Goal: Task Accomplishment & Management: Manage account settings

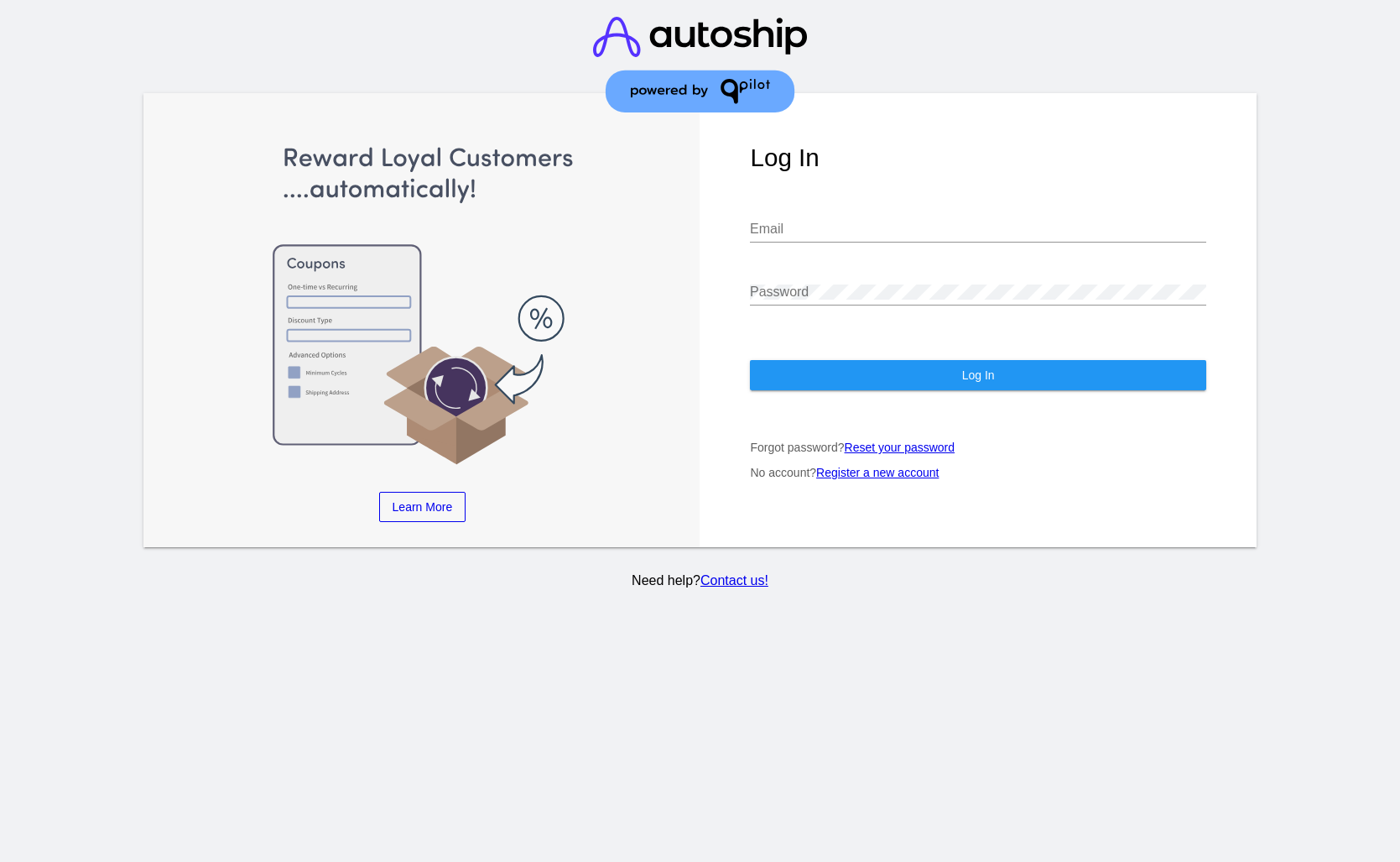
type input "[EMAIL_ADDRESS][DOMAIN_NAME]"
click at [988, 350] on div "Log In [EMAIL_ADDRESS][DOMAIN_NAME] Email Password Log In Forgot password? Rese…" at bounding box center [977, 320] width 556 height 454
click at [988, 351] on div "Log In [EMAIL_ADDRESS][DOMAIN_NAME] Email Password Log In Forgot password? Rese…" at bounding box center [977, 320] width 556 height 454
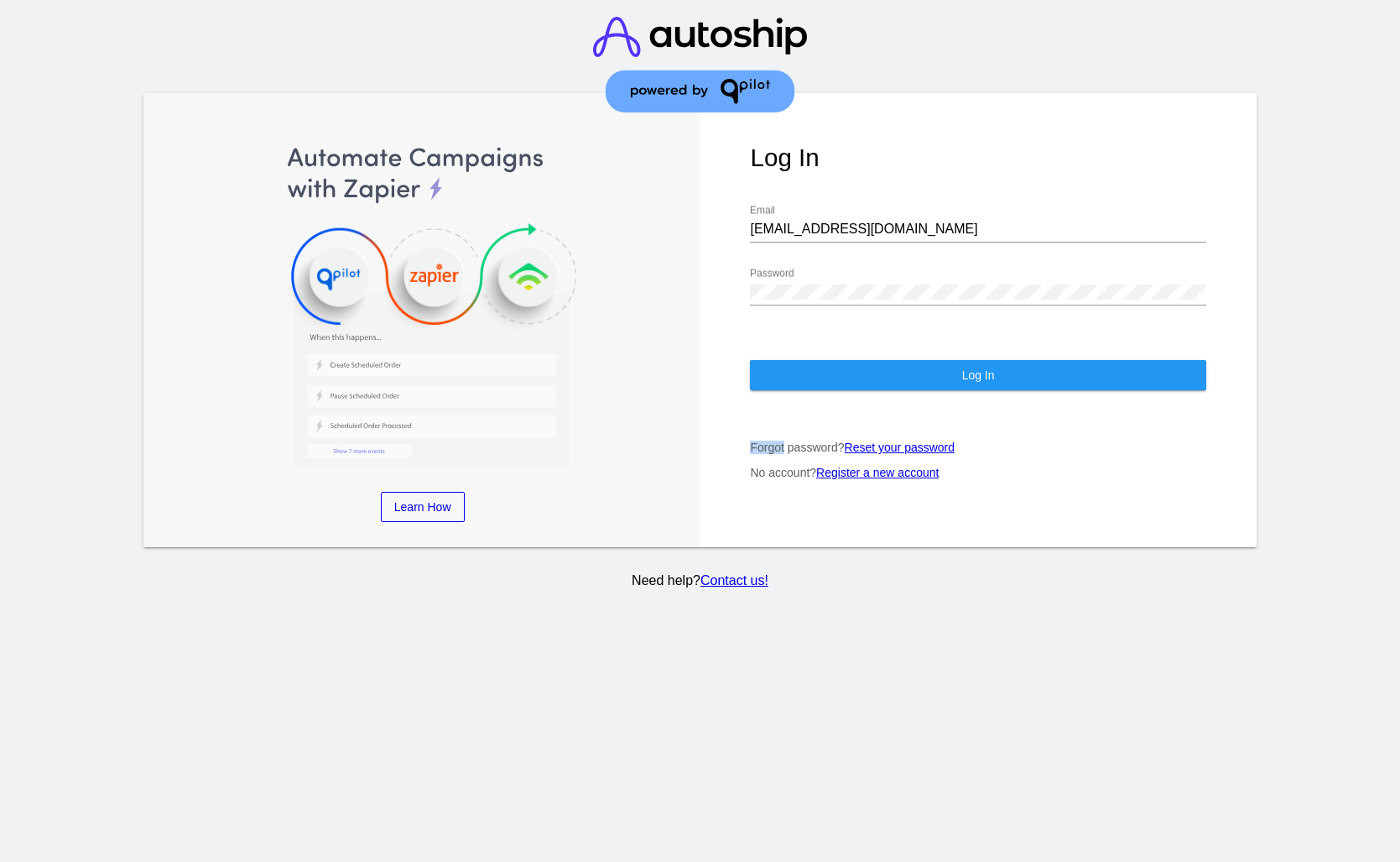
click at [995, 367] on button "Log In" at bounding box center [977, 374] width 455 height 30
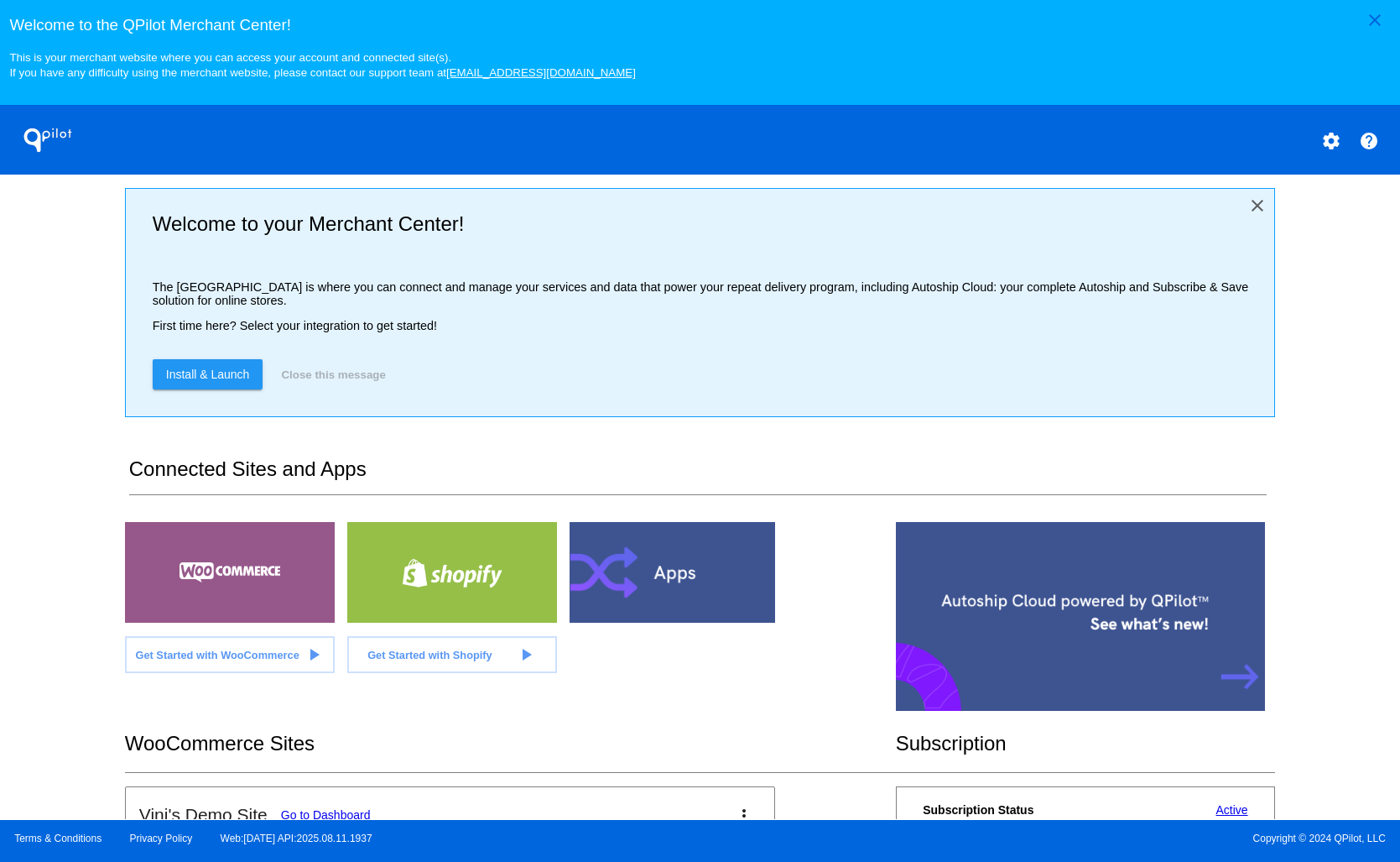
click at [1248, 208] on mat-icon "close" at bounding box center [1258, 206] width 21 height 21
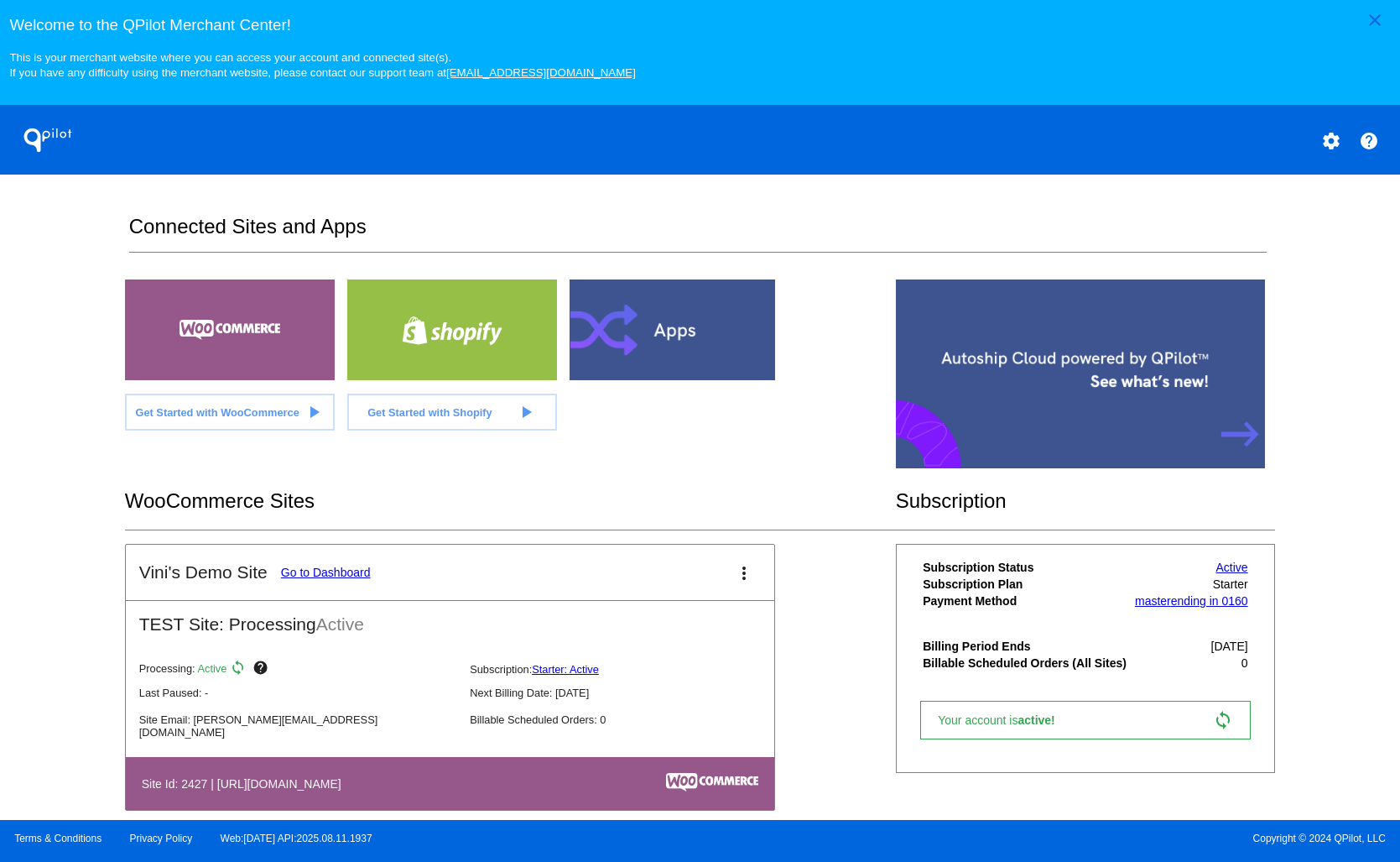
scroll to position [26, 0]
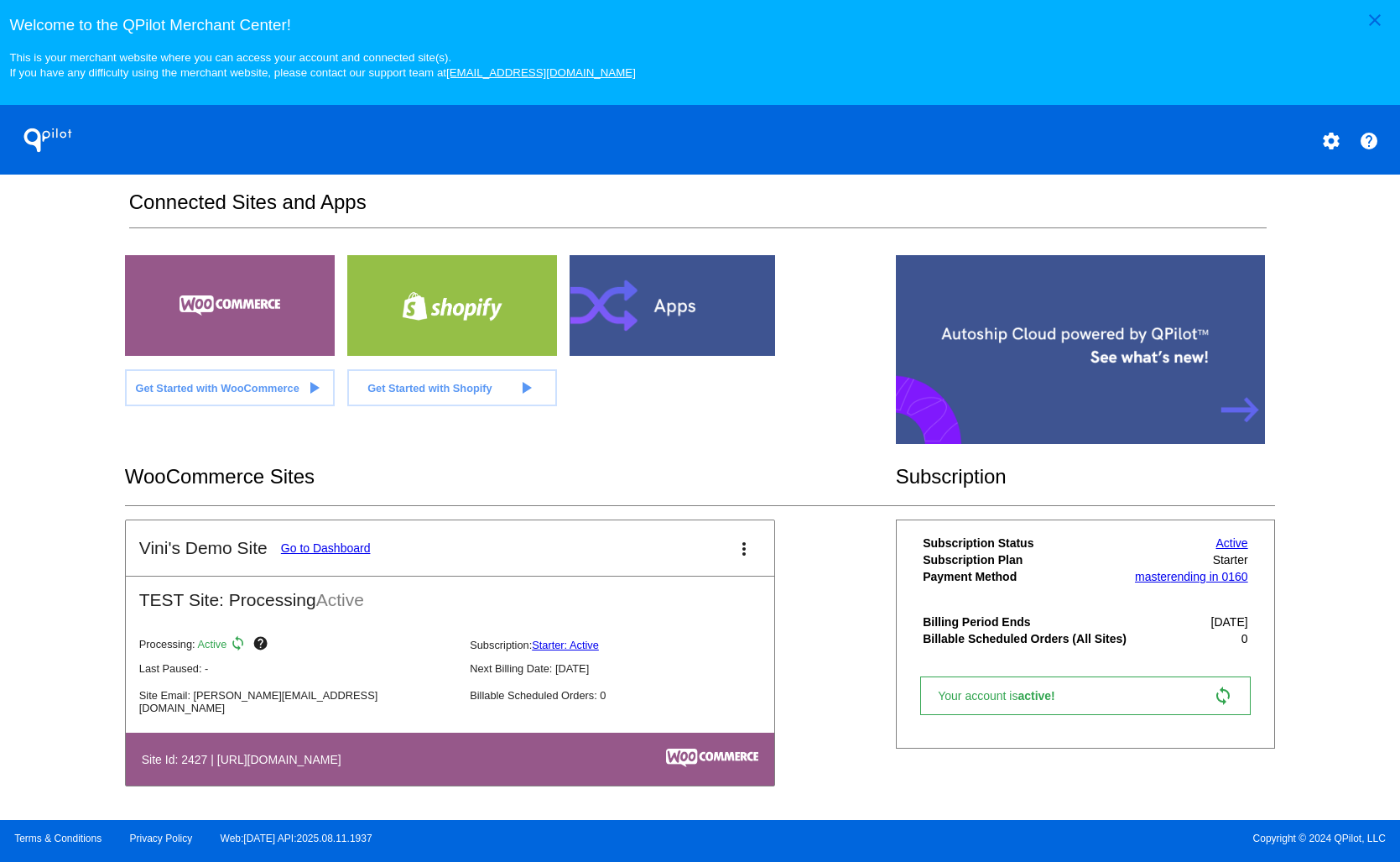
click at [735, 548] on mat-icon "more_vert" at bounding box center [745, 549] width 21 height 21
click at [798, 534] on div at bounding box center [700, 431] width 1400 height 862
click at [349, 545] on link "Go to Dashboard" at bounding box center [325, 548] width 90 height 14
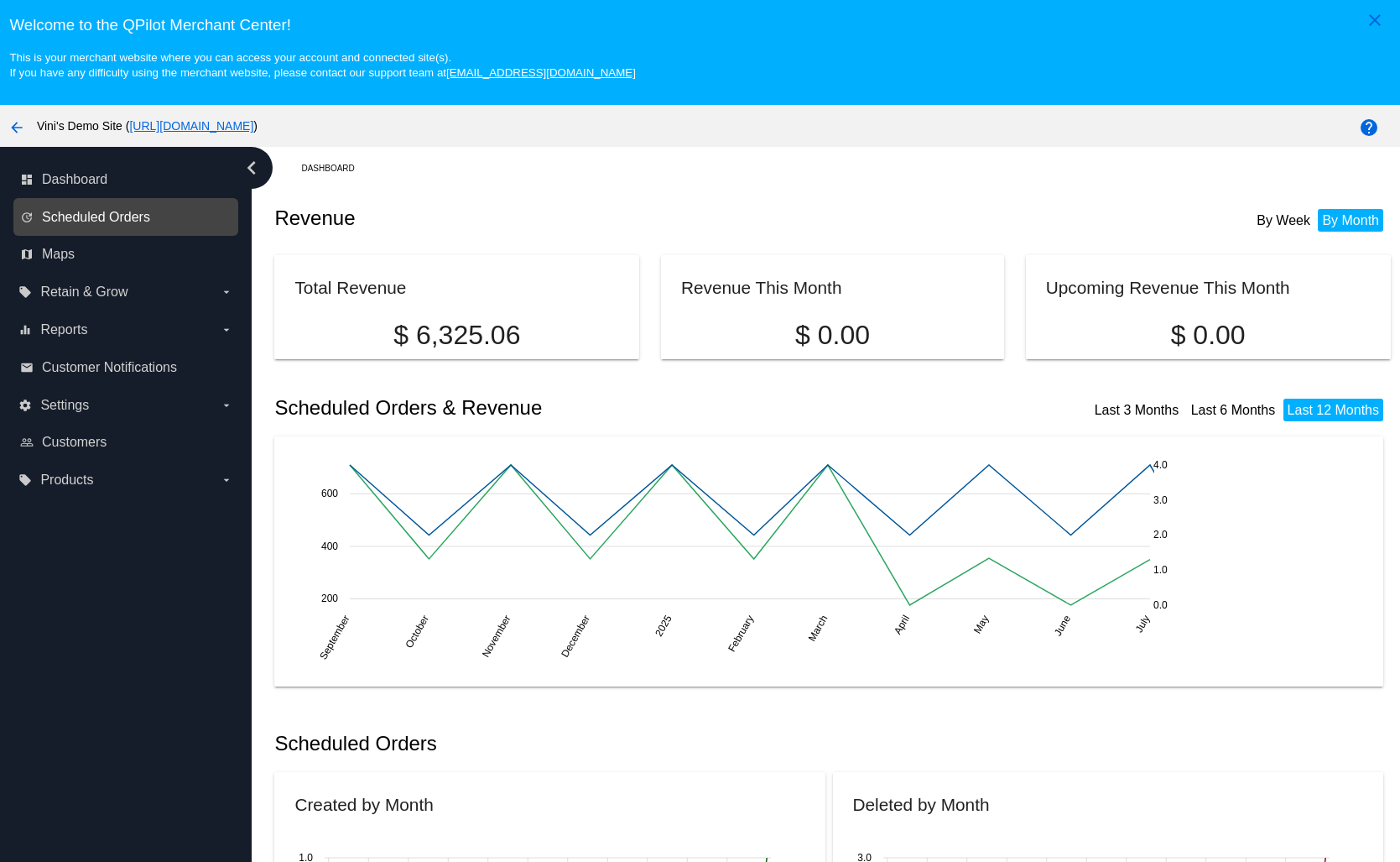
click at [100, 214] on span "Scheduled Orders" at bounding box center [96, 218] width 108 height 15
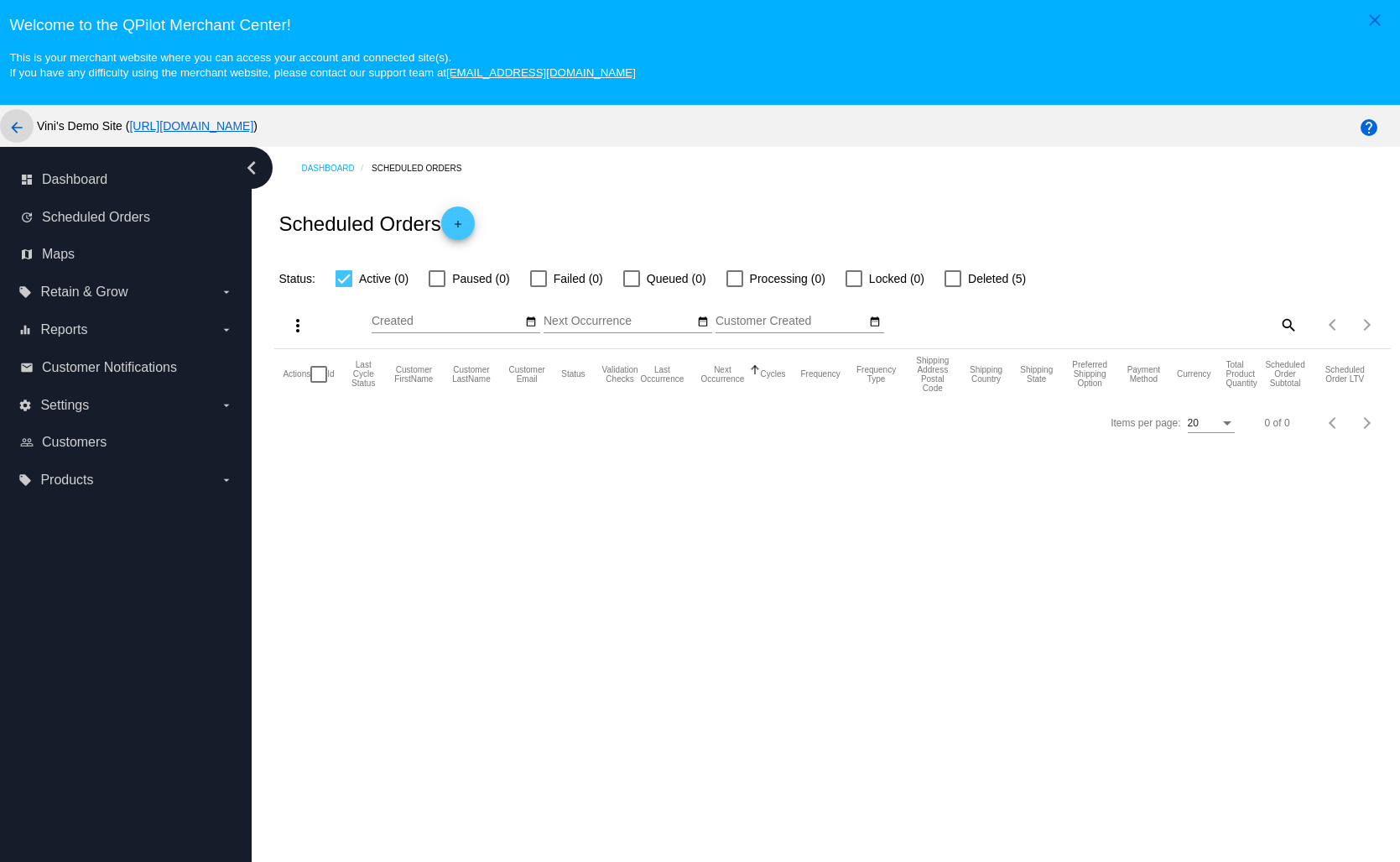
click at [24, 127] on mat-icon "arrow_back" at bounding box center [17, 128] width 21 height 21
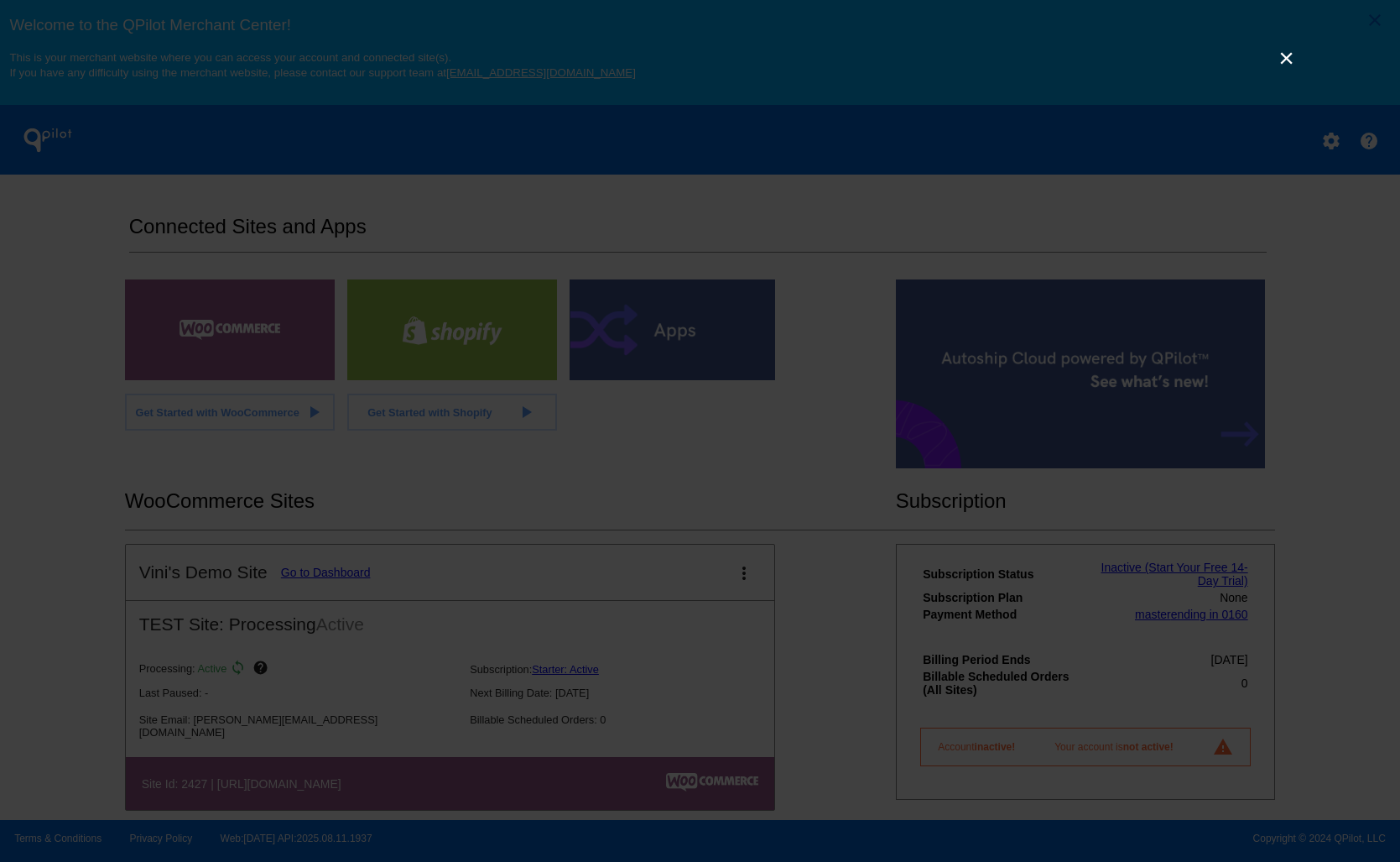
click at [1287, 57] on link "×" at bounding box center [1287, 58] width 21 height 21
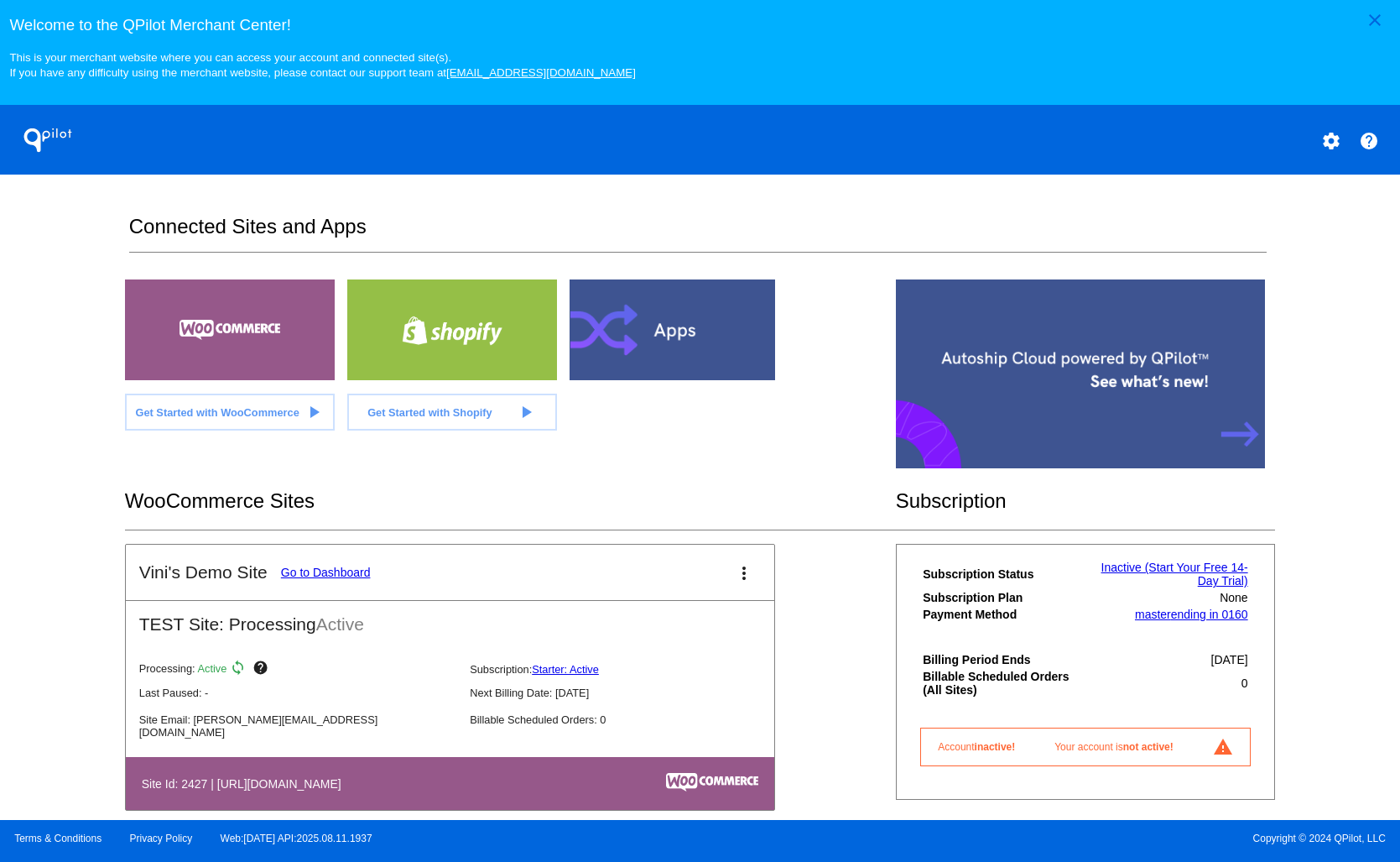
scroll to position [26, 0]
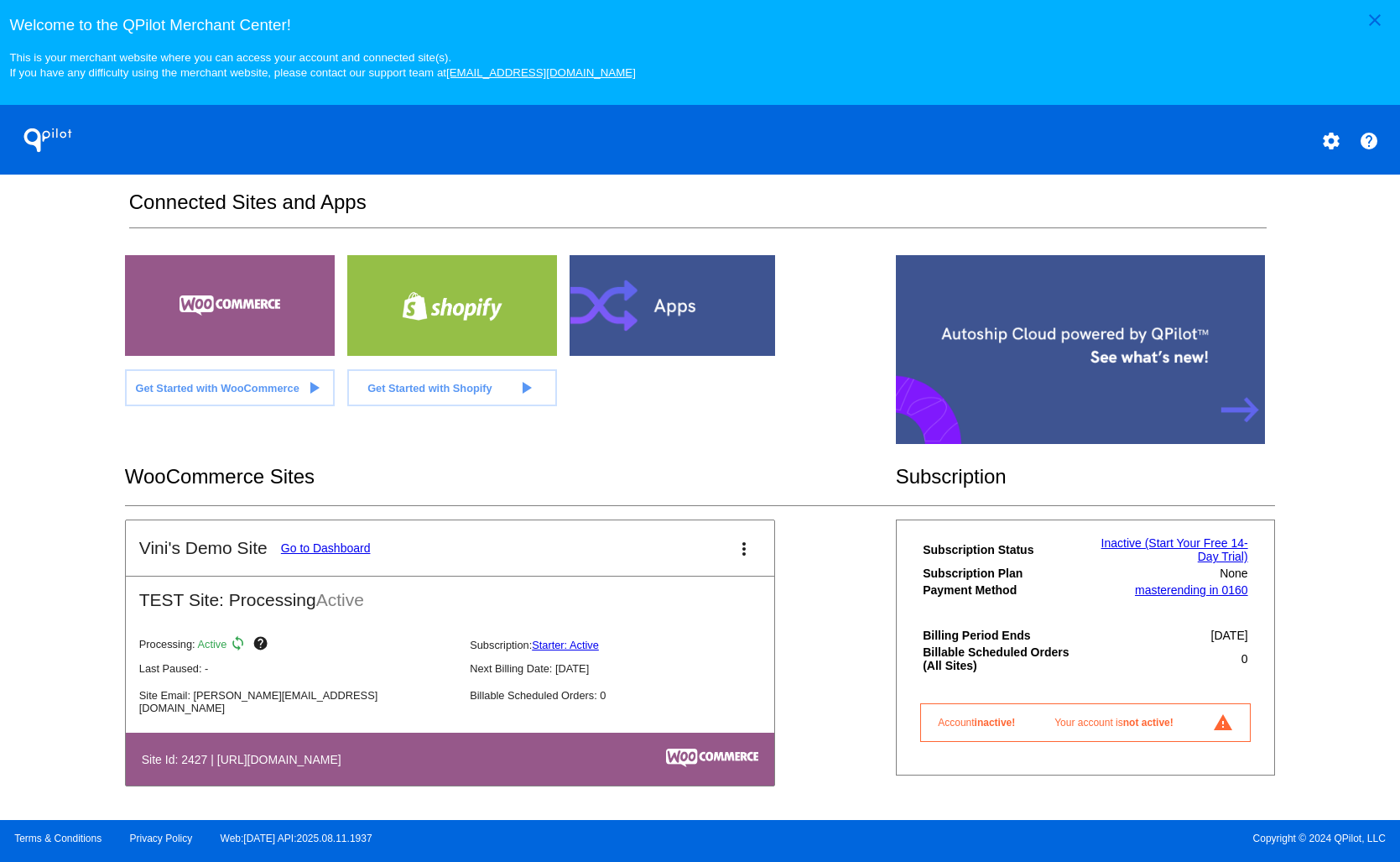
click at [811, 646] on div "Vini's Demo Site Go to Dashboard more_vert TEST Site: Processing Active Process…" at bounding box center [700, 670] width 1151 height 301
click at [1151, 724] on span "not active!" at bounding box center [1148, 723] width 50 height 12
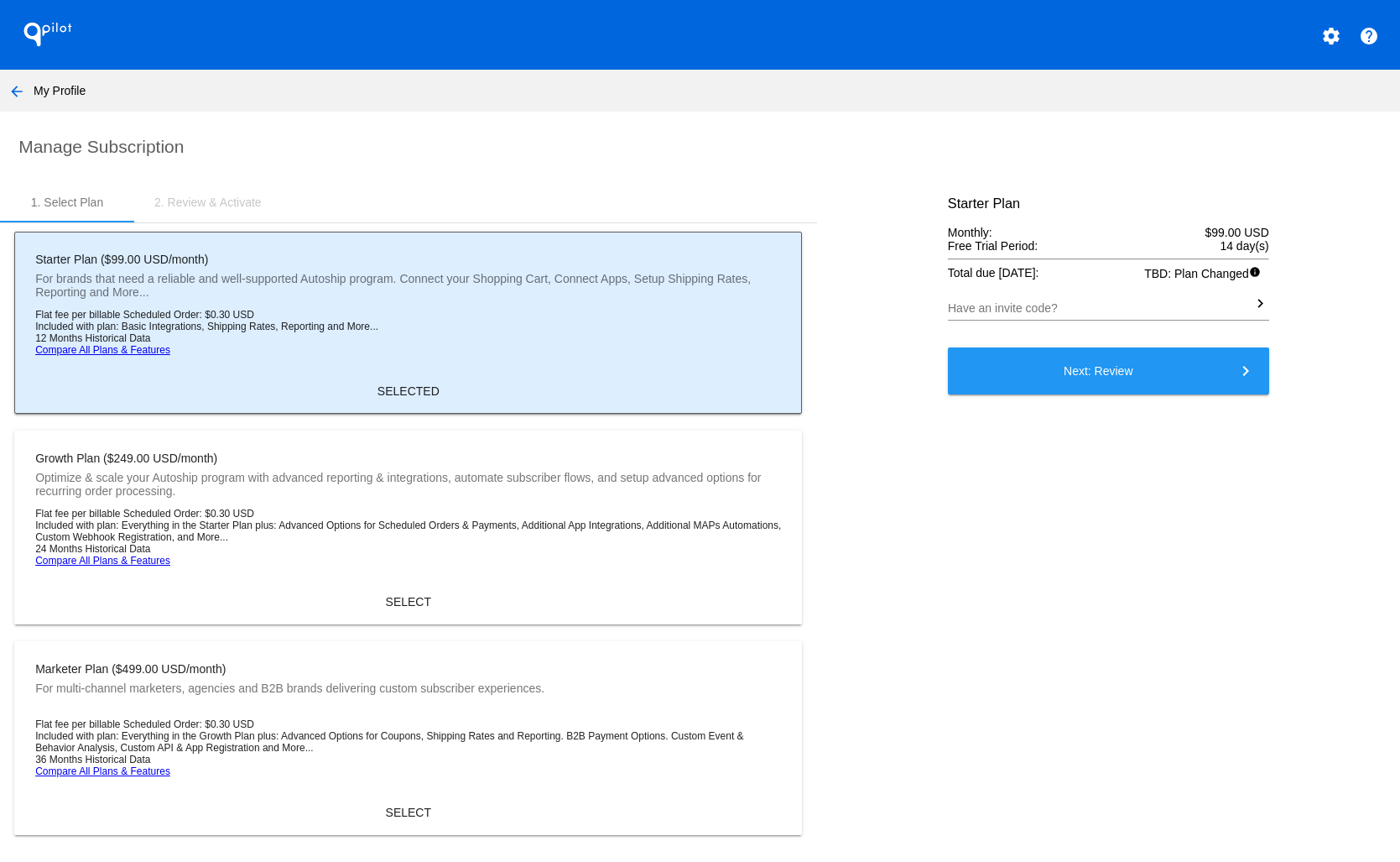
click at [7, 100] on mat-icon "arrow_back" at bounding box center [17, 91] width 21 height 21
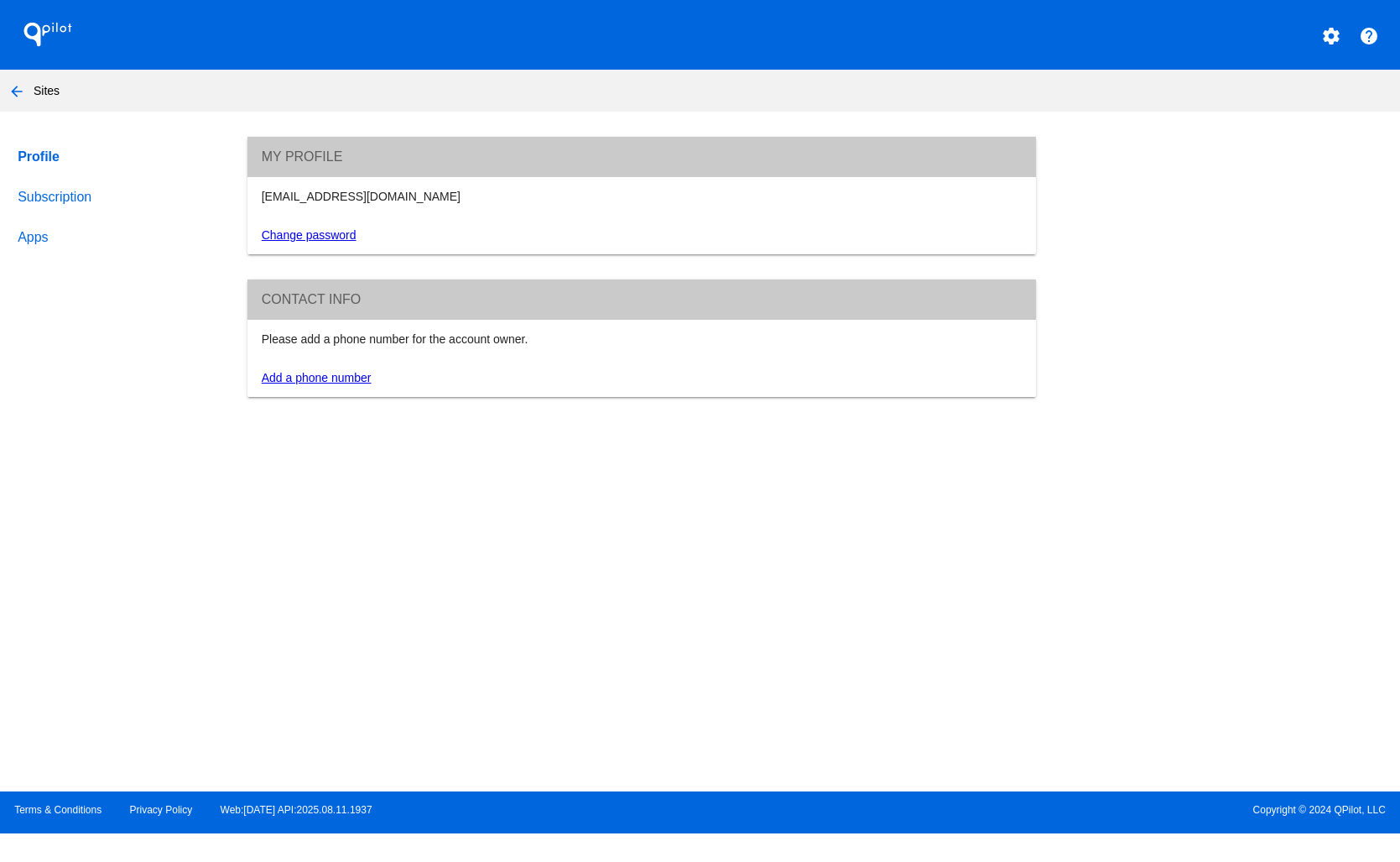
click at [26, 108] on nav "arrow_back Sites" at bounding box center [700, 91] width 1400 height 42
click at [18, 87] on mat-icon "arrow_back" at bounding box center [17, 91] width 21 height 21
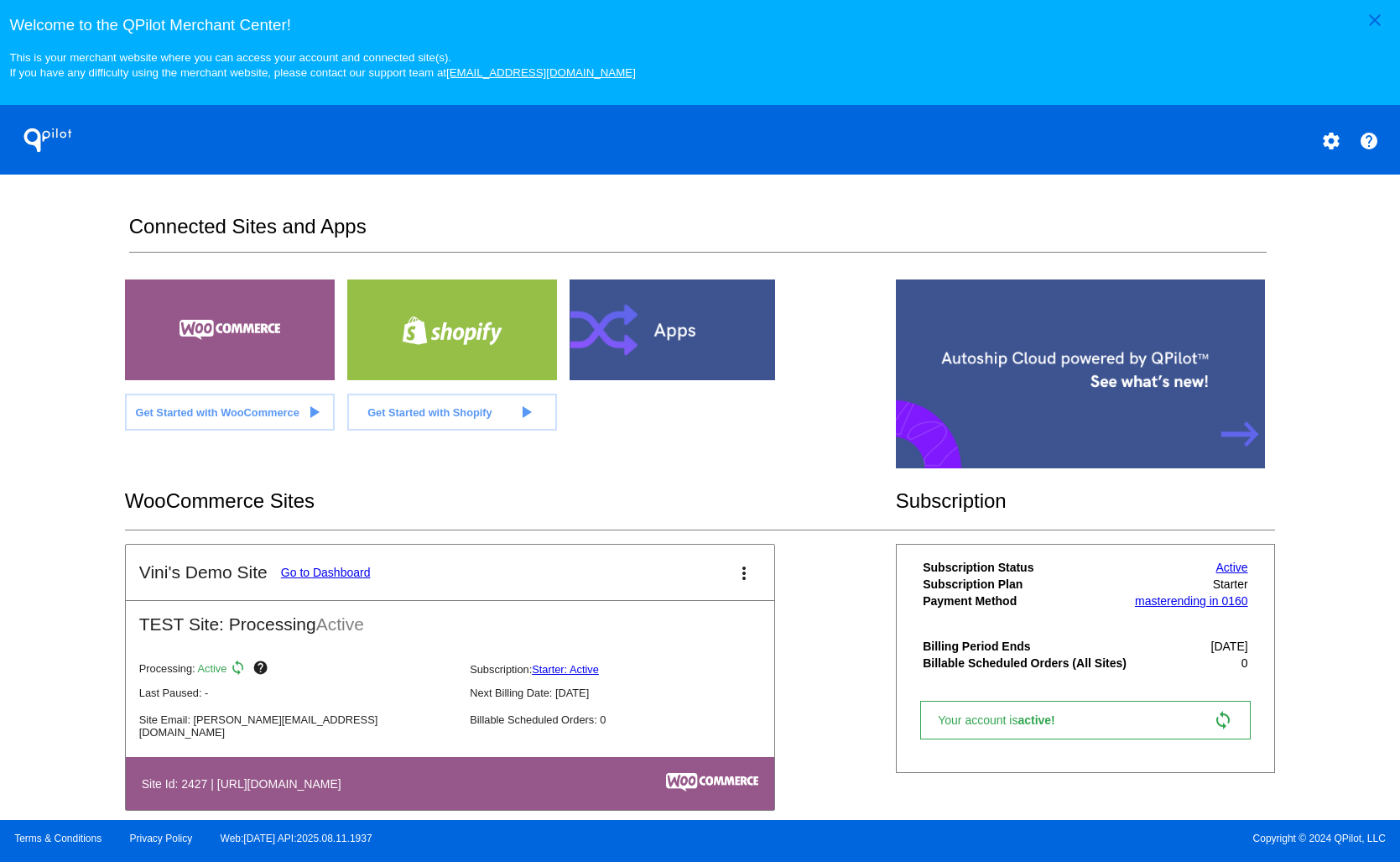
scroll to position [26, 0]
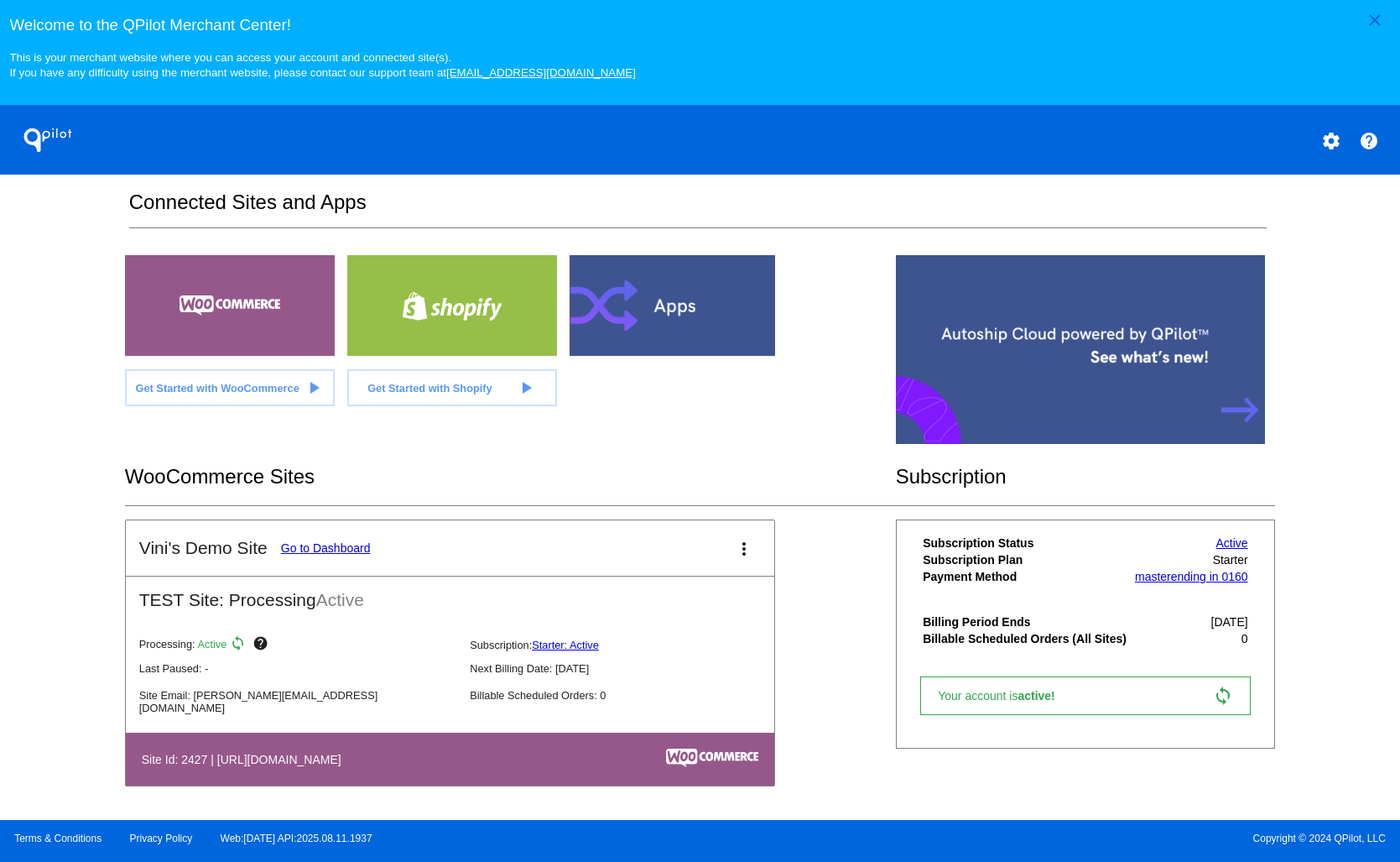
click at [738, 556] on mat-icon "more_vert" at bounding box center [745, 549] width 21 height 21
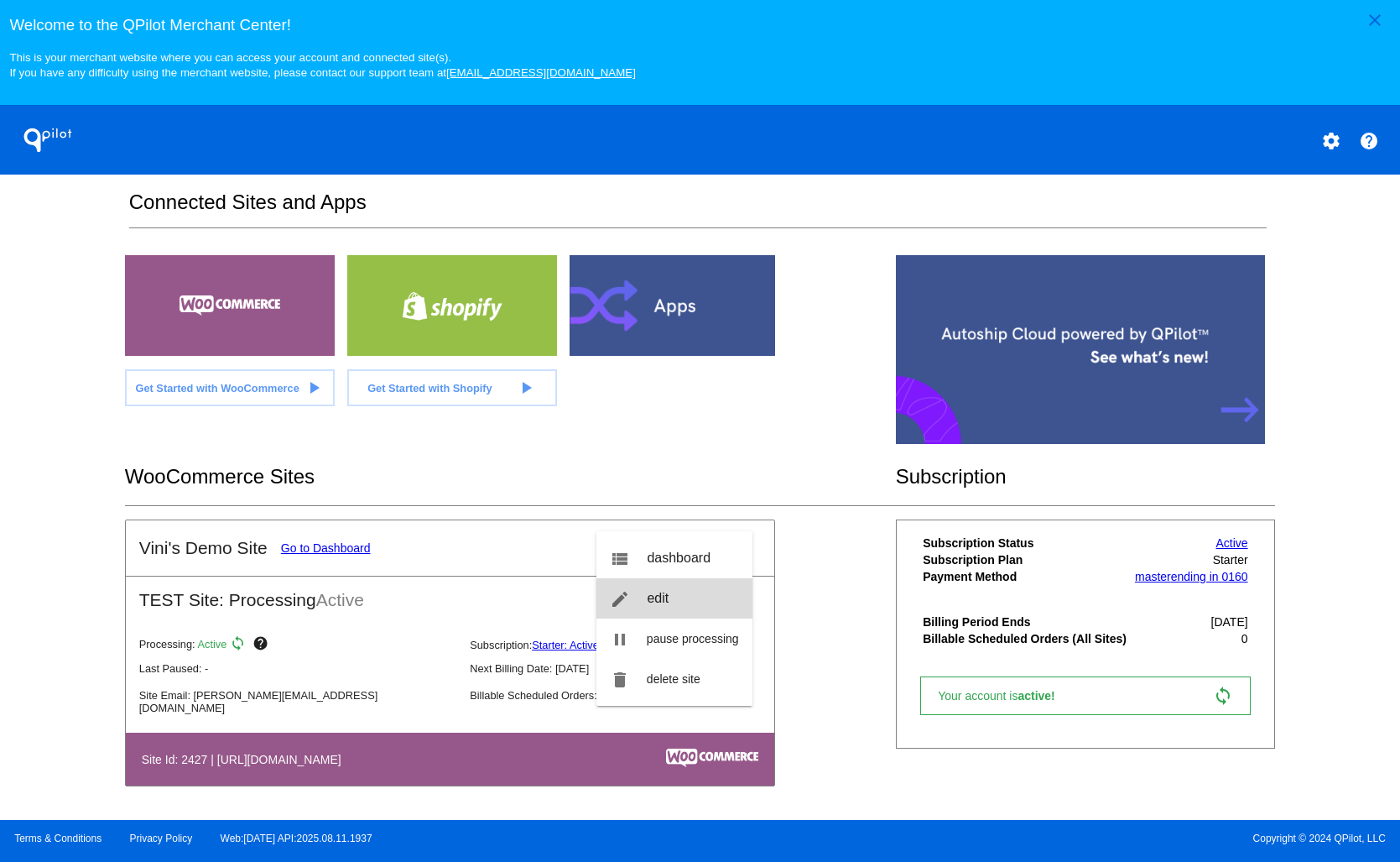
click at [662, 581] on link "edit edit" at bounding box center [674, 598] width 156 height 40
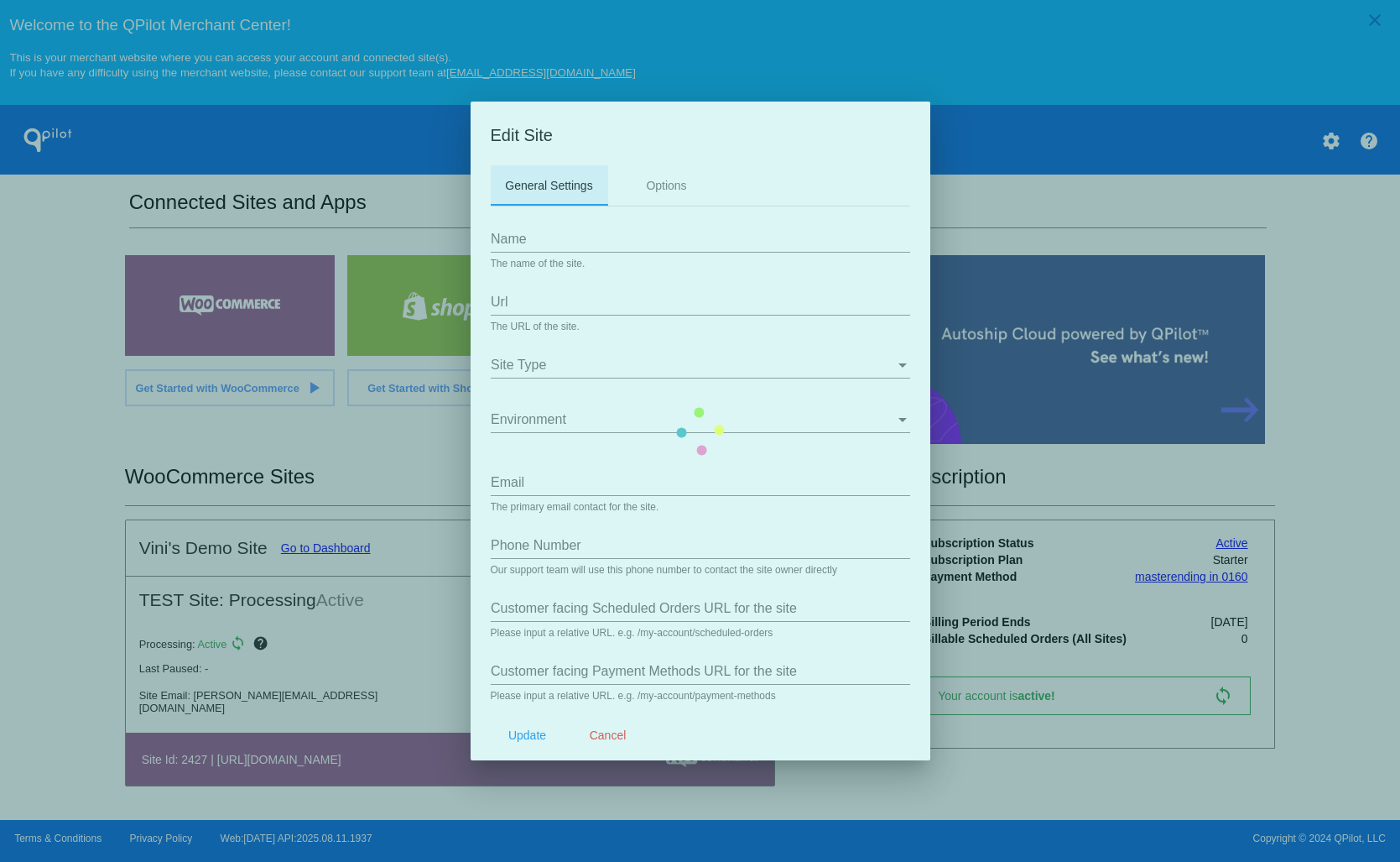
type input "Vini&#039;s Demo Site"
type input "[URL][DOMAIN_NAME]"
type input "[PERSON_NAME][EMAIL_ADDRESS][DOMAIN_NAME]"
type input "my-account/payment-methods/"
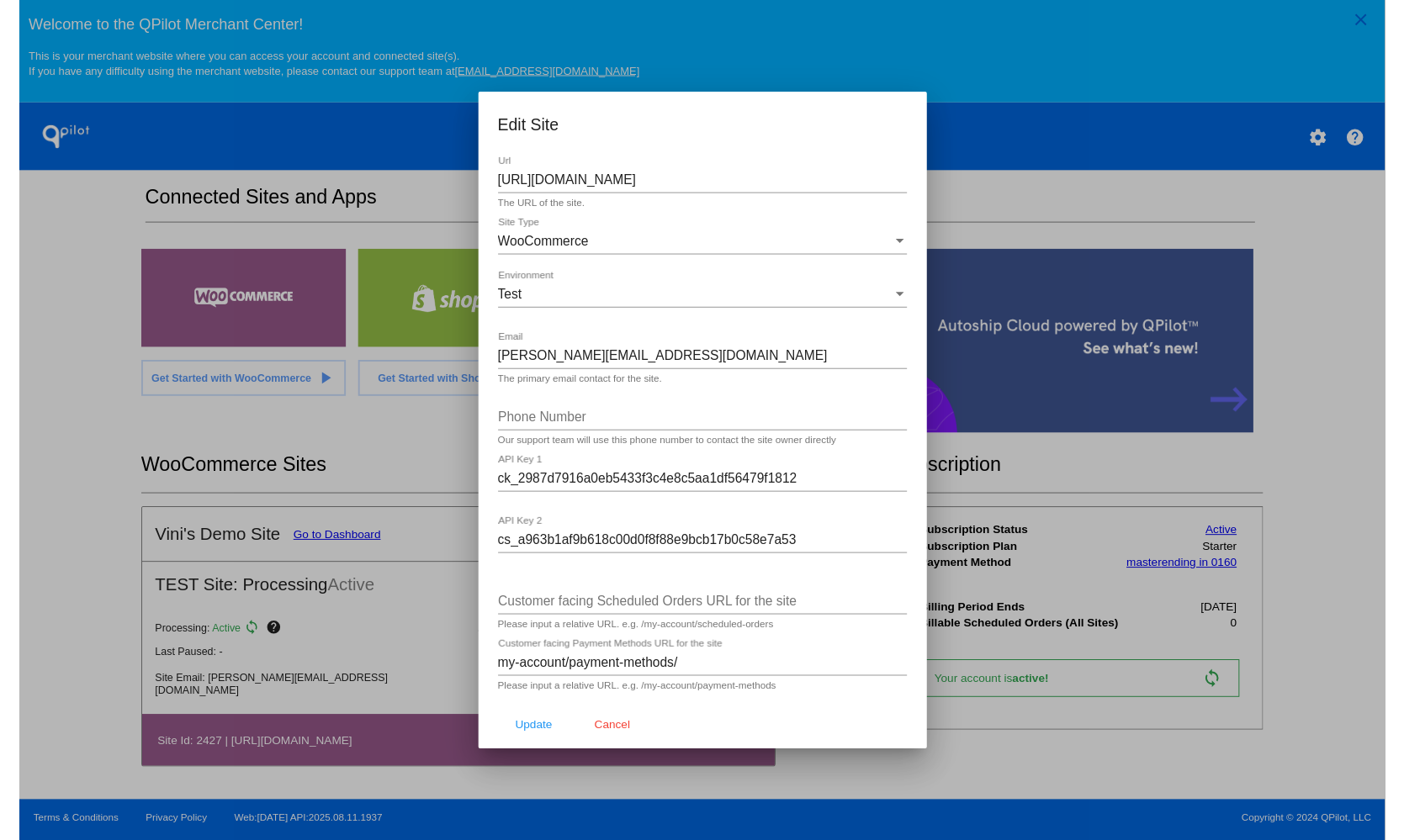
scroll to position [0, 0]
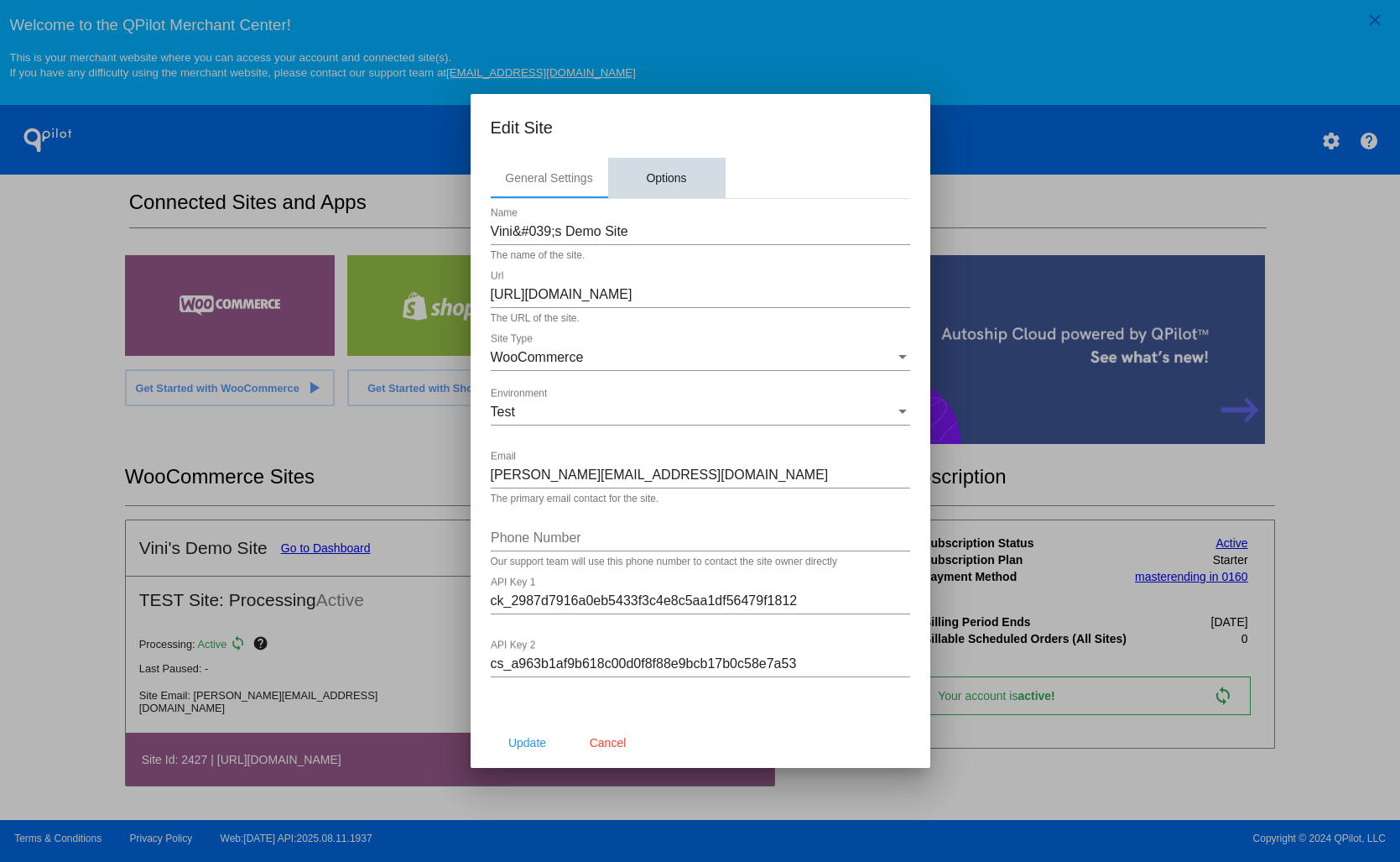
click at [668, 185] on div "Options" at bounding box center [665, 178] width 40 height 14
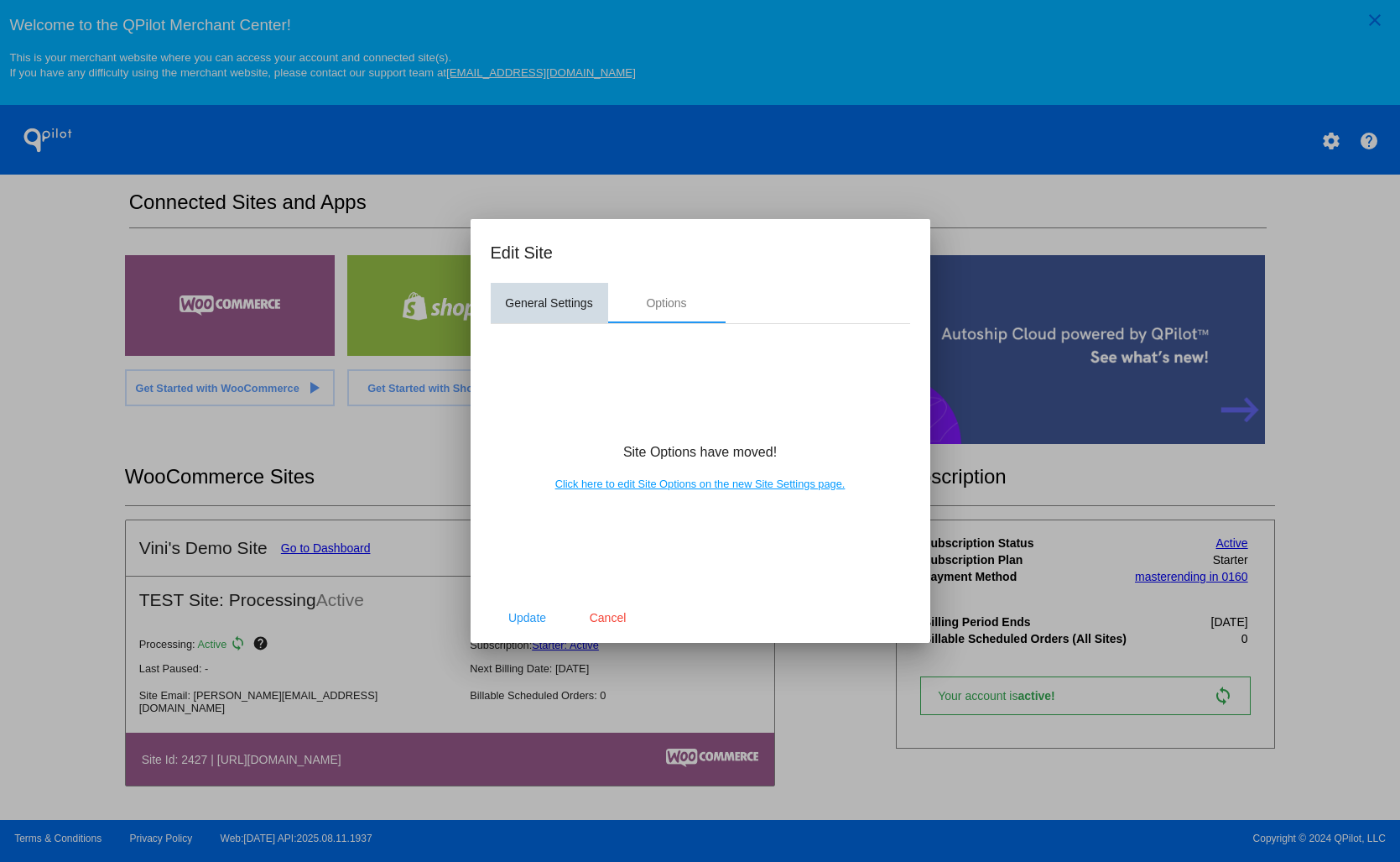
click at [517, 284] on div "General Settings" at bounding box center [550, 302] width 118 height 40
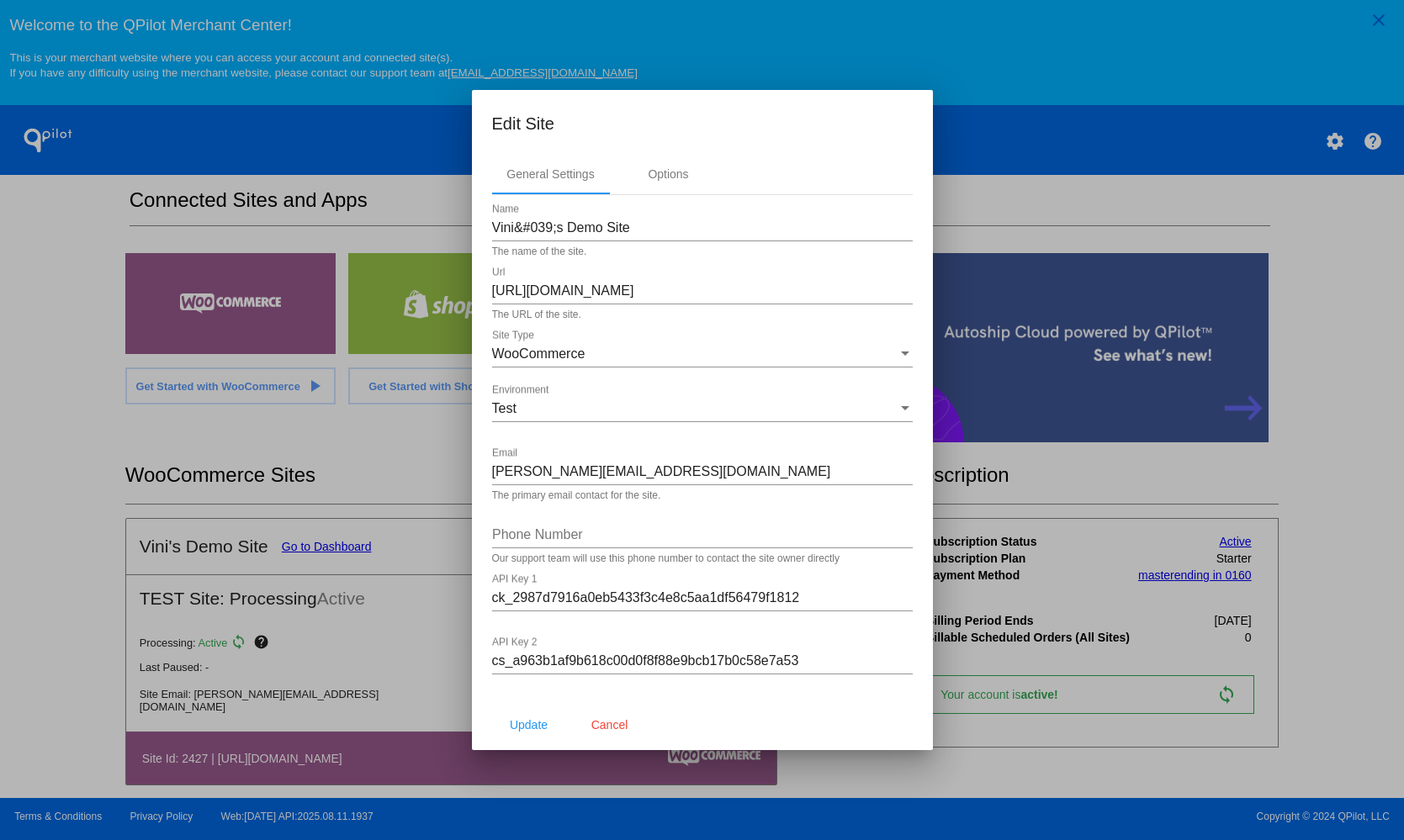
click at [236, 290] on div at bounding box center [702, 420] width 1404 height 840
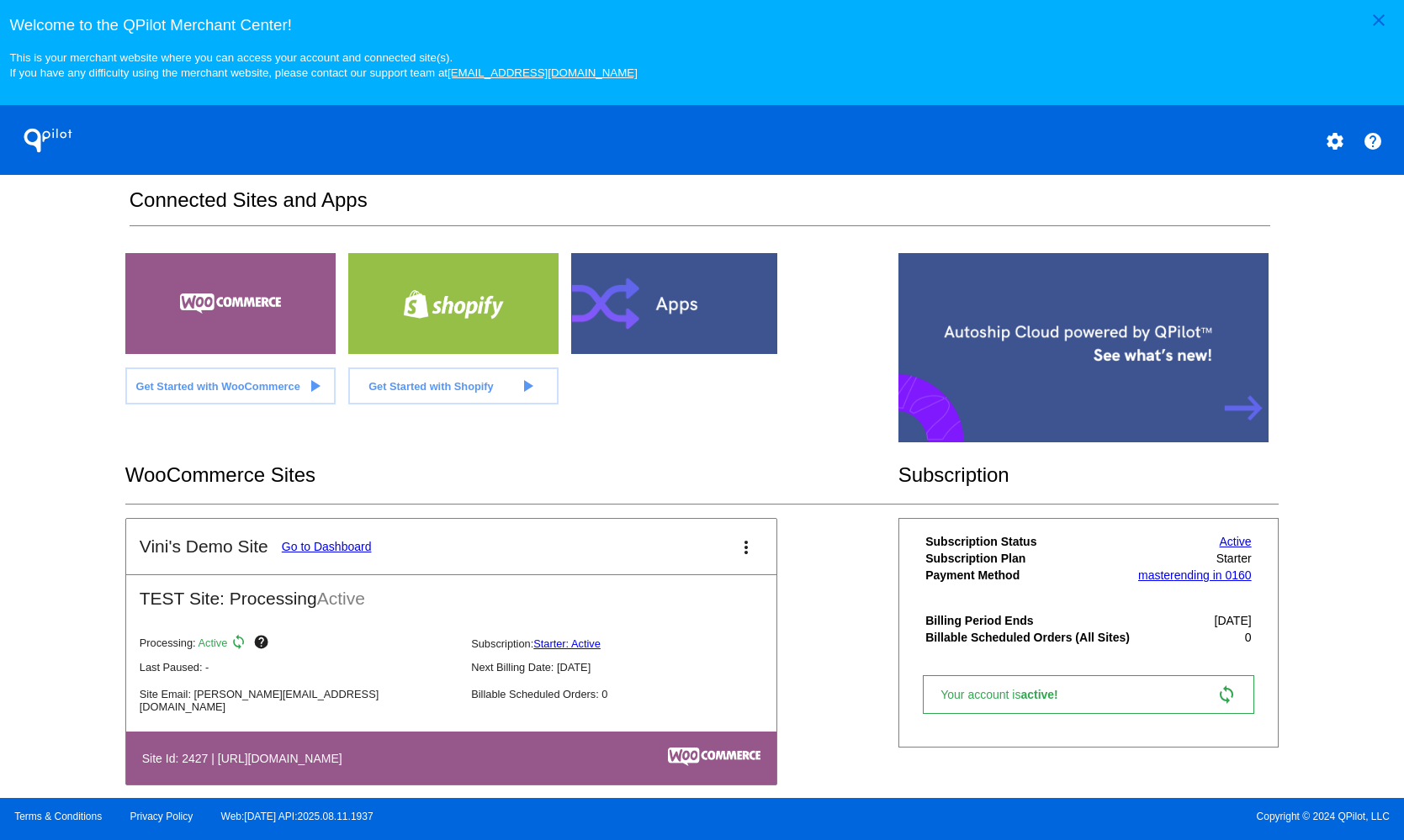
click at [332, 551] on link "Go to Dashboard" at bounding box center [326, 547] width 90 height 14
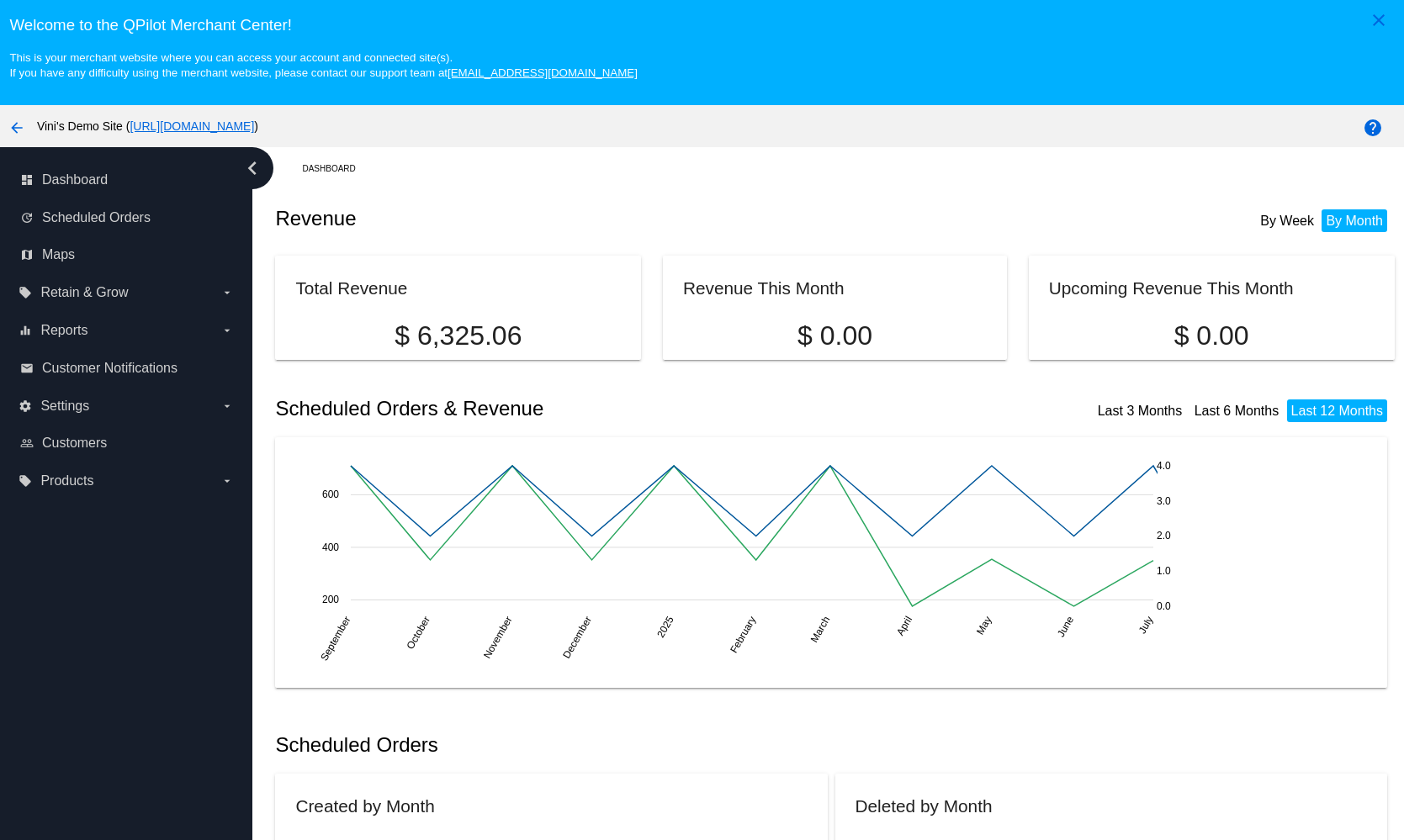
click at [426, 117] on div "arrow_back Vini's Demo Site ( [URL][DOMAIN_NAME] )" at bounding box center [585, 126] width 1170 height 33
click at [423, 140] on div "arrow_back Vini's Demo Site ( [URL][DOMAIN_NAME] )" at bounding box center [585, 126] width 1170 height 33
click at [254, 126] on link "[URL][DOMAIN_NAME]" at bounding box center [191, 126] width 124 height 14
click at [15, 131] on mat-icon "arrow_back" at bounding box center [17, 128] width 21 height 21
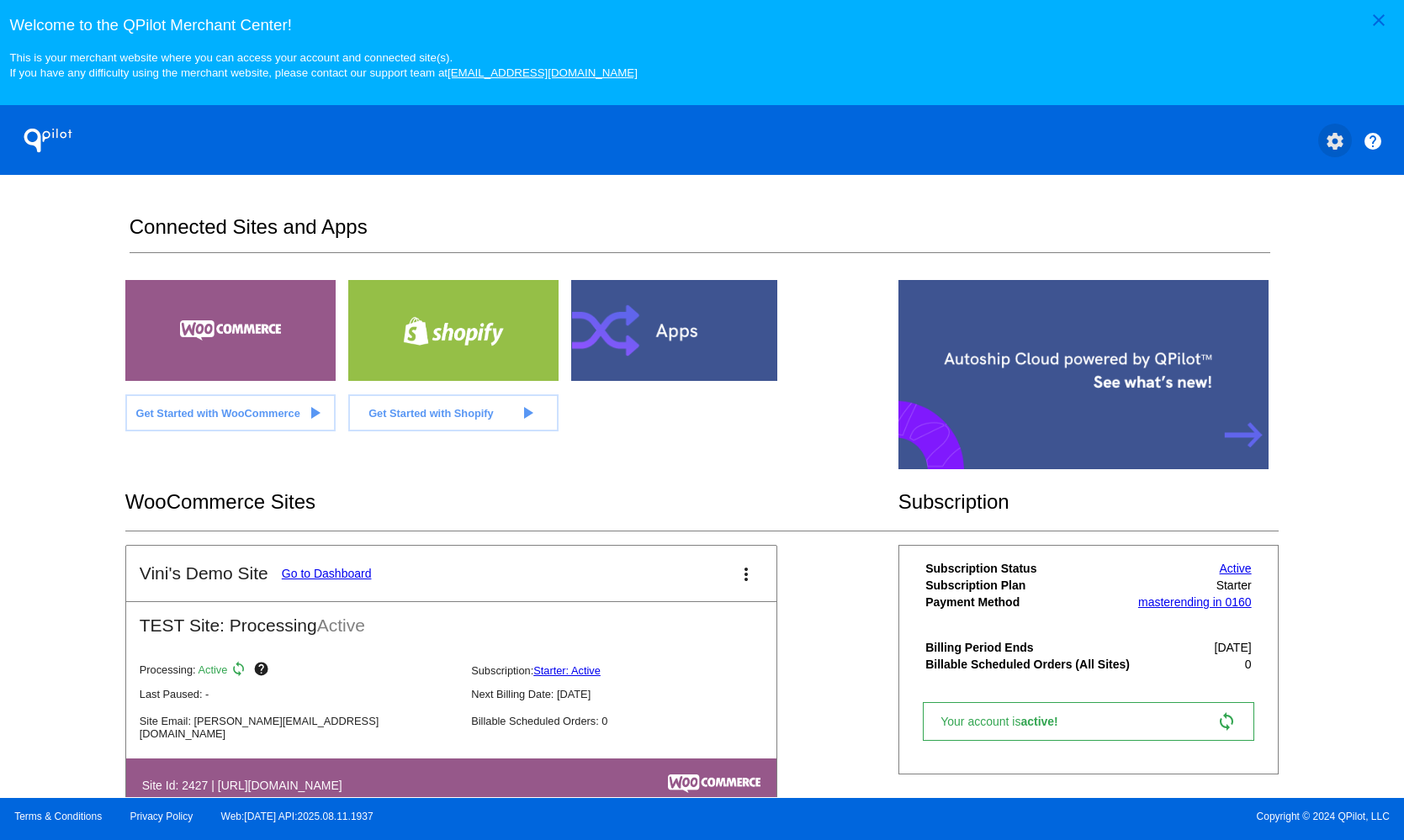
click at [1335, 153] on button "settings" at bounding box center [1335, 140] width 33 height 33
click at [1284, 156] on span "My Account" at bounding box center [1277, 151] width 70 height 15
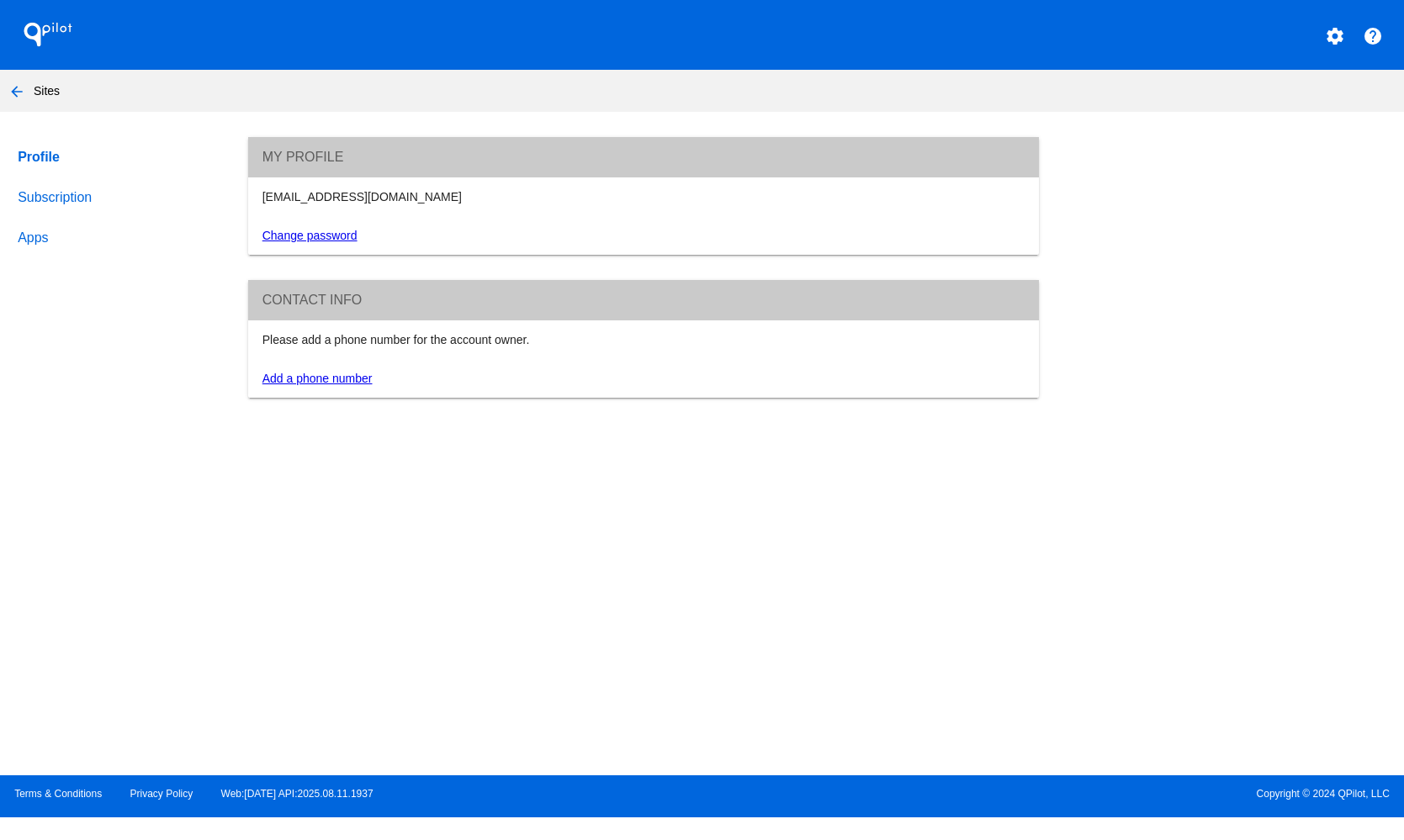
click at [43, 236] on link "Apps" at bounding box center [117, 237] width 206 height 40
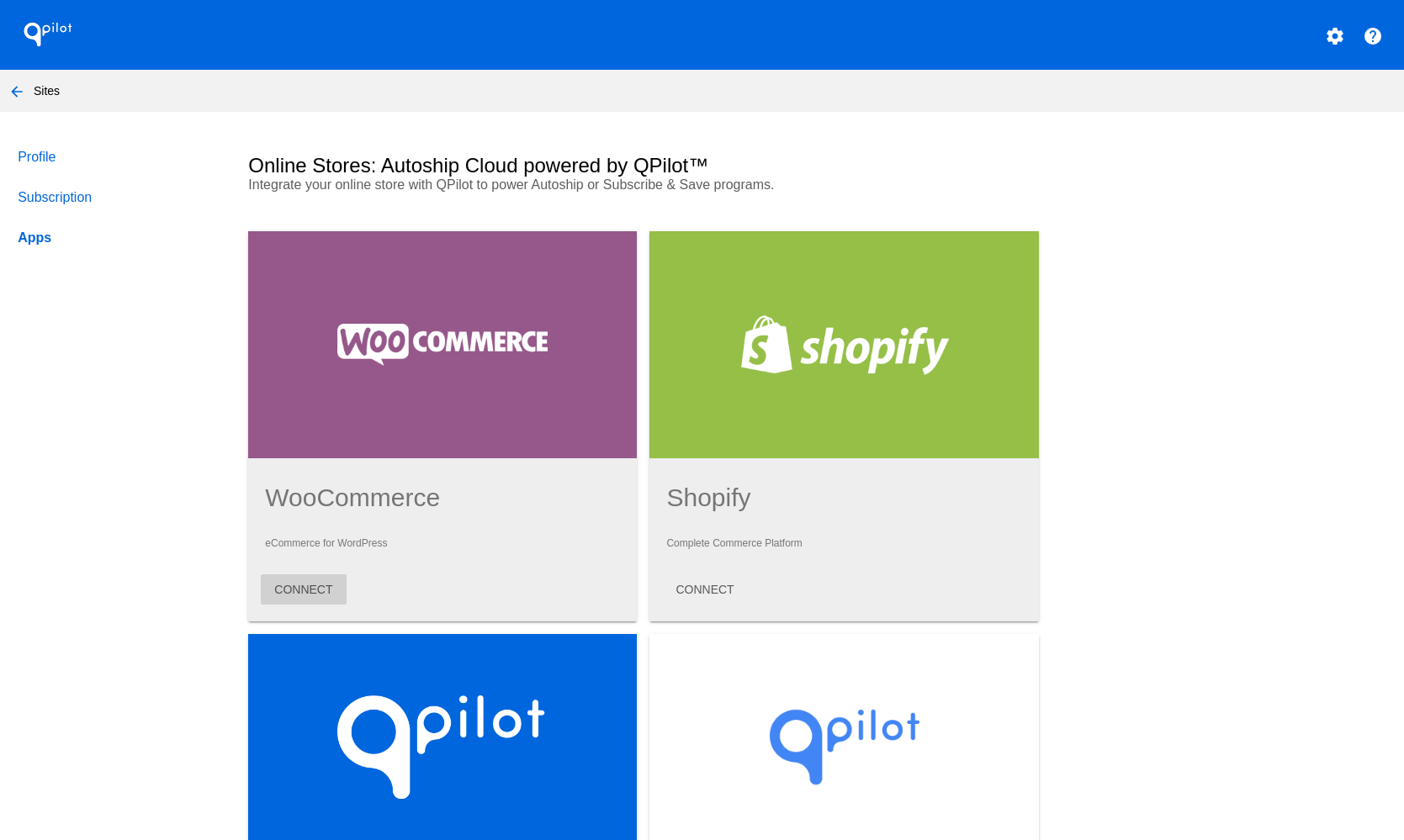
click at [325, 599] on button "CONNECT" at bounding box center [303, 589] width 85 height 30
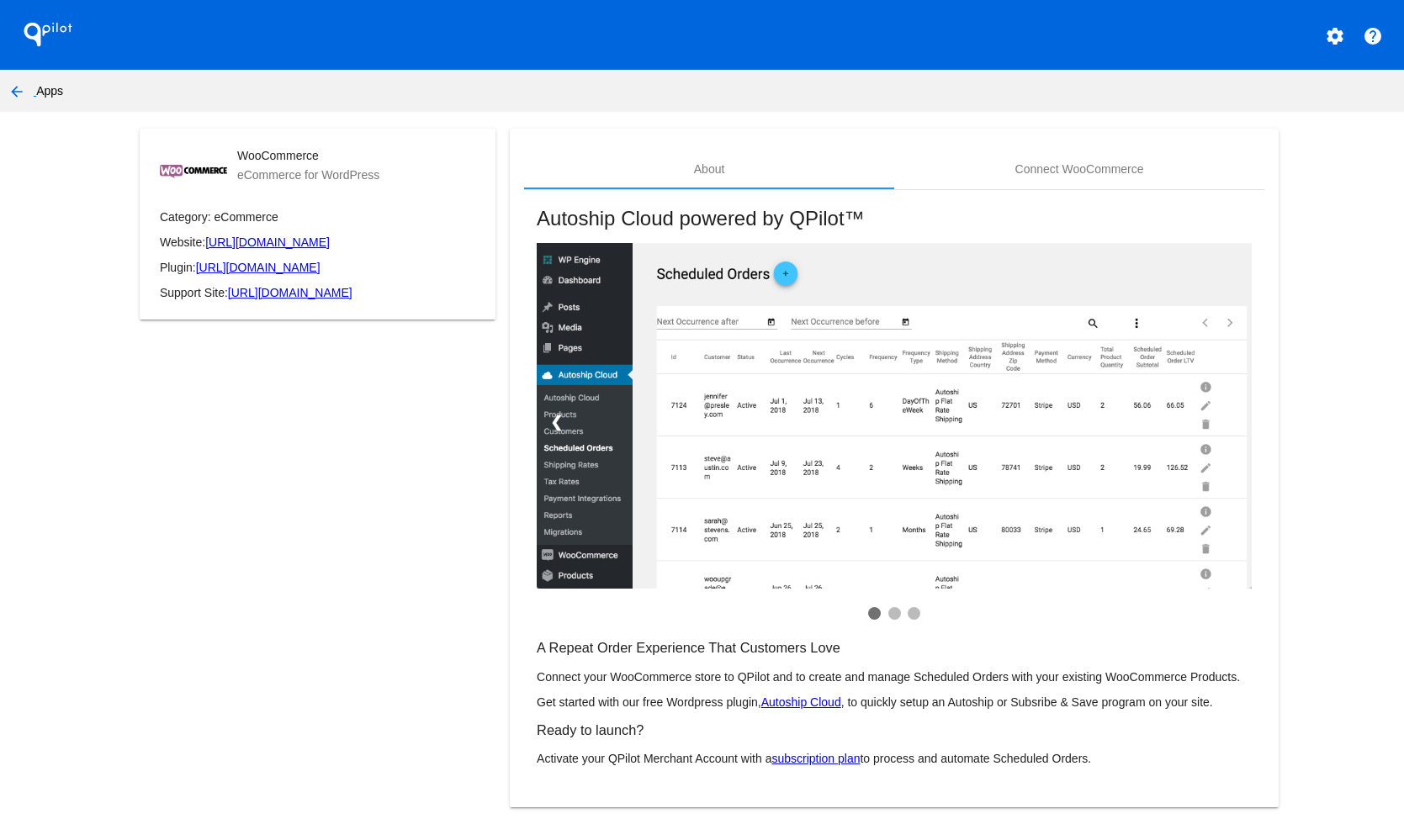
scroll to position [3, 0]
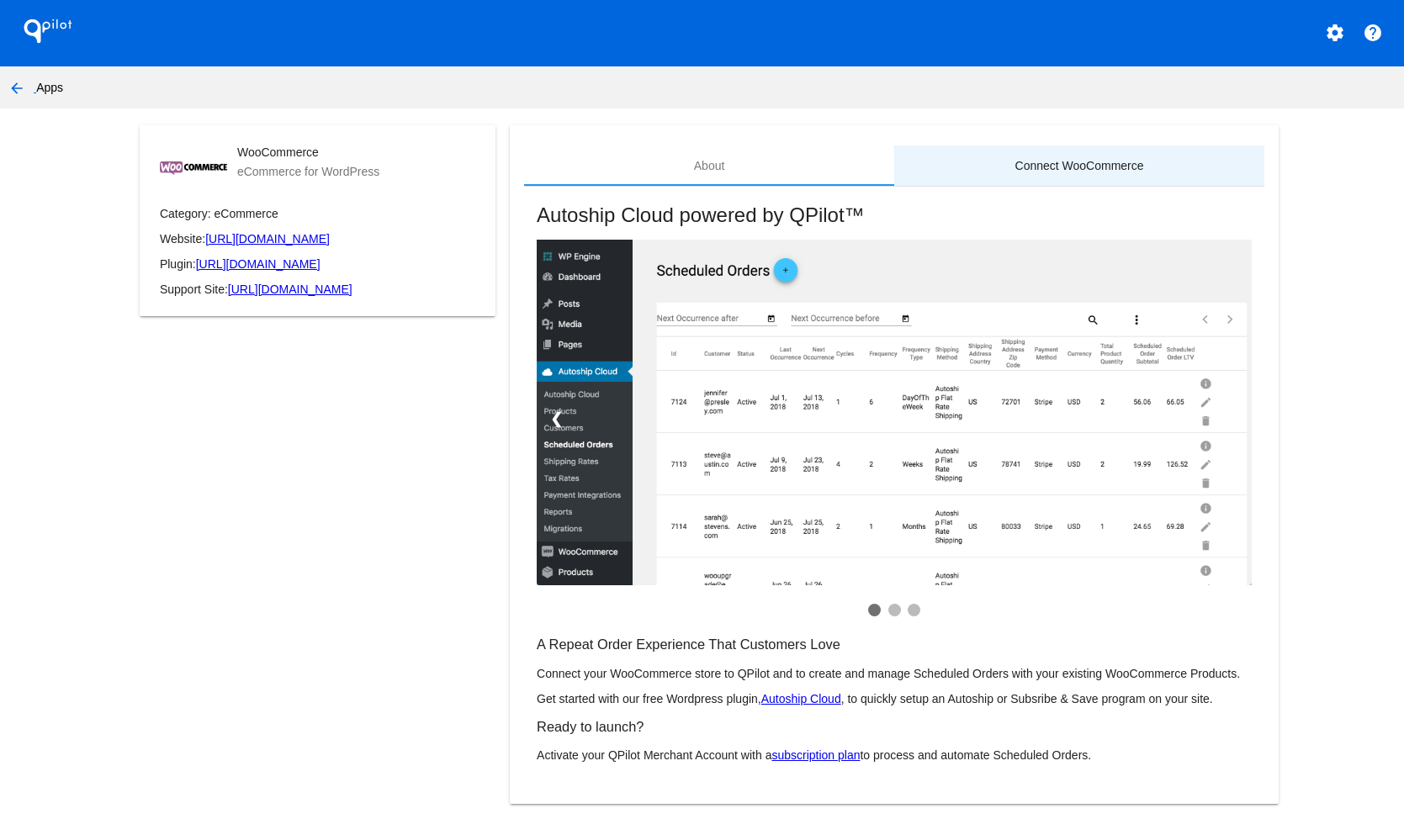
click at [1119, 164] on div "Connect WooCommerce" at bounding box center [1080, 166] width 128 height 14
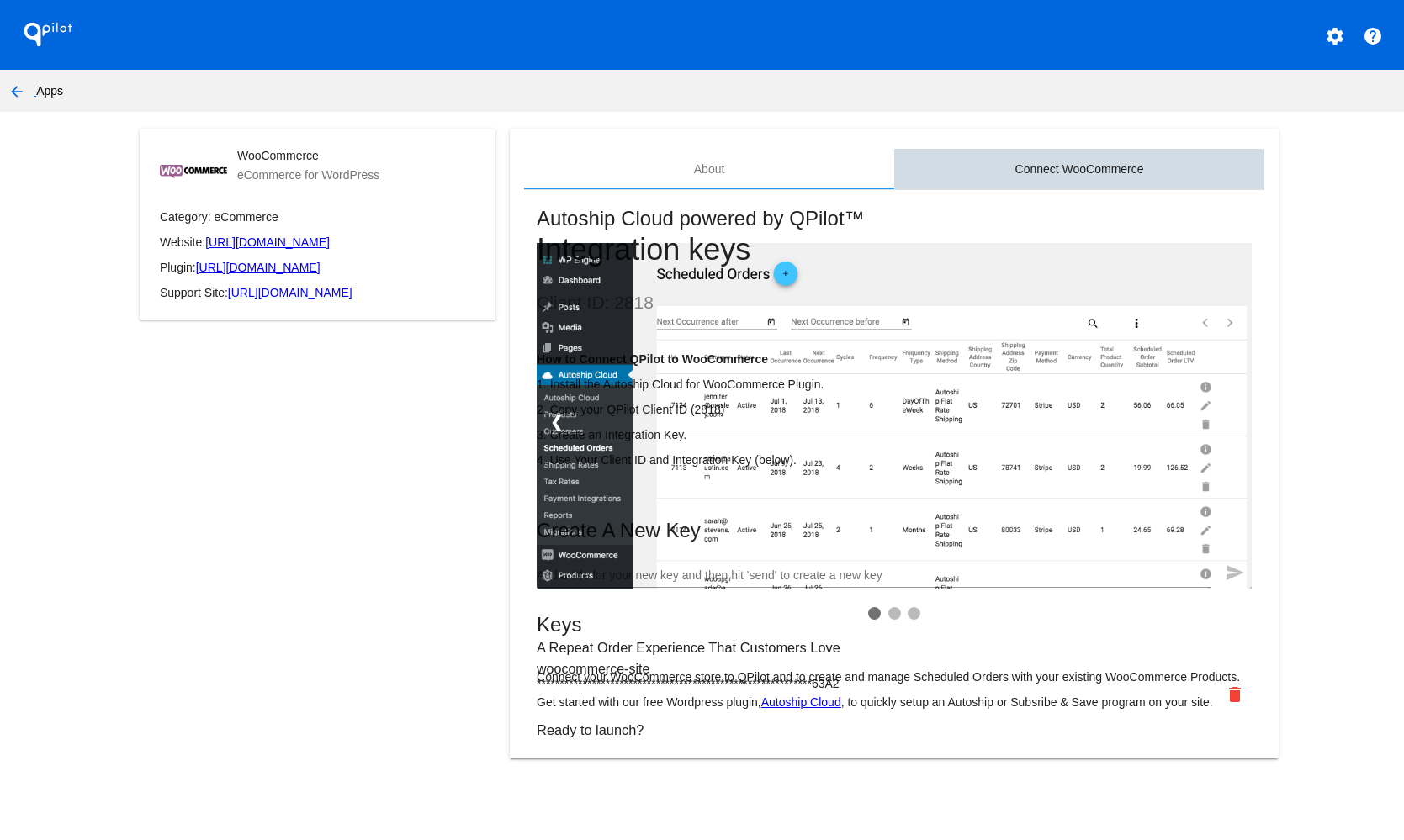
scroll to position [0, 0]
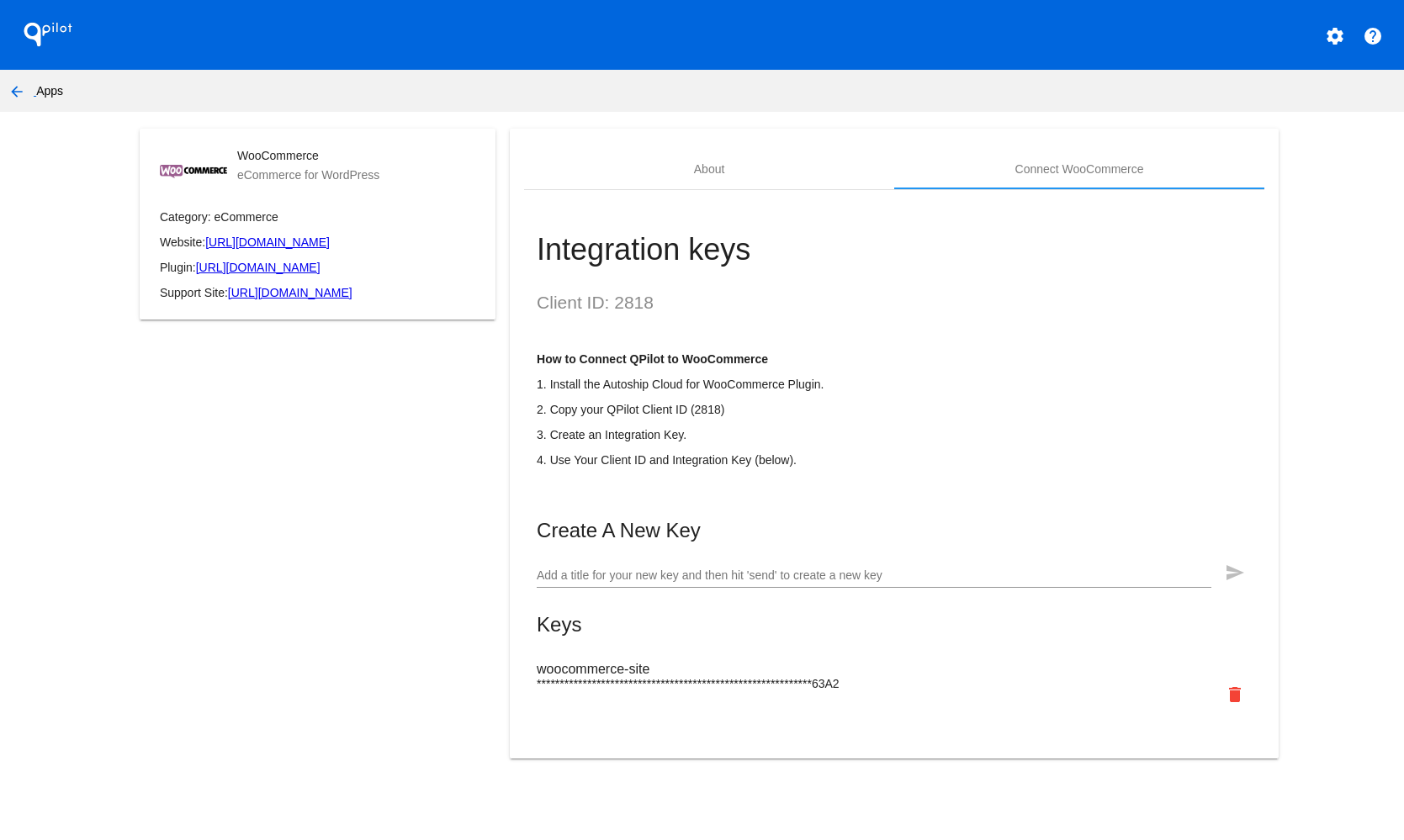
click at [1234, 695] on mat-icon "delete" at bounding box center [1235, 695] width 21 height 21
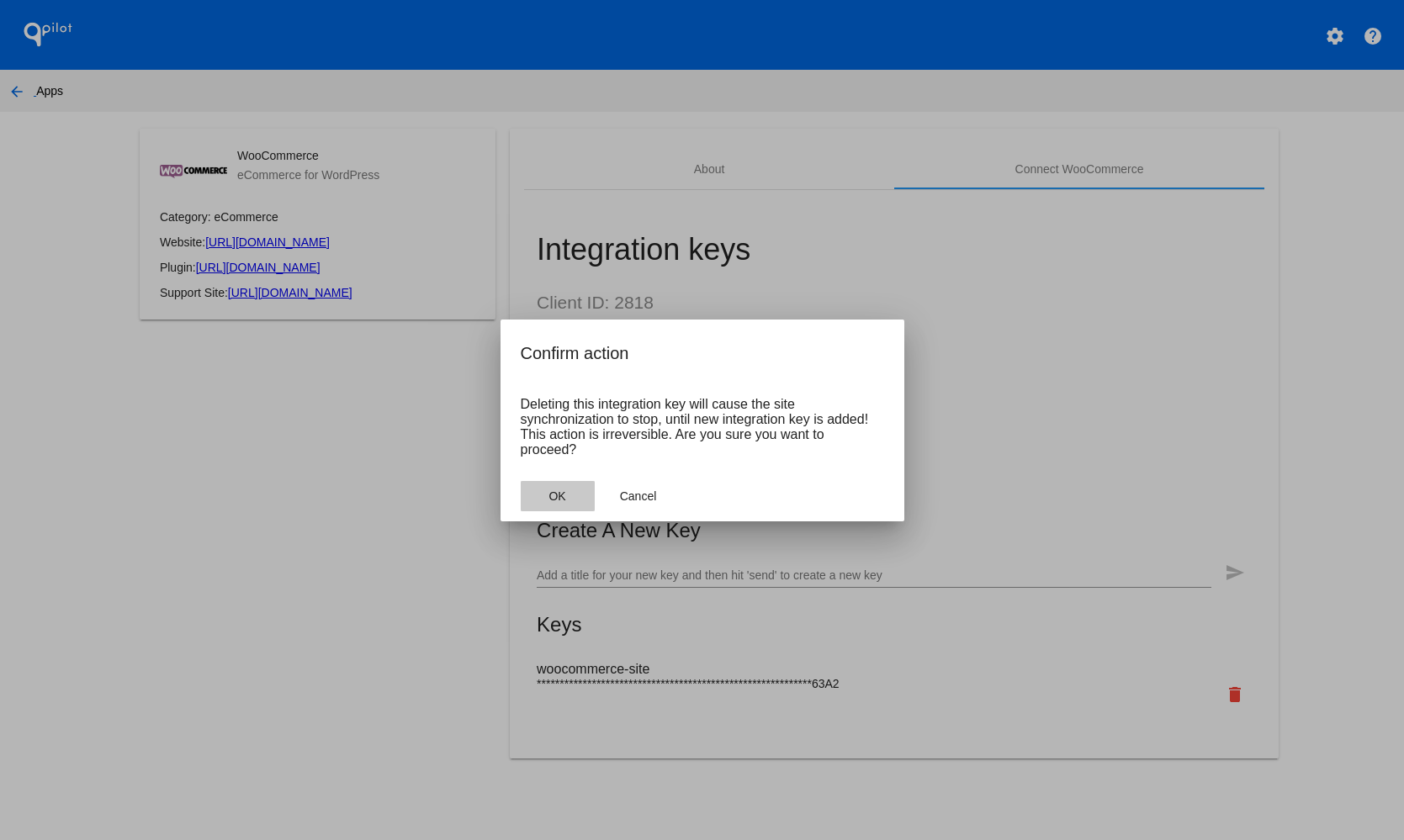
click at [563, 494] on span "OK" at bounding box center [557, 497] width 17 height 14
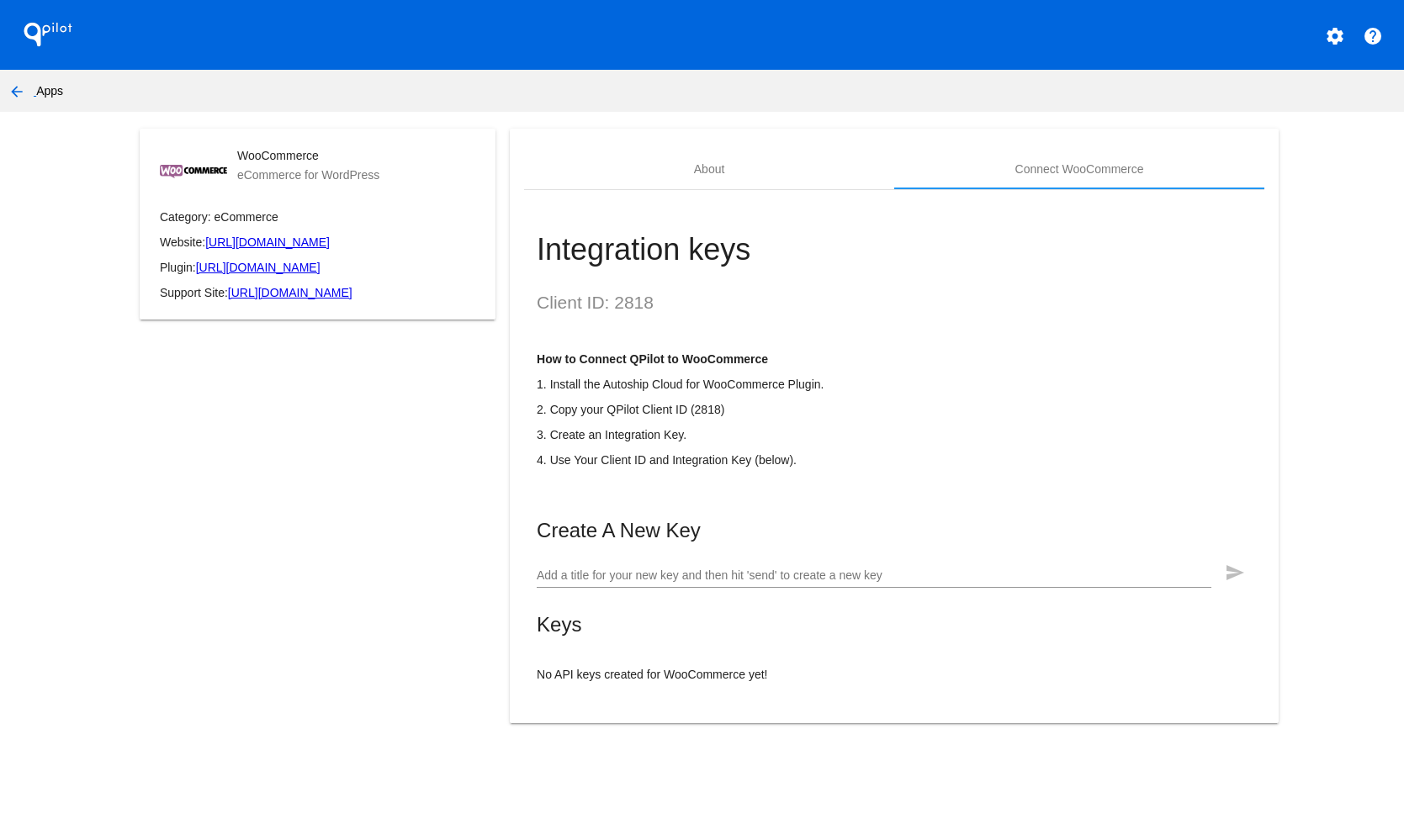
click at [582, 581] on input "Add a title for your new key and then hit 'send' to create a new key" at bounding box center [875, 576] width 675 height 14
type input "WooCommerce-key"
click at [1242, 576] on mat-icon "send" at bounding box center [1235, 573] width 21 height 21
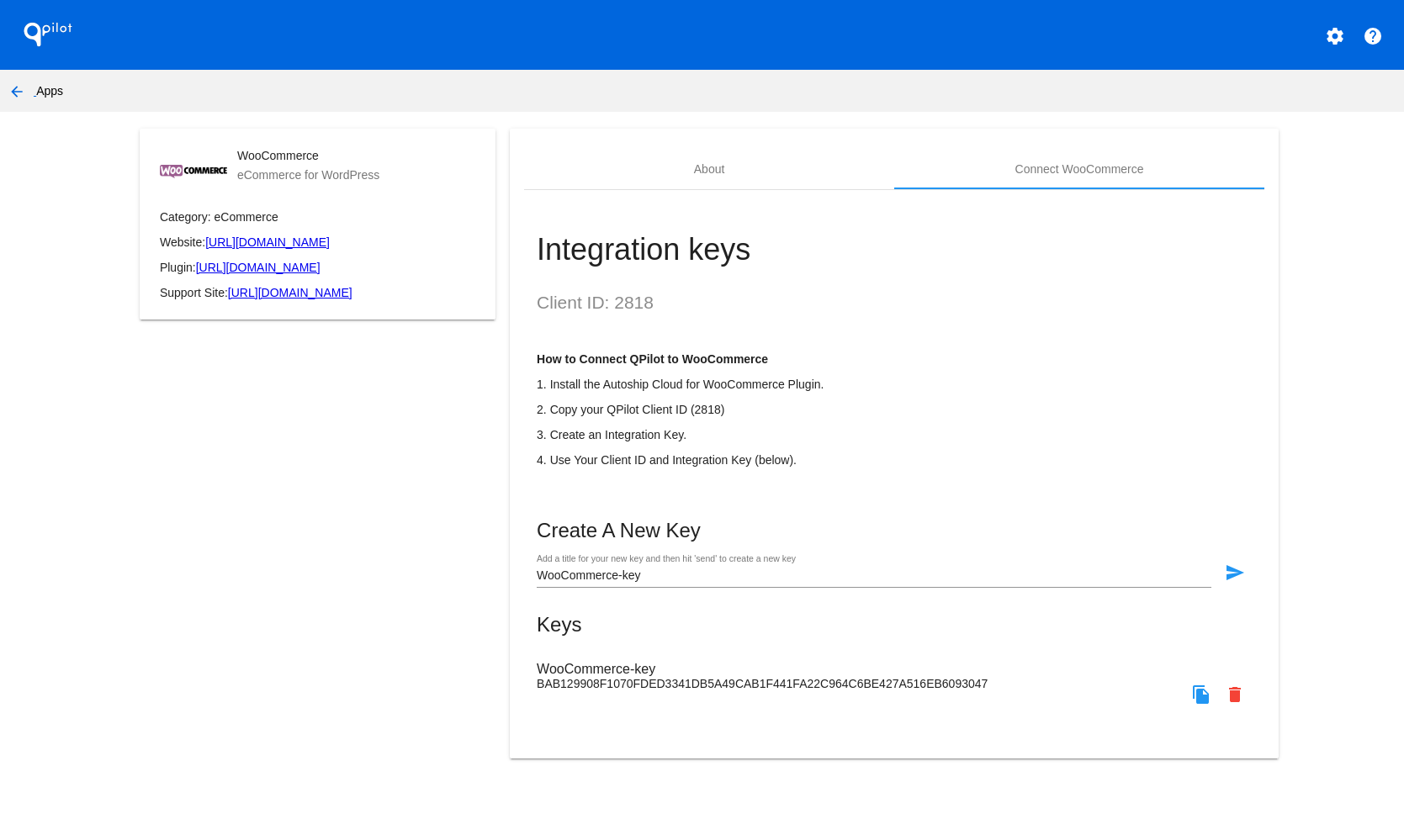
click at [1209, 700] on mat-icon "file_copy" at bounding box center [1202, 695] width 21 height 21
click at [1201, 700] on mat-icon "file_copy" at bounding box center [1202, 695] width 21 height 21
click at [18, 98] on mat-icon "arrow_back" at bounding box center [17, 92] width 21 height 21
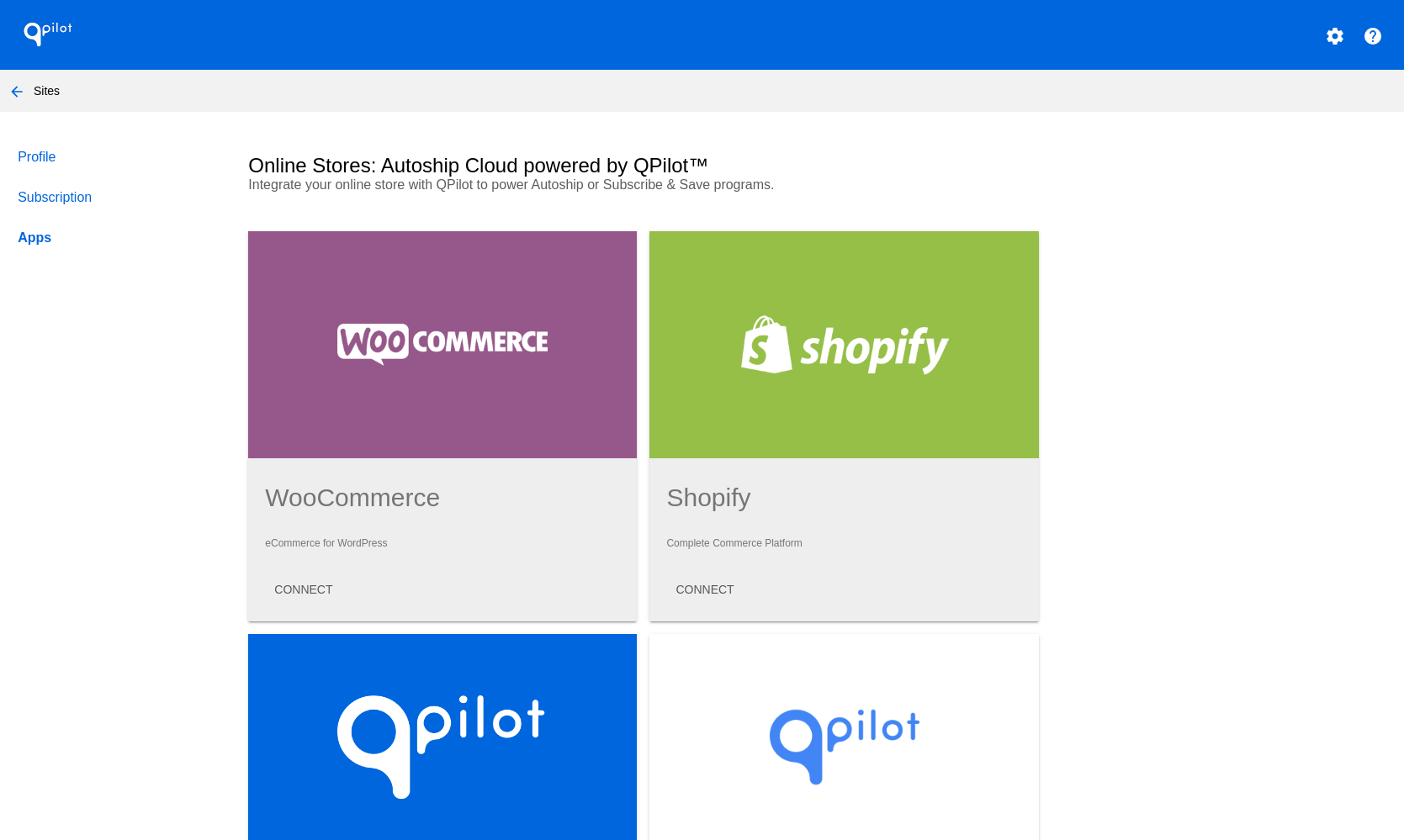
click at [25, 86] on mat-icon "arrow_back" at bounding box center [17, 92] width 21 height 21
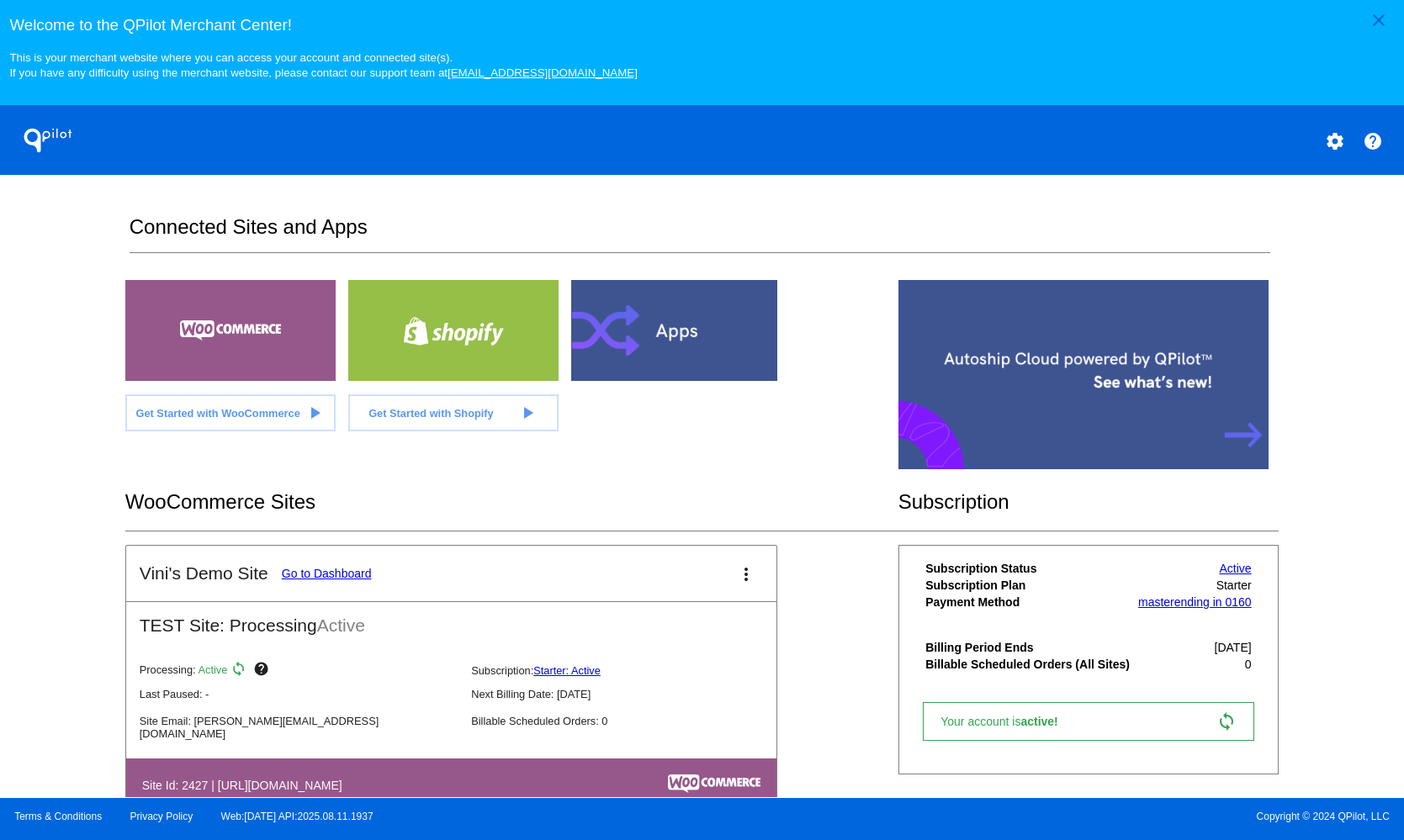
scroll to position [51, 0]
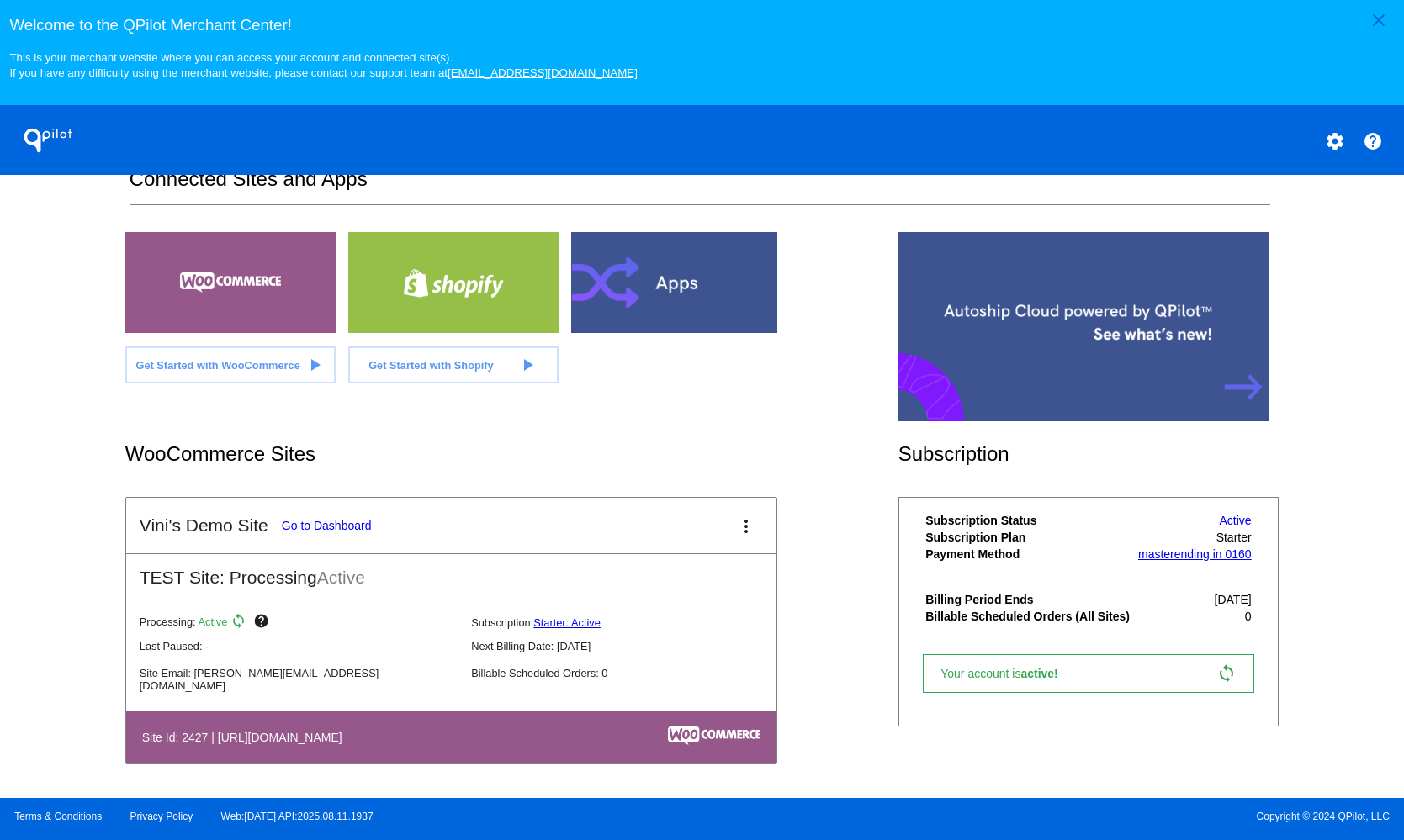
click at [353, 517] on mat-card-title "Vini's Demo Site Go to Dashboard" at bounding box center [255, 526] width 232 height 21
click at [362, 527] on link "Go to Dashboard" at bounding box center [326, 526] width 90 height 14
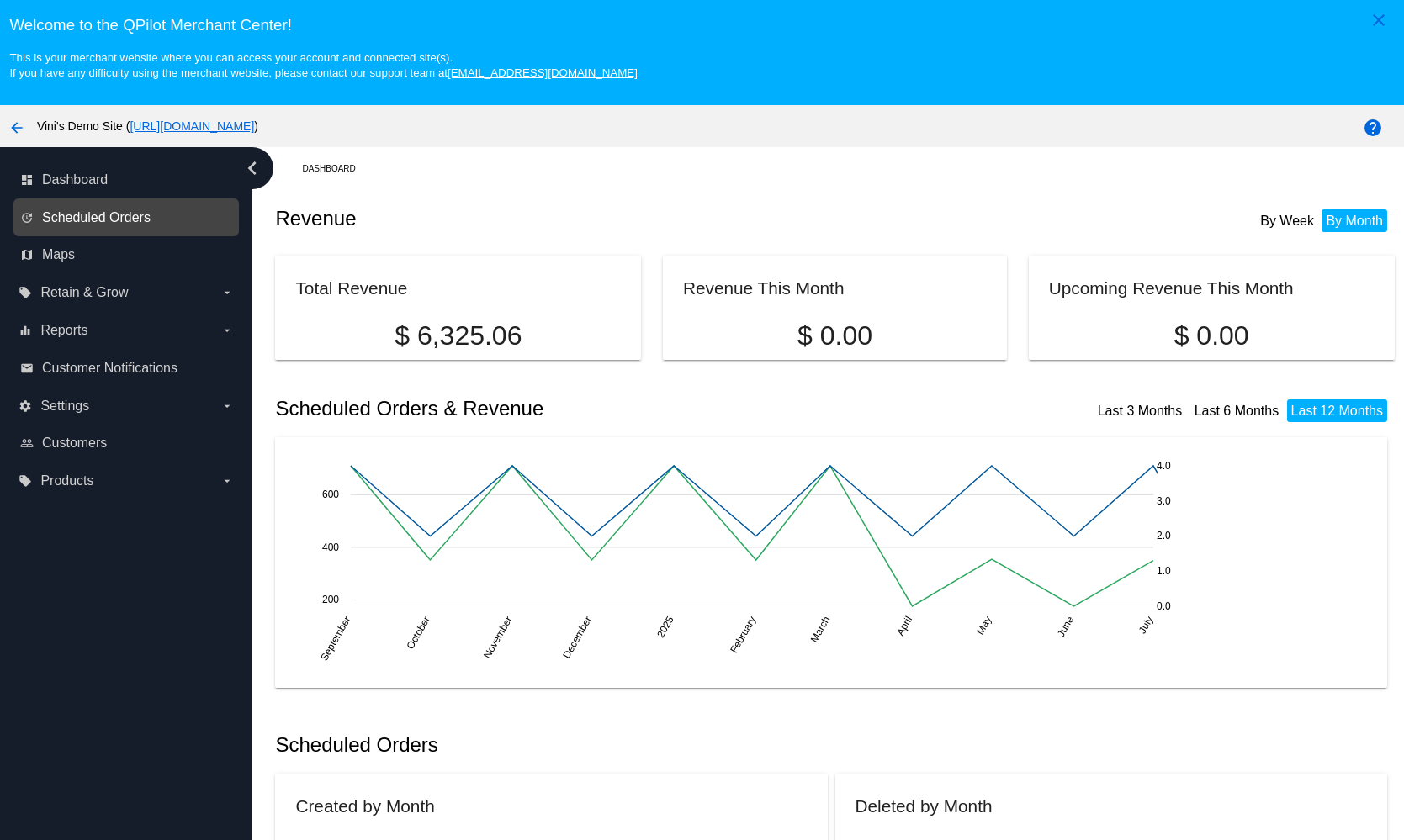
click at [149, 217] on span "Scheduled Orders" at bounding box center [96, 218] width 109 height 15
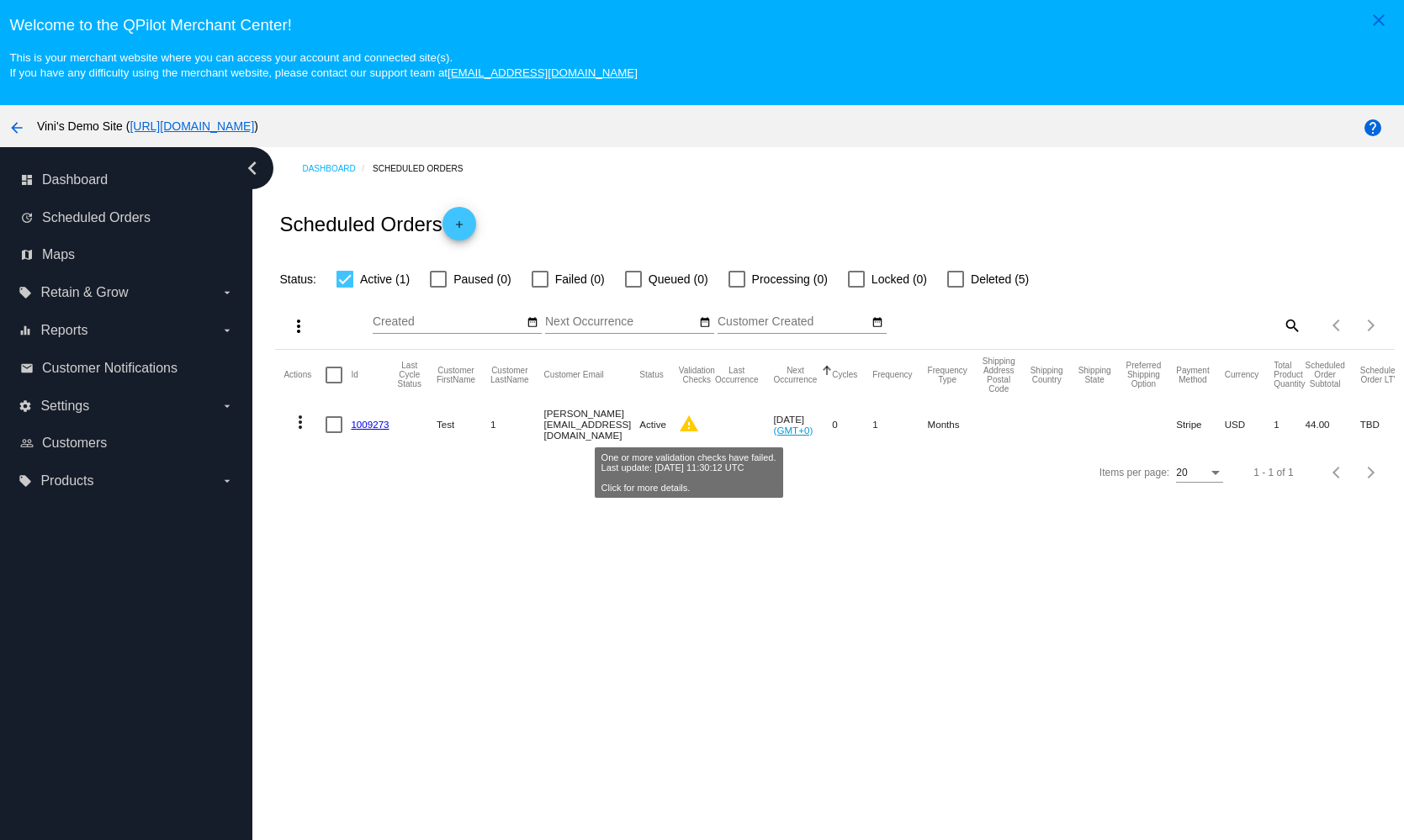
click at [689, 420] on mat-icon "warning" at bounding box center [690, 424] width 21 height 21
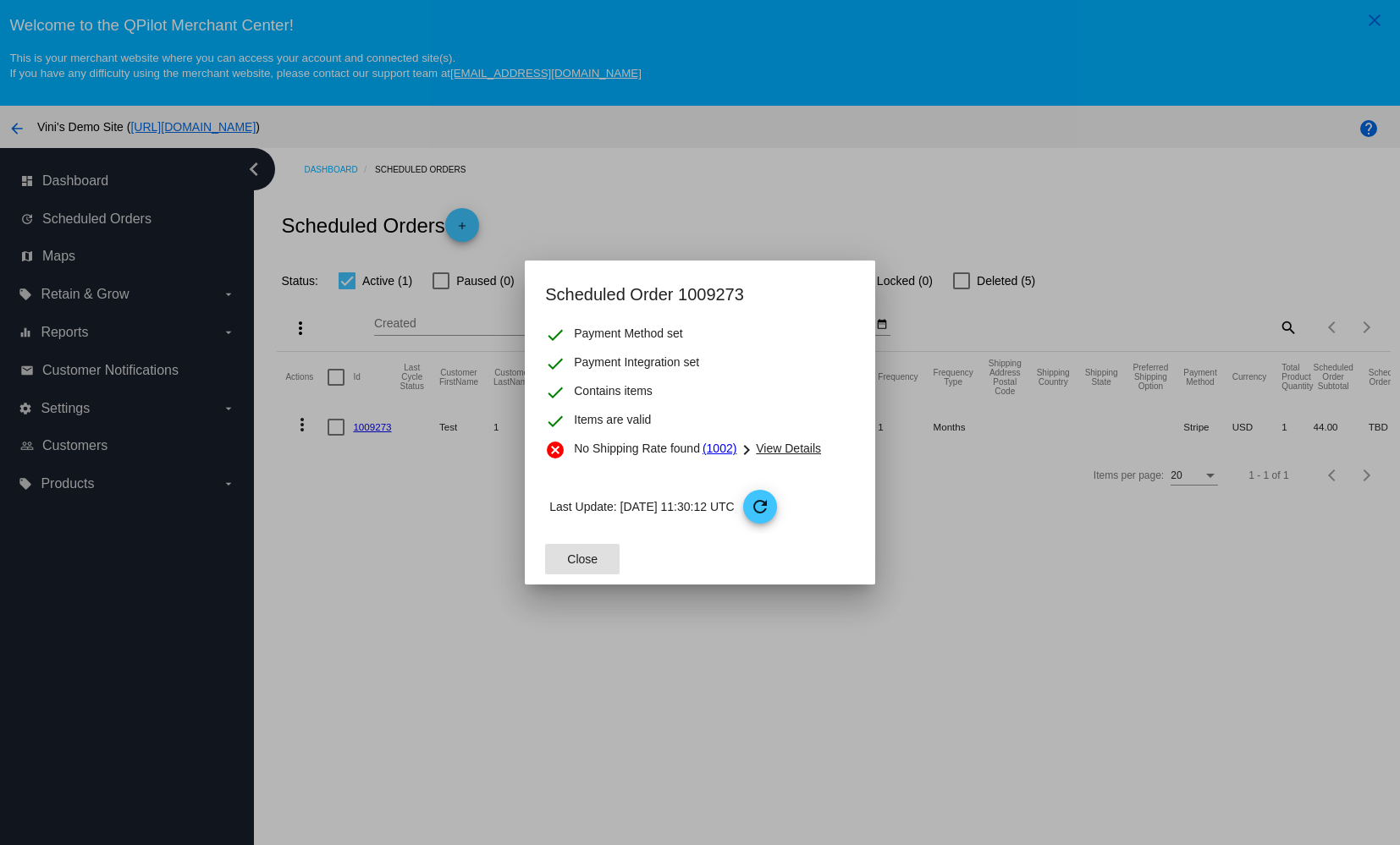
click at [782, 448] on span "View Details" at bounding box center [788, 449] width 65 height 14
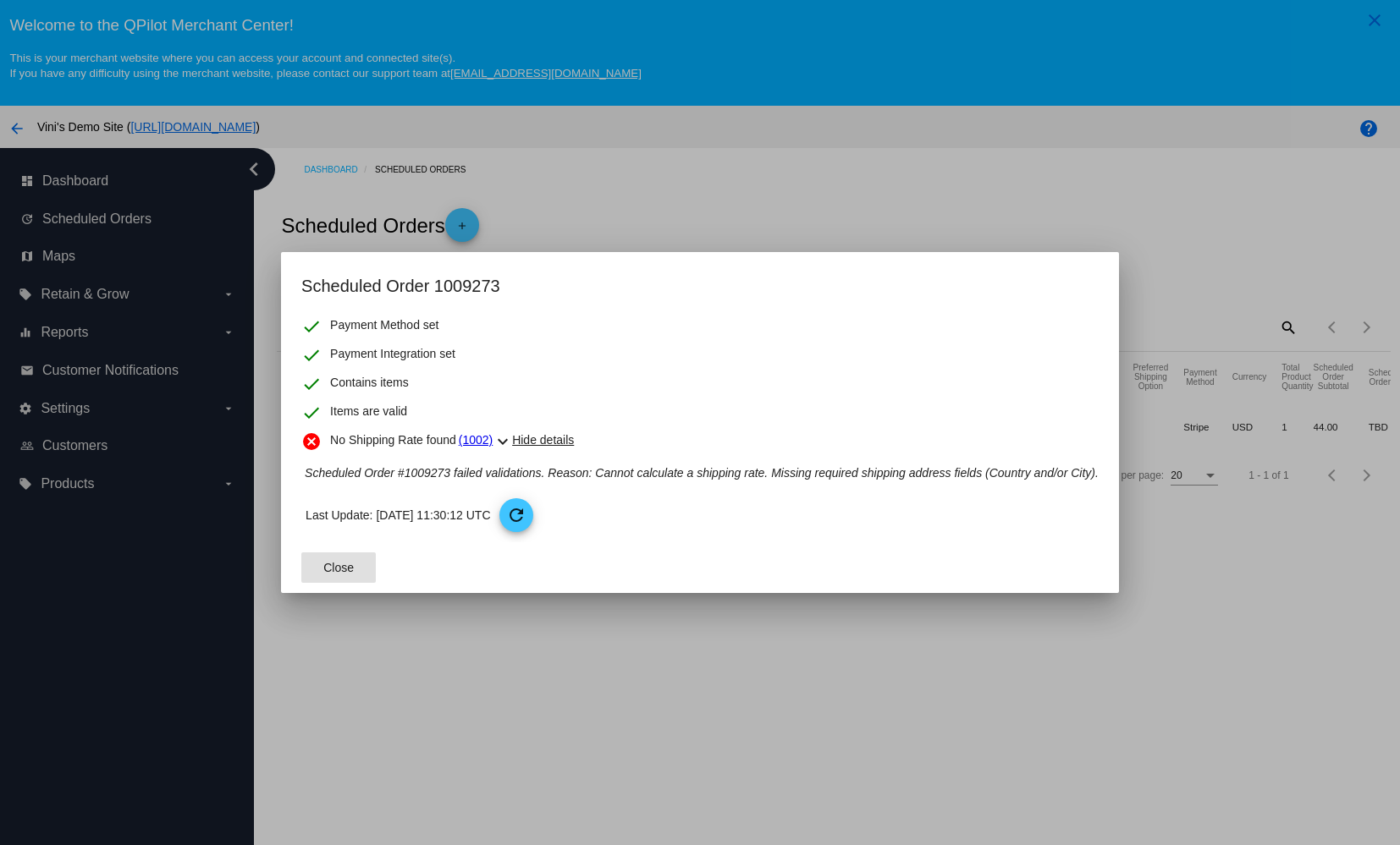
click at [324, 568] on span "Close" at bounding box center [338, 568] width 30 height 14
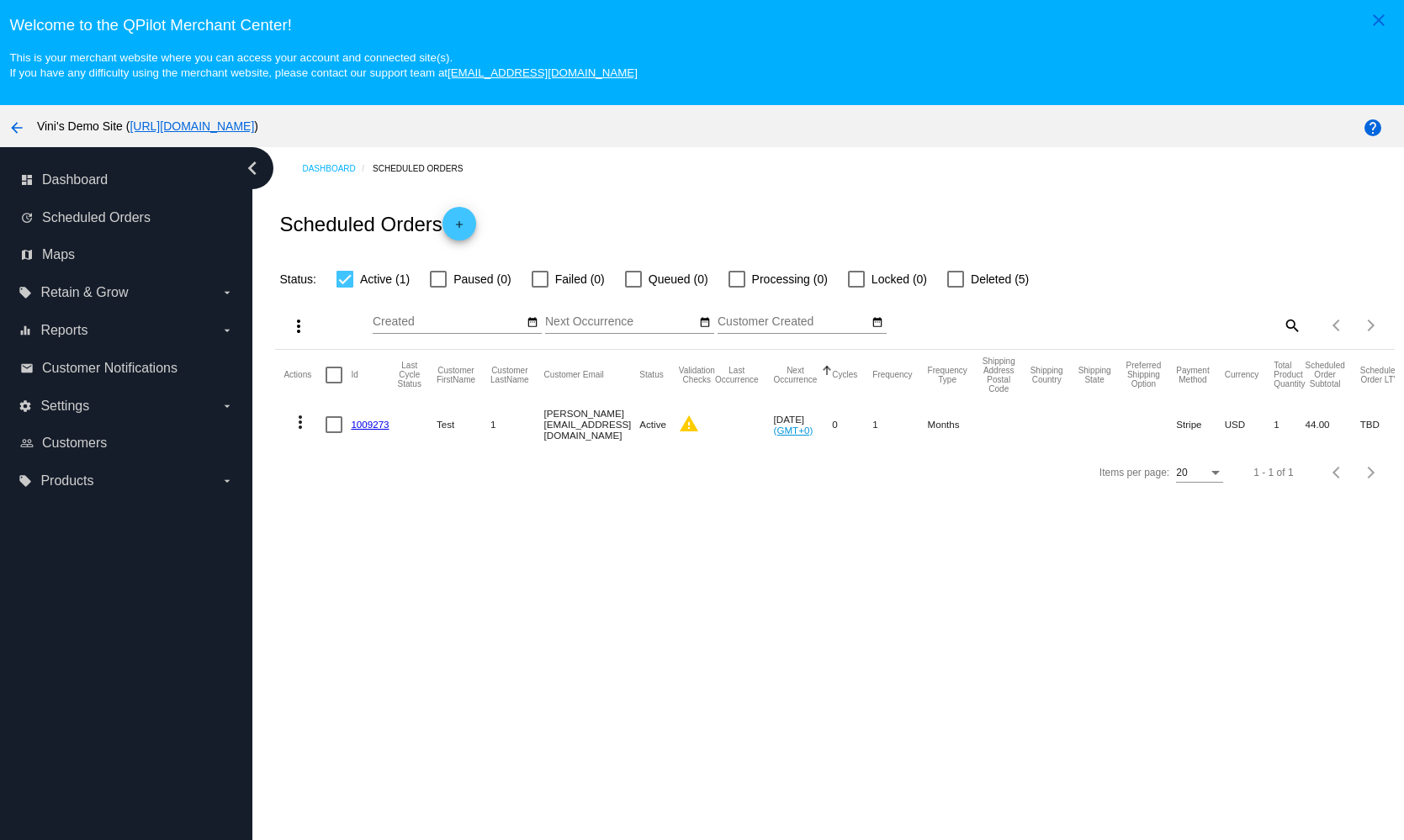
click at [371, 413] on mat-cell "1009273" at bounding box center [374, 425] width 46 height 49
click at [364, 427] on link "1009273" at bounding box center [370, 424] width 38 height 11
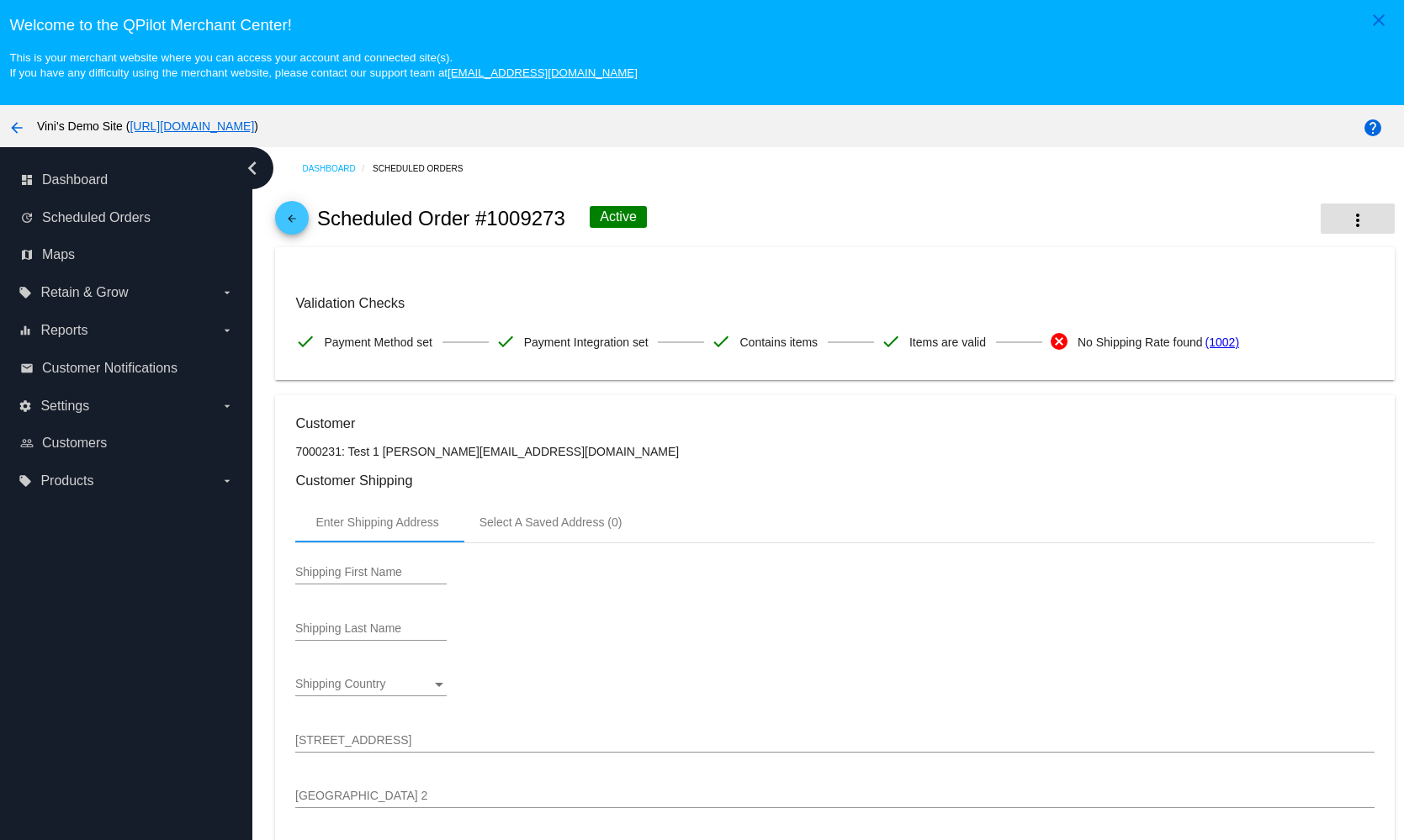
click at [1325, 211] on button "more_vert" at bounding box center [1358, 218] width 74 height 30
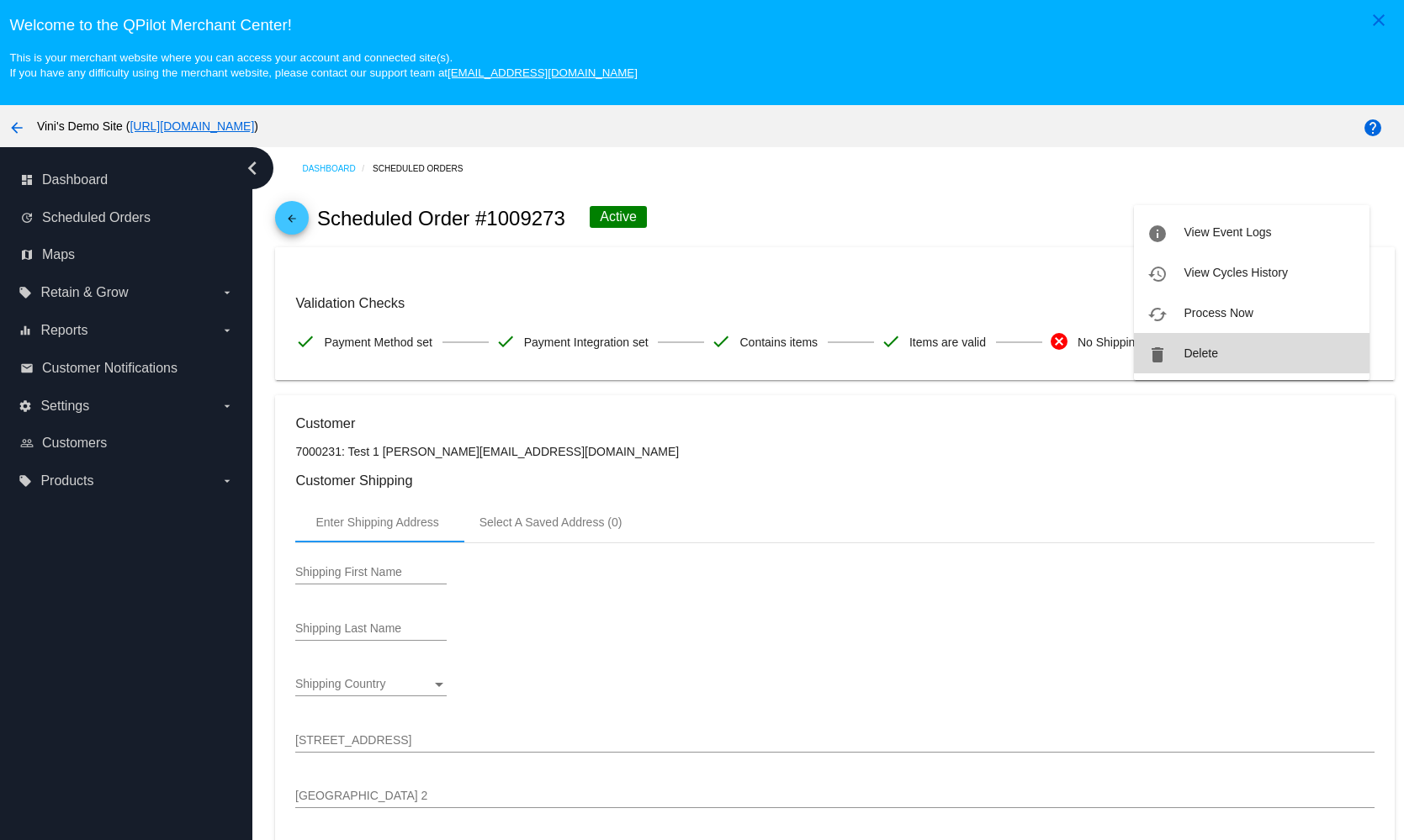
click at [1229, 350] on button "delete Delete" at bounding box center [1252, 353] width 236 height 40
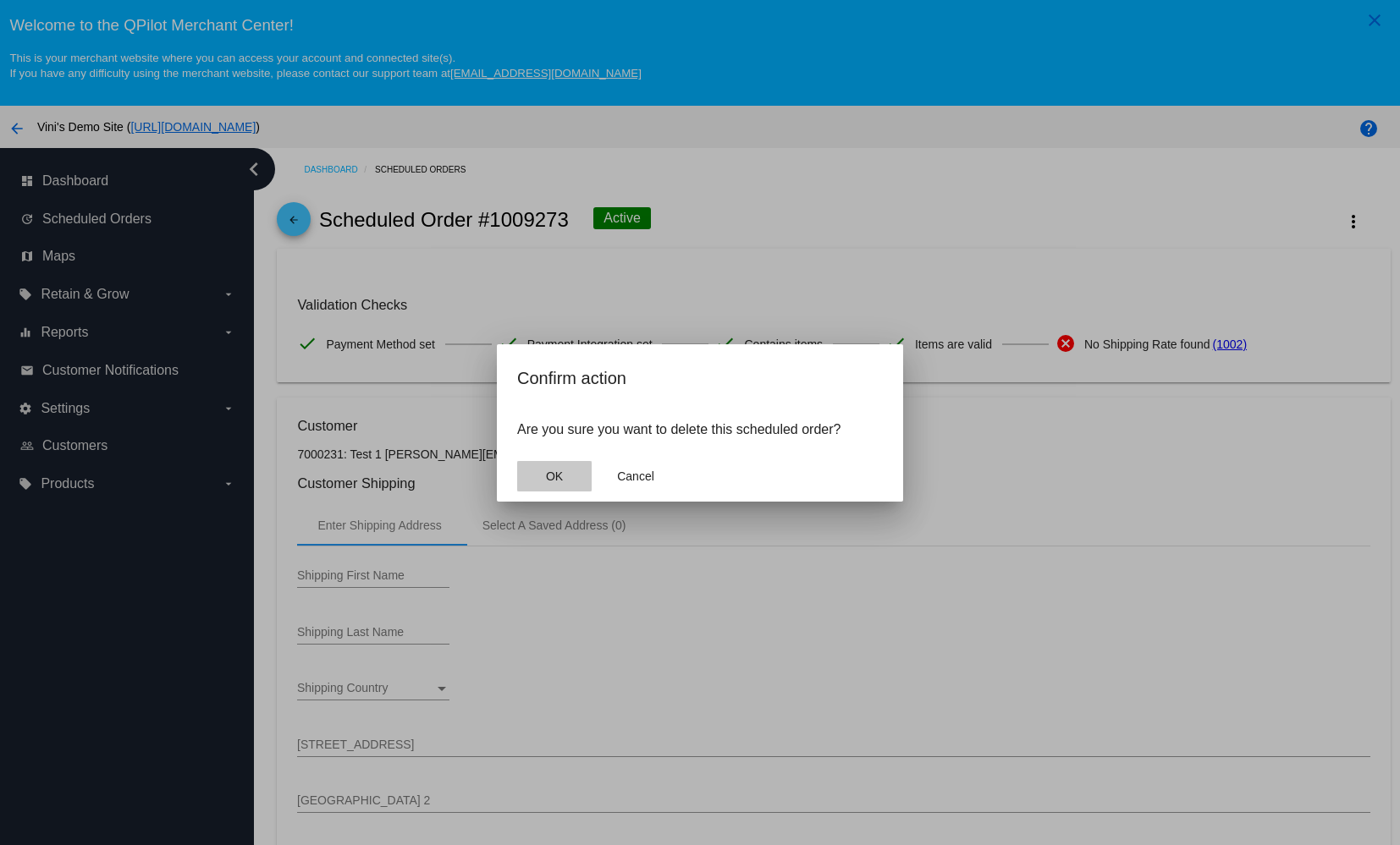
click at [560, 479] on span "OK" at bounding box center [555, 476] width 17 height 14
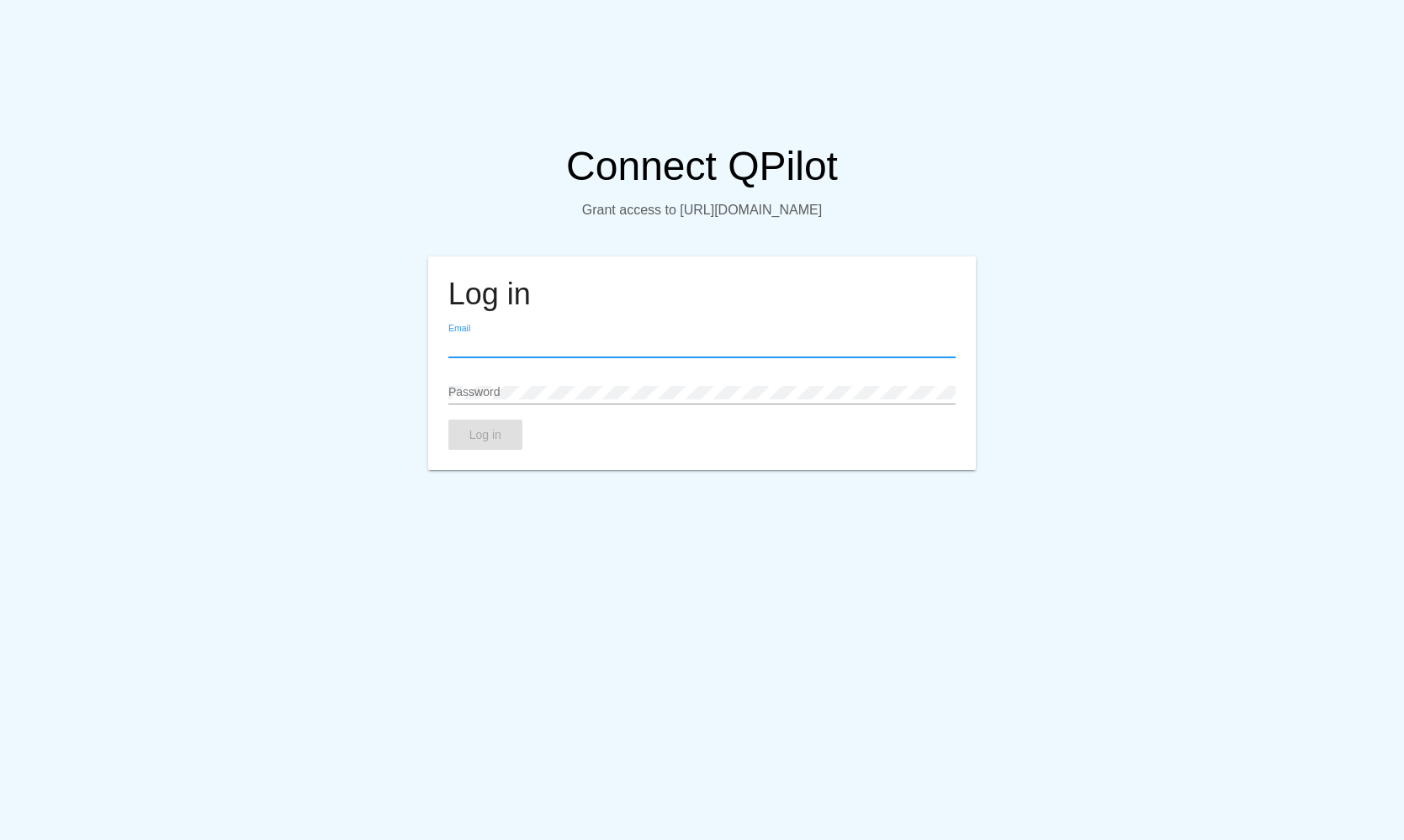
type input "[EMAIL_ADDRESS][DOMAIN_NAME]"
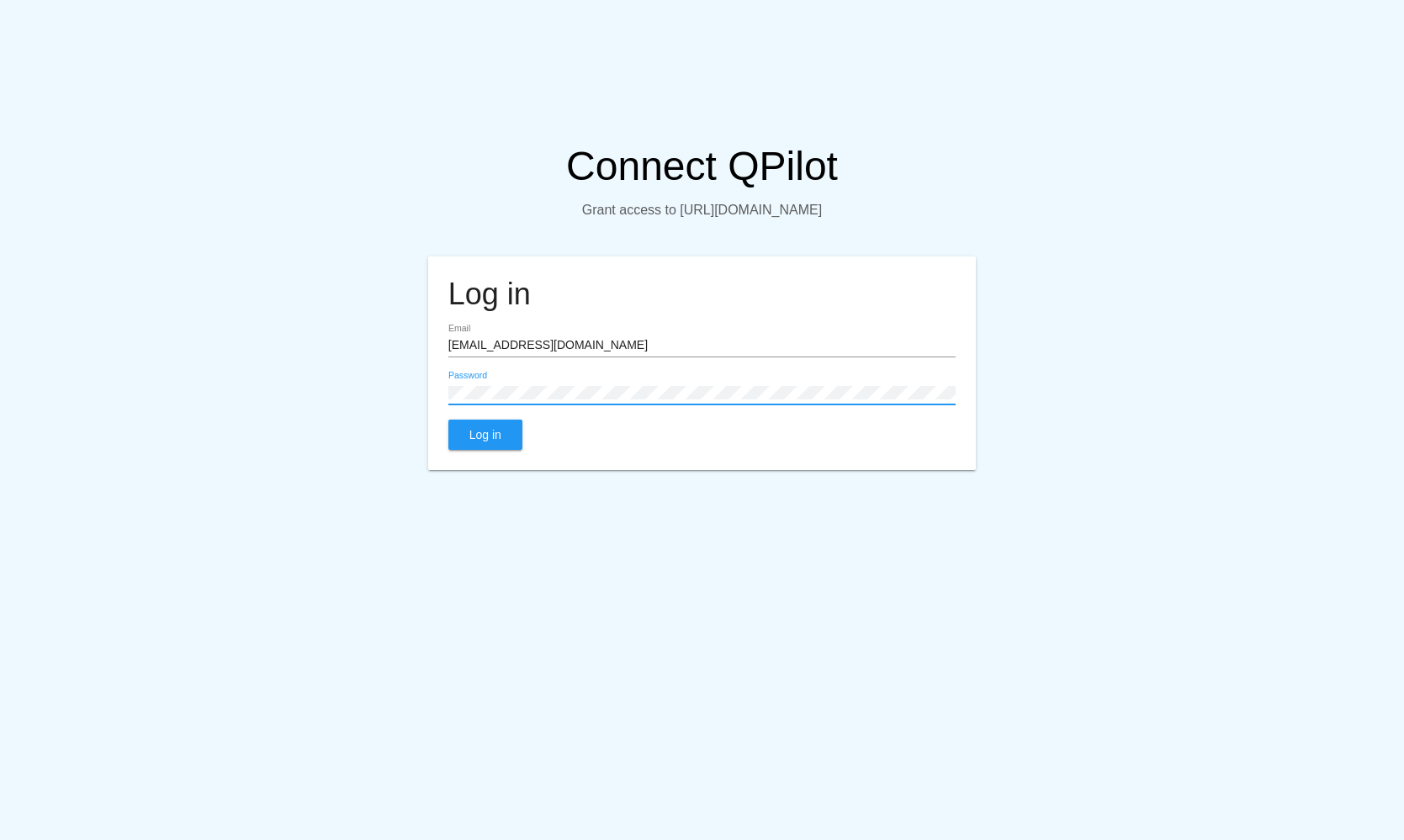
click at [502, 450] on button "Log in" at bounding box center [486, 434] width 74 height 30
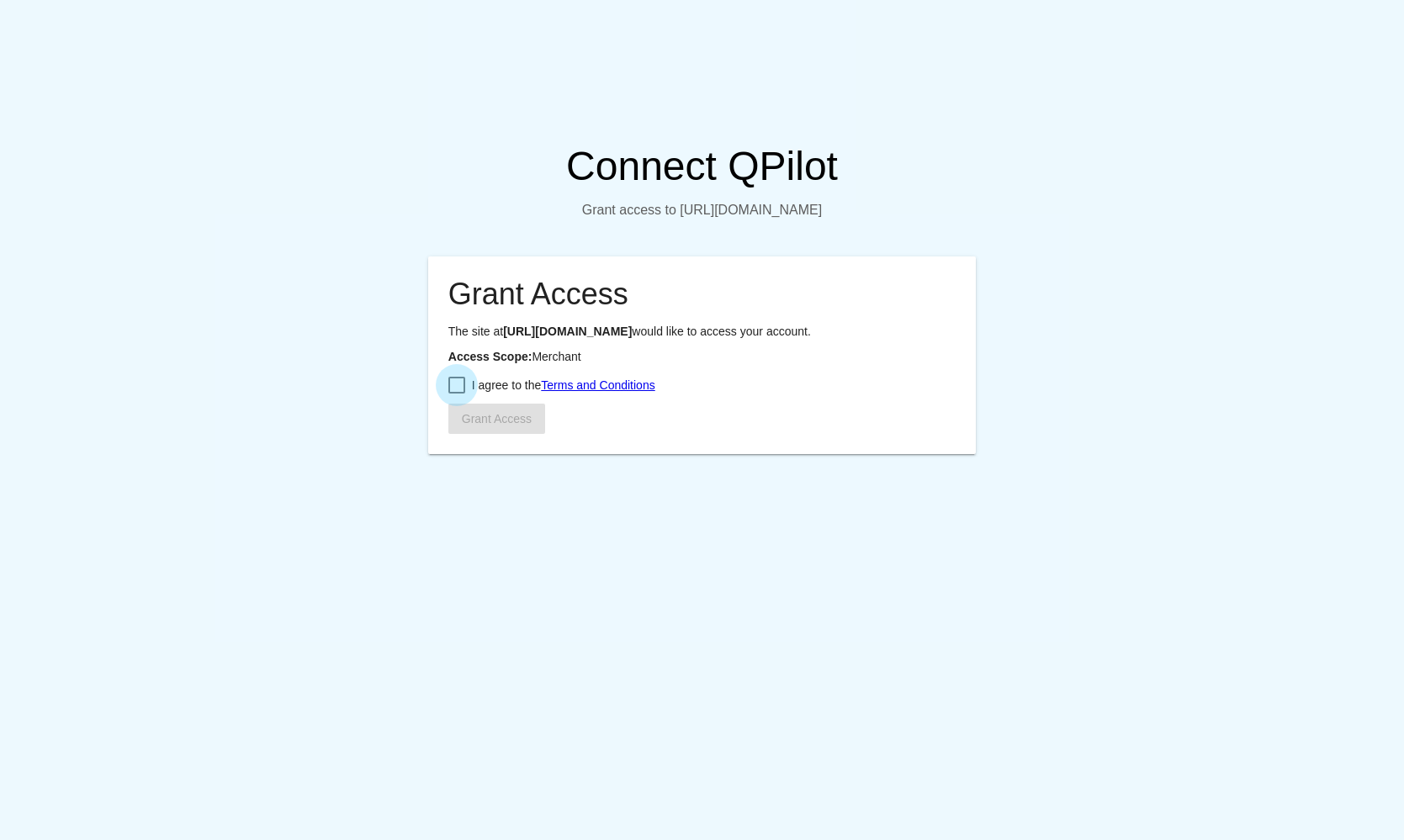
click at [490, 396] on span "I agree to the Terms and Conditions" at bounding box center [564, 385] width 183 height 21
click at [457, 395] on input "I agree to the Terms and Conditions" at bounding box center [456, 394] width 1 height 1
checkbox input "true"
click at [510, 434] on button "Grant Access" at bounding box center [497, 419] width 97 height 30
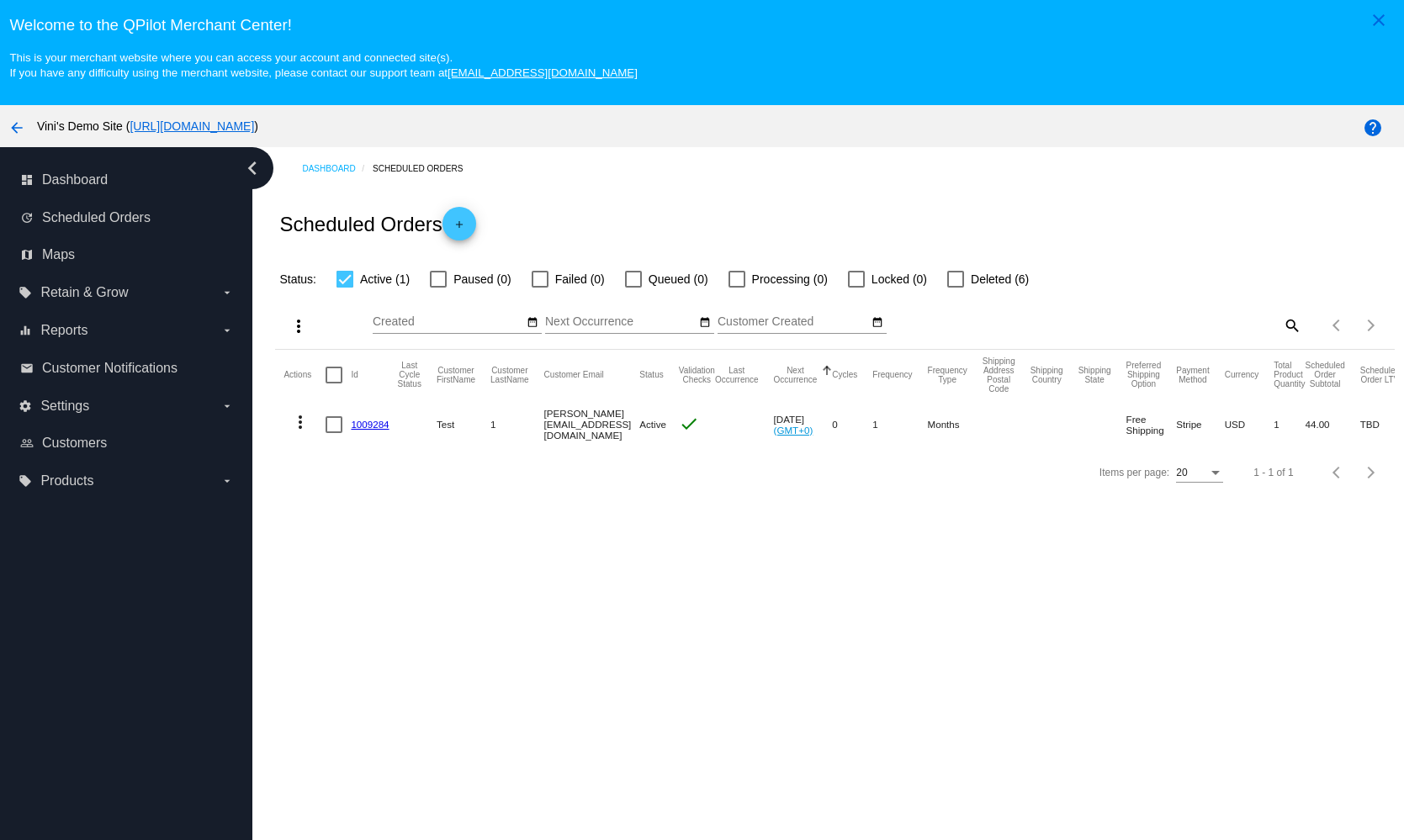
click at [365, 420] on link "1009284" at bounding box center [370, 424] width 38 height 11
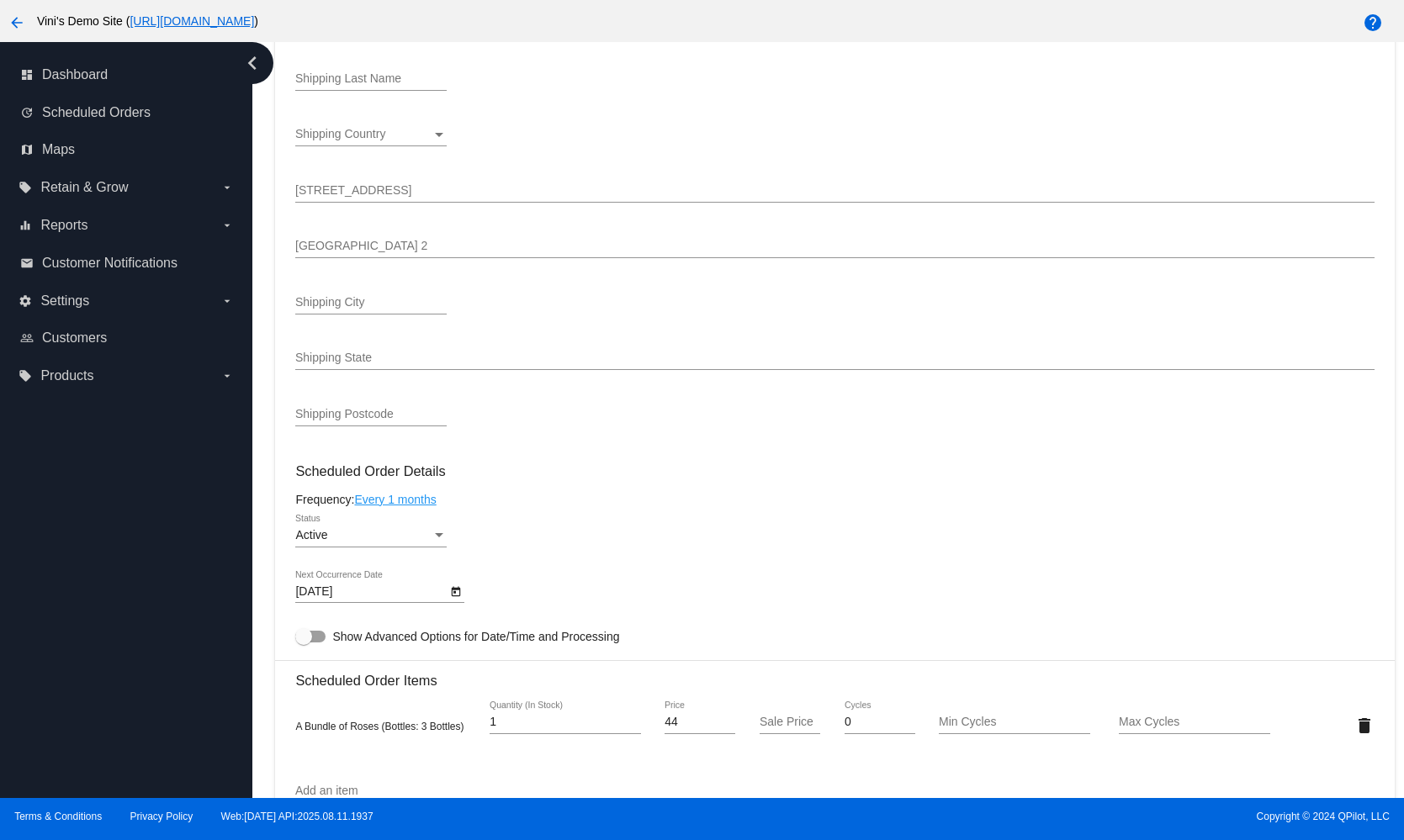
scroll to position [285, 0]
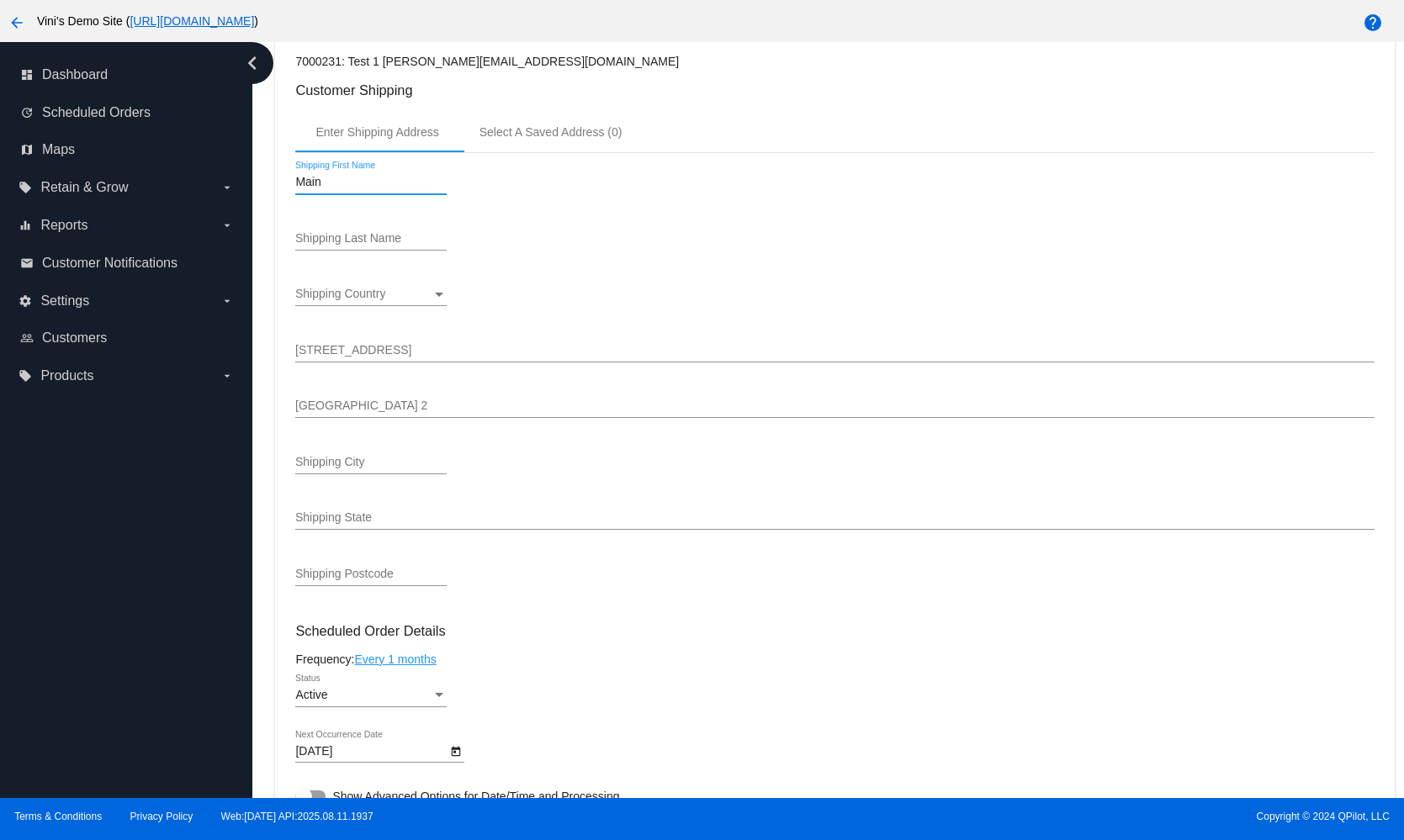
type input "Main"
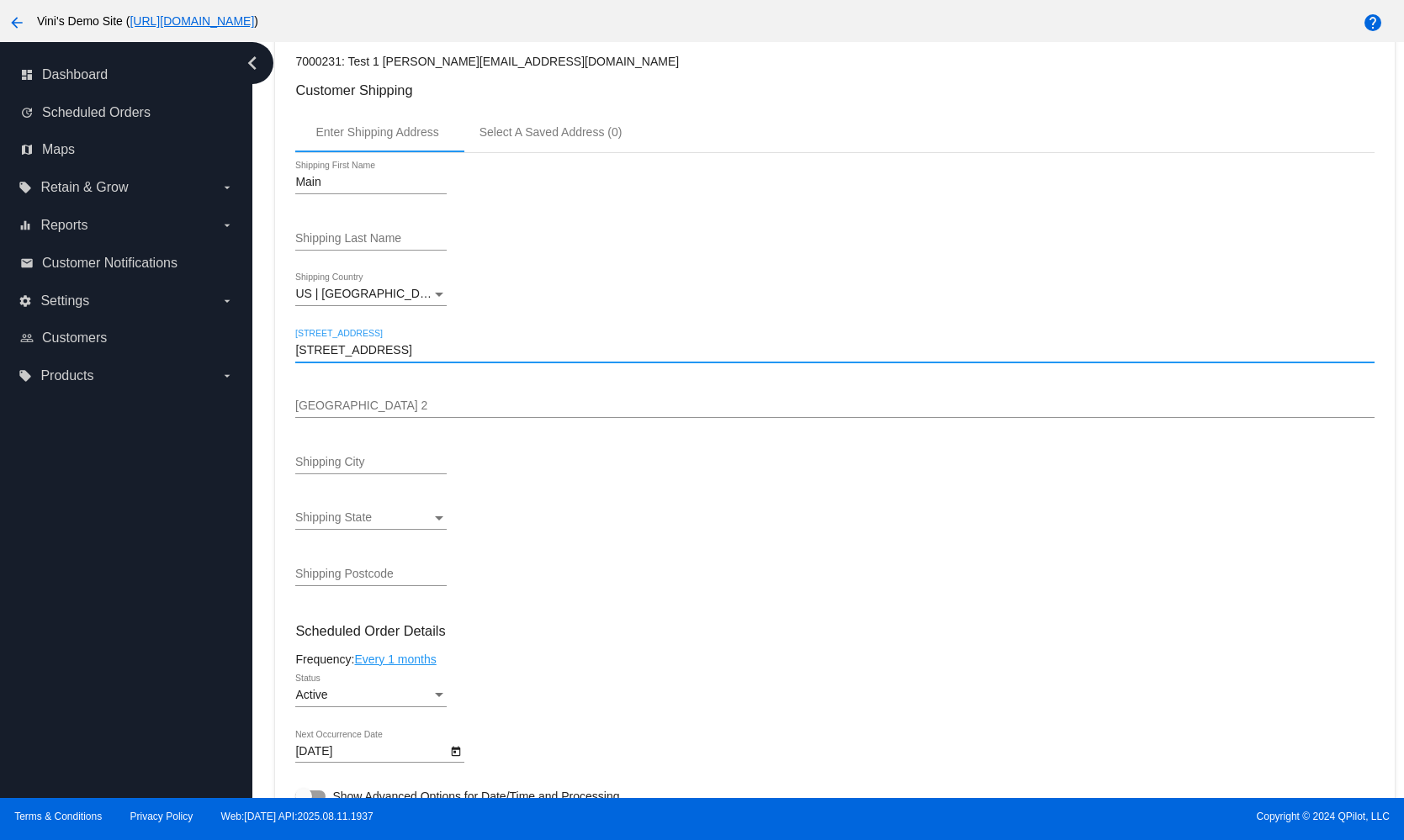
type input "6031 Emporia Street"
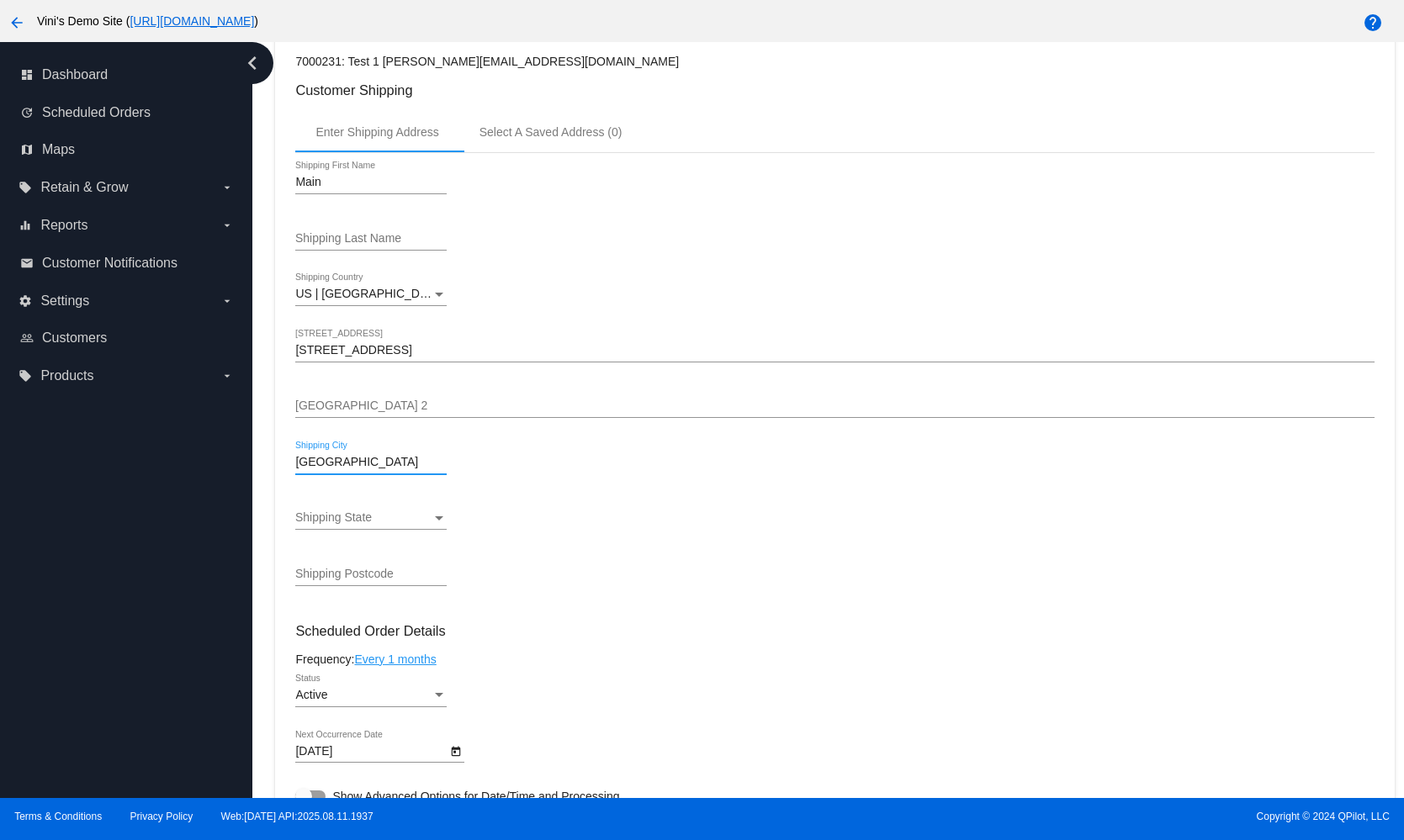
type input "Denver"
type input "80238"
click at [753, 546] on mat-card "Customer 7000231: Test 1 david@qpilot.cloud Customer Shipping Enter Shipping Ad…" at bounding box center [834, 846] width 1119 height 1683
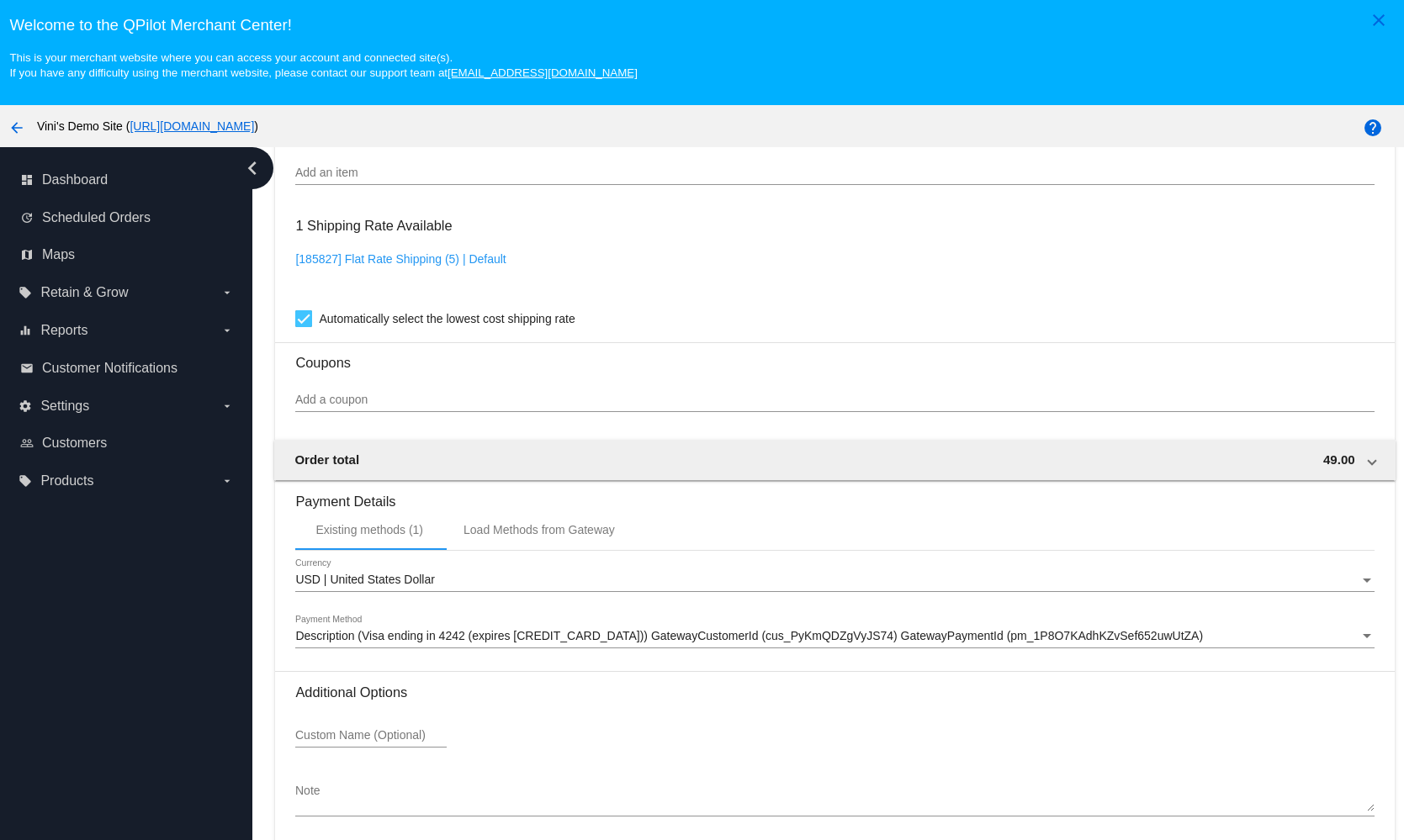
scroll to position [106, 0]
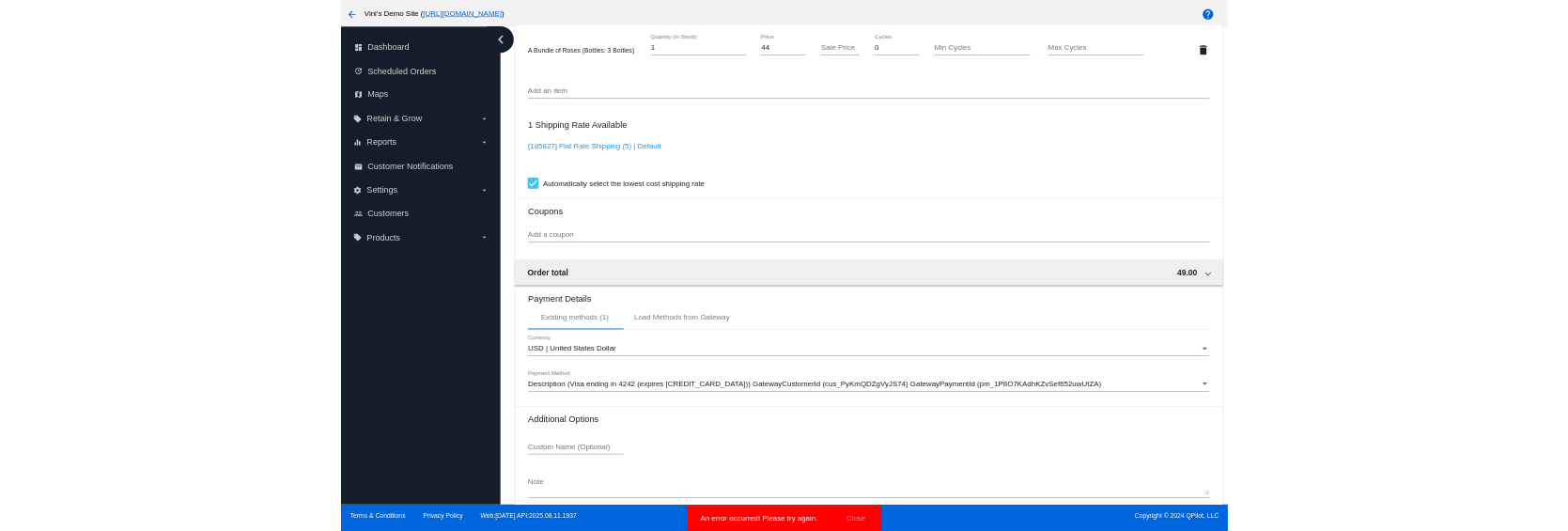
scroll to position [1306, 0]
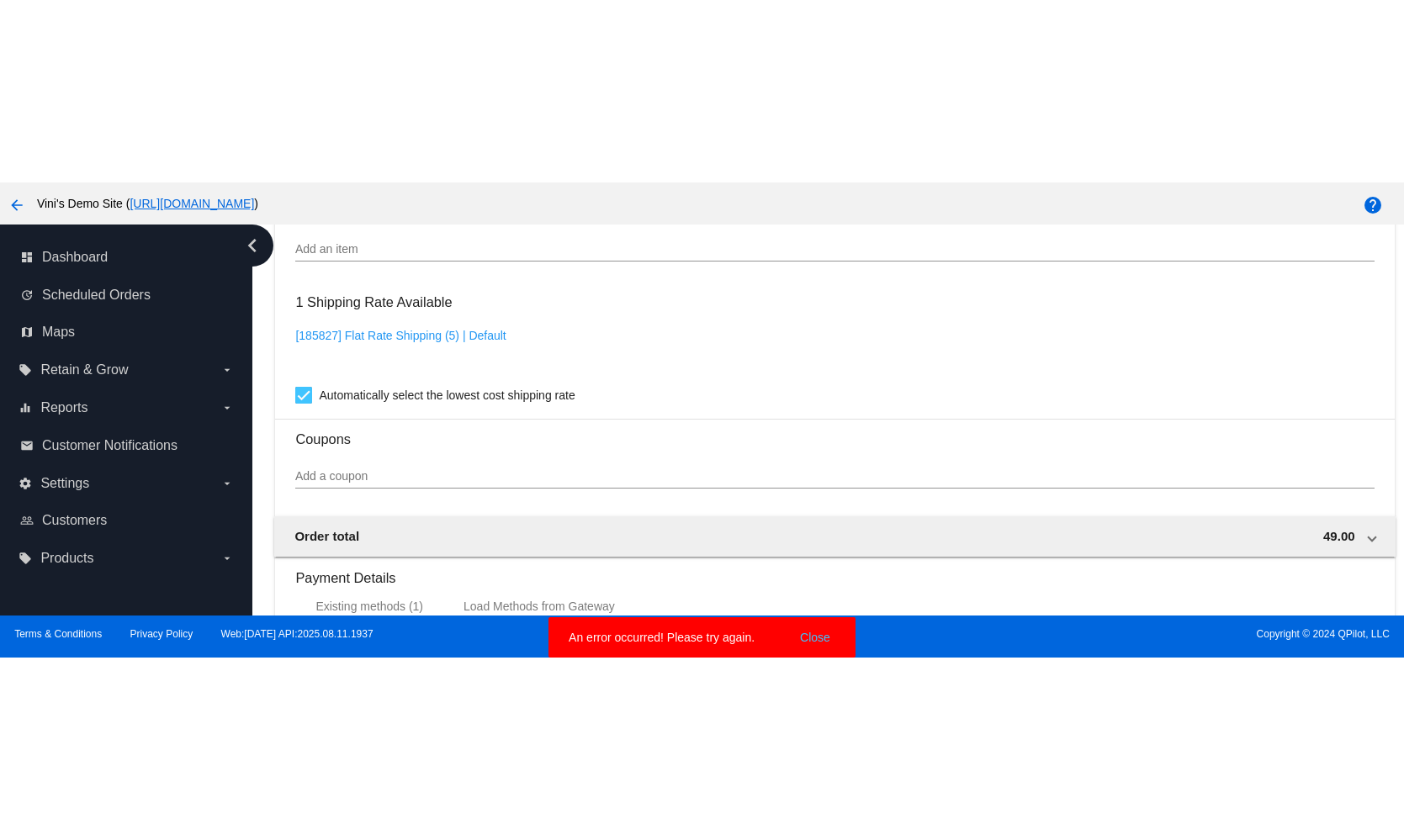
scroll to position [1534, 0]
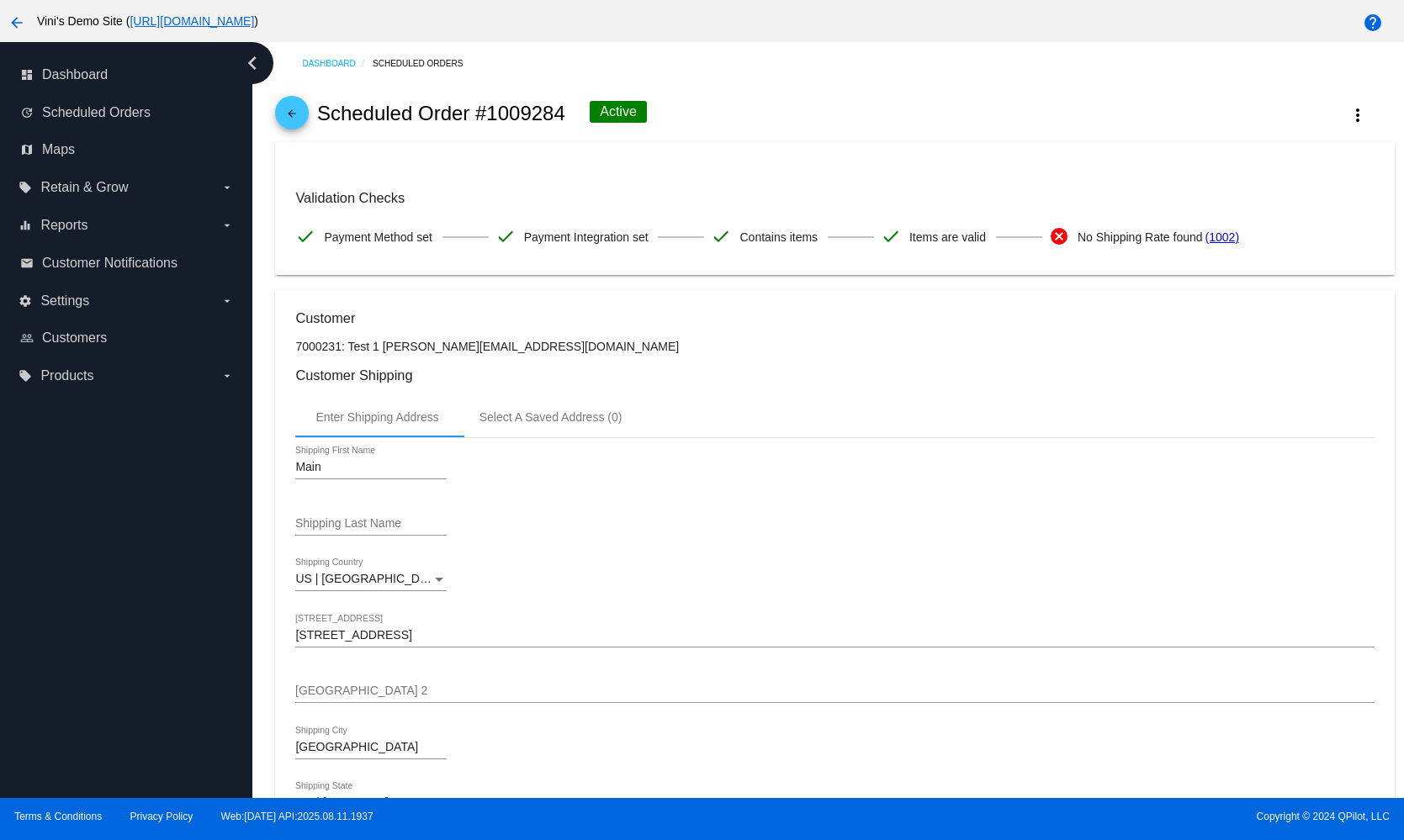
scroll to position [0, 0]
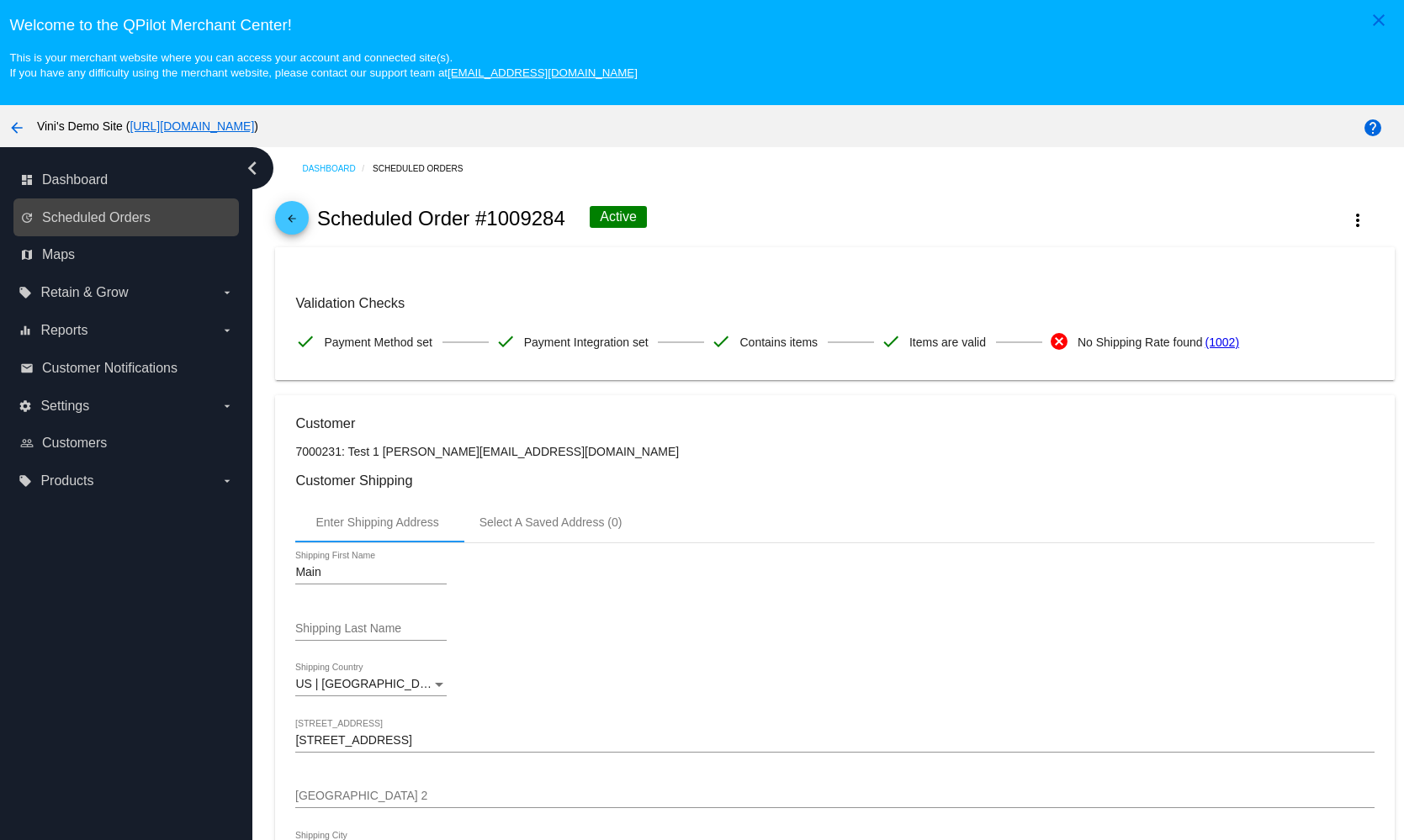
click at [78, 208] on link "update Scheduled Orders" at bounding box center [128, 217] width 214 height 27
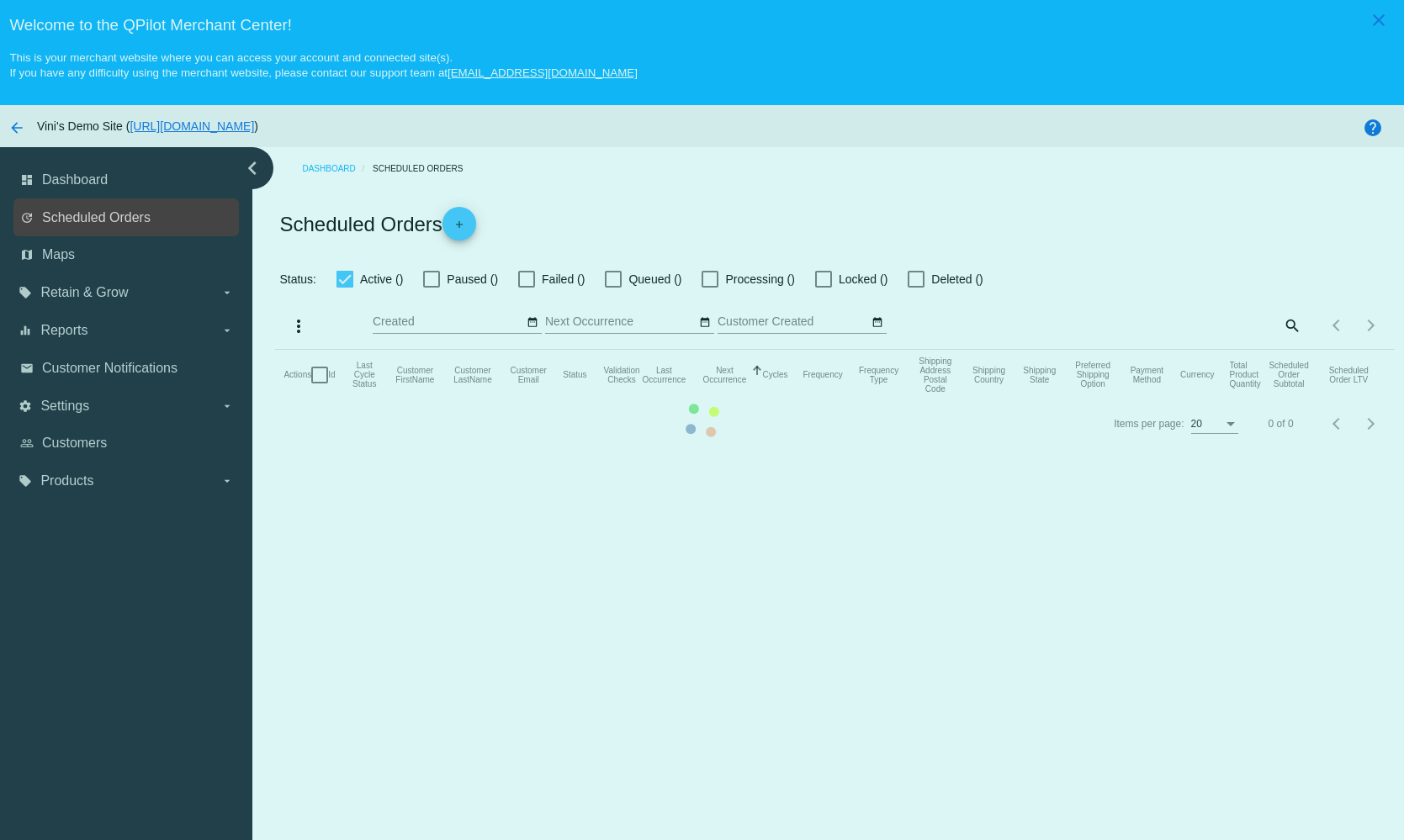
click at [107, 228] on link "update Scheduled Orders" at bounding box center [128, 217] width 214 height 27
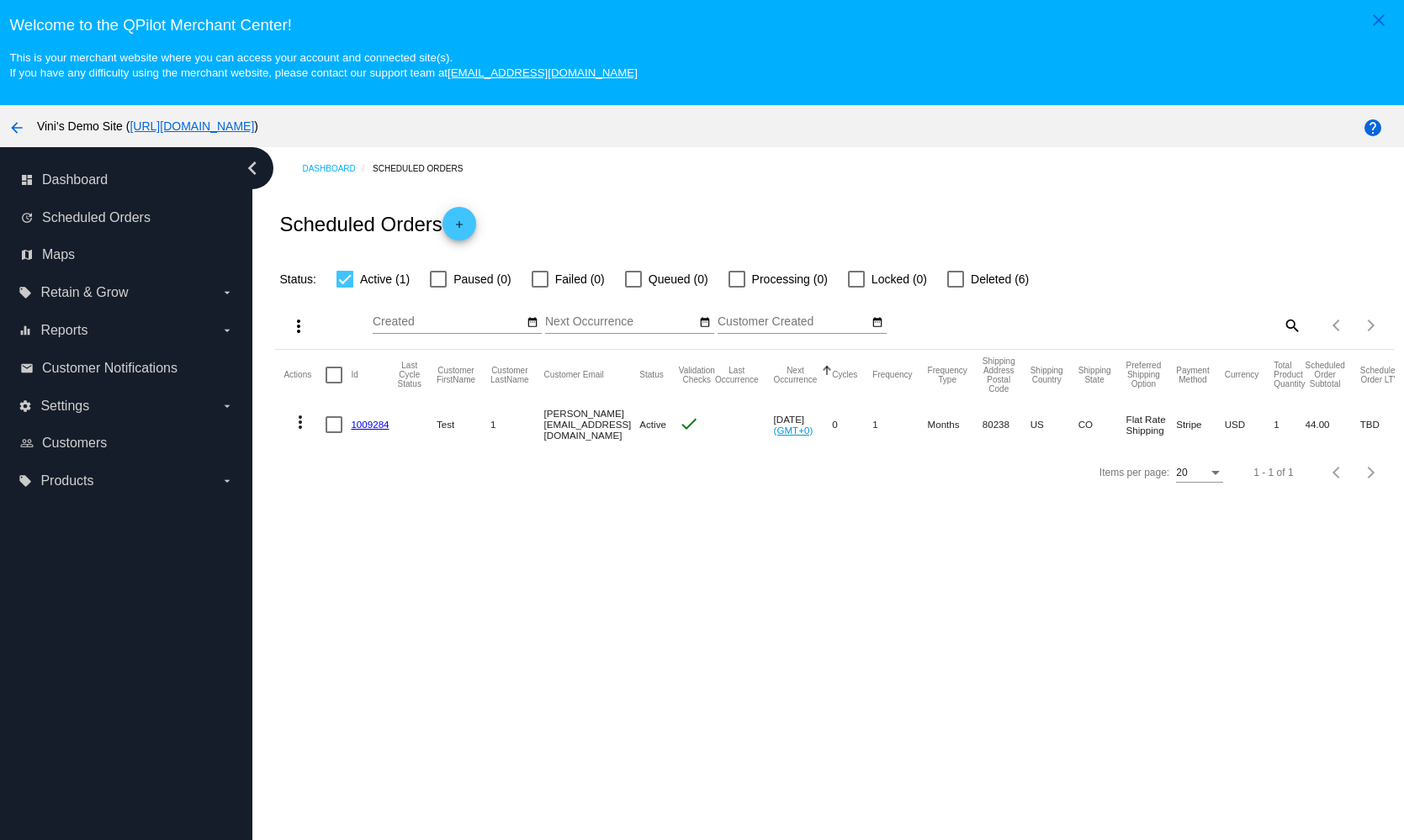
click at [378, 423] on link "1009284" at bounding box center [370, 424] width 38 height 11
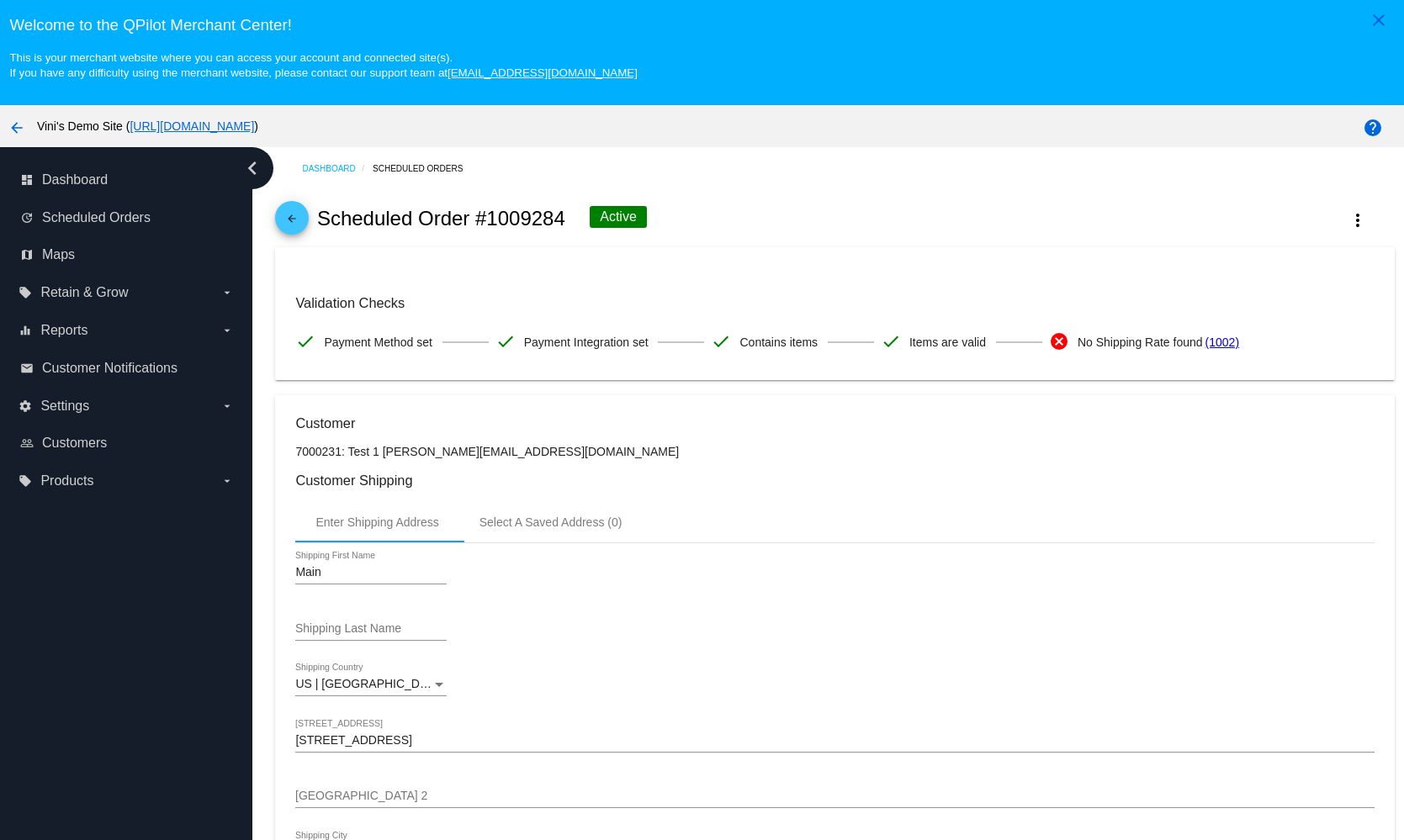
click at [1221, 343] on link "(1002)" at bounding box center [1222, 342] width 33 height 35
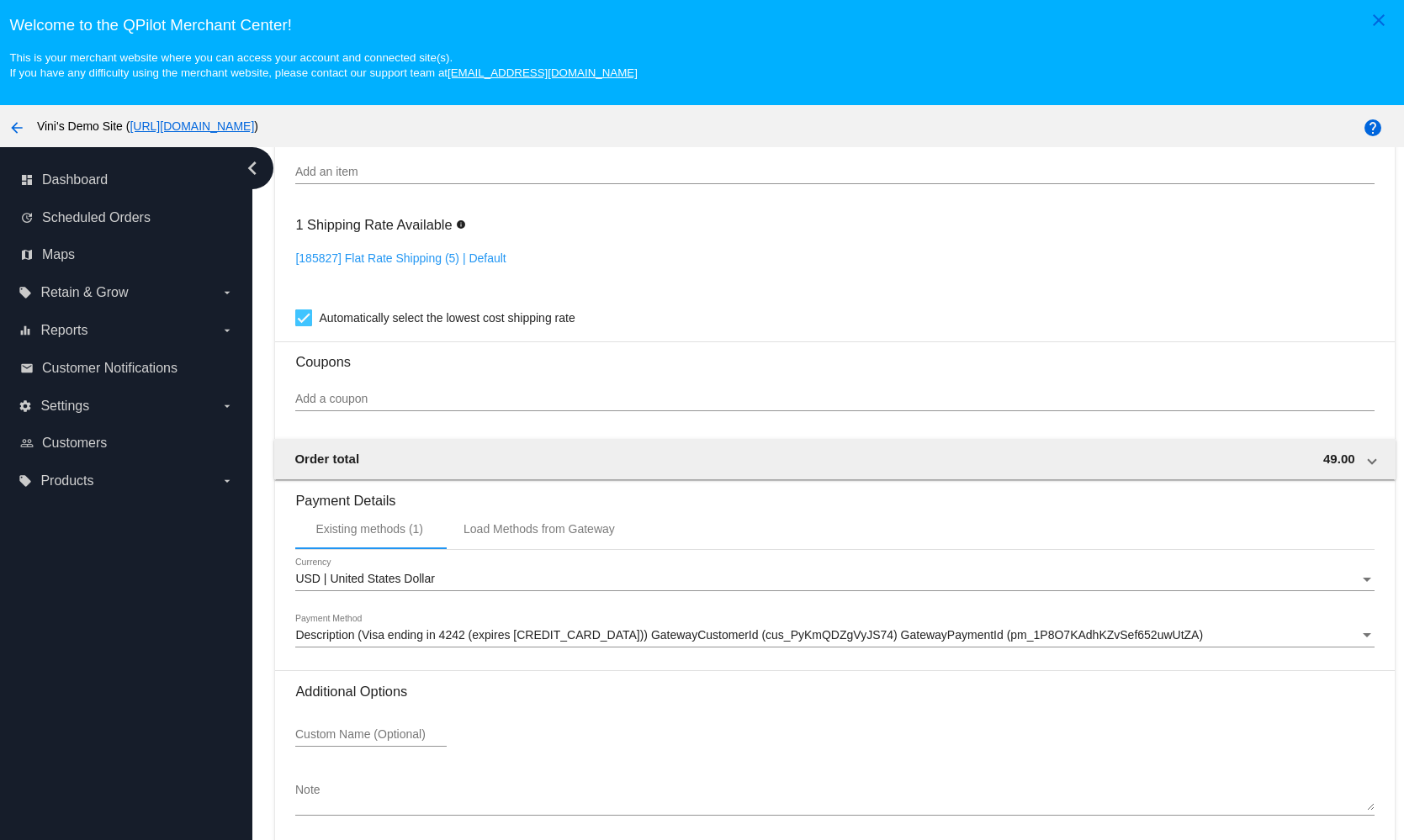
scroll to position [106, 0]
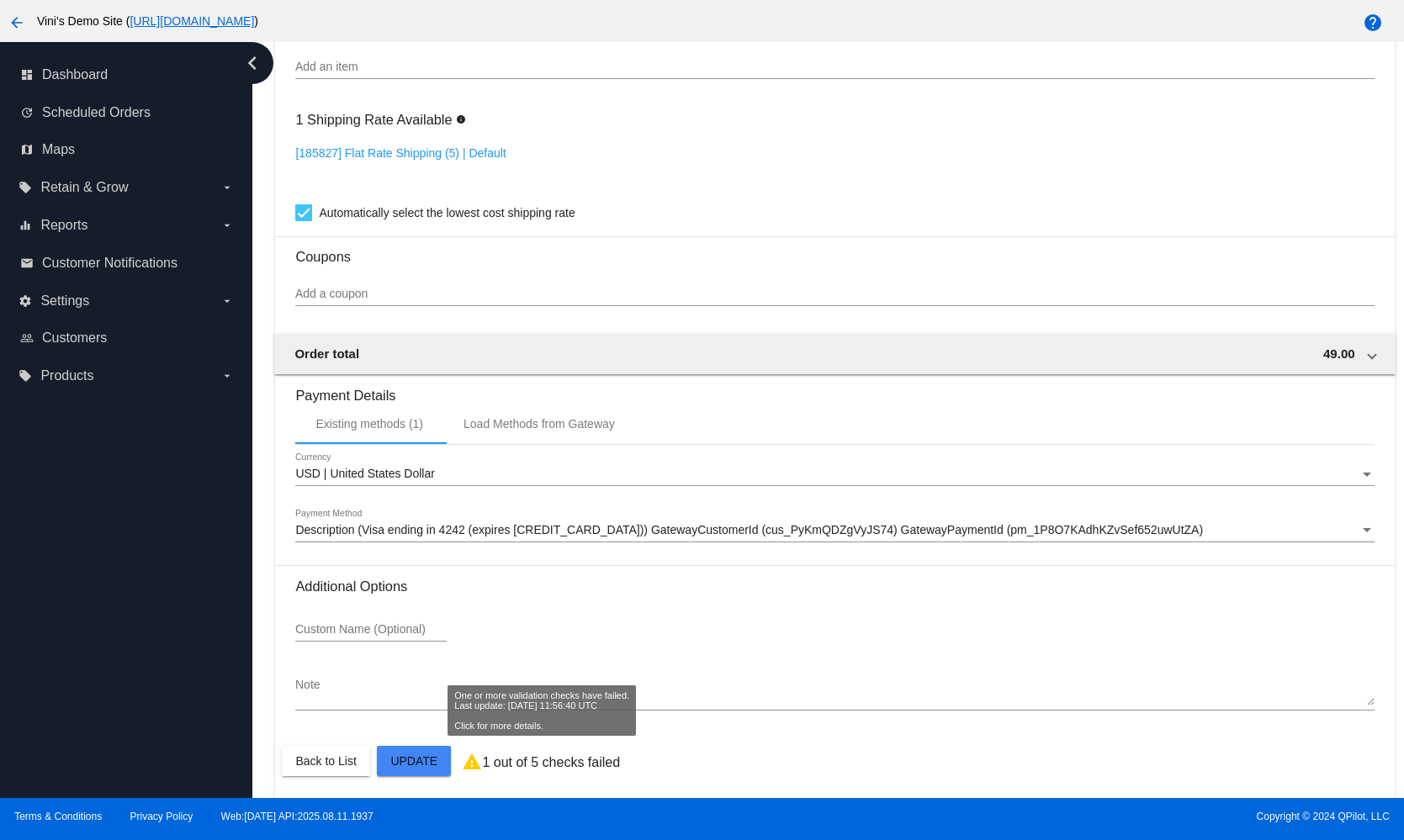
click at [509, 752] on div "warning 1 out of 5 checks failed" at bounding box center [541, 763] width 158 height 22
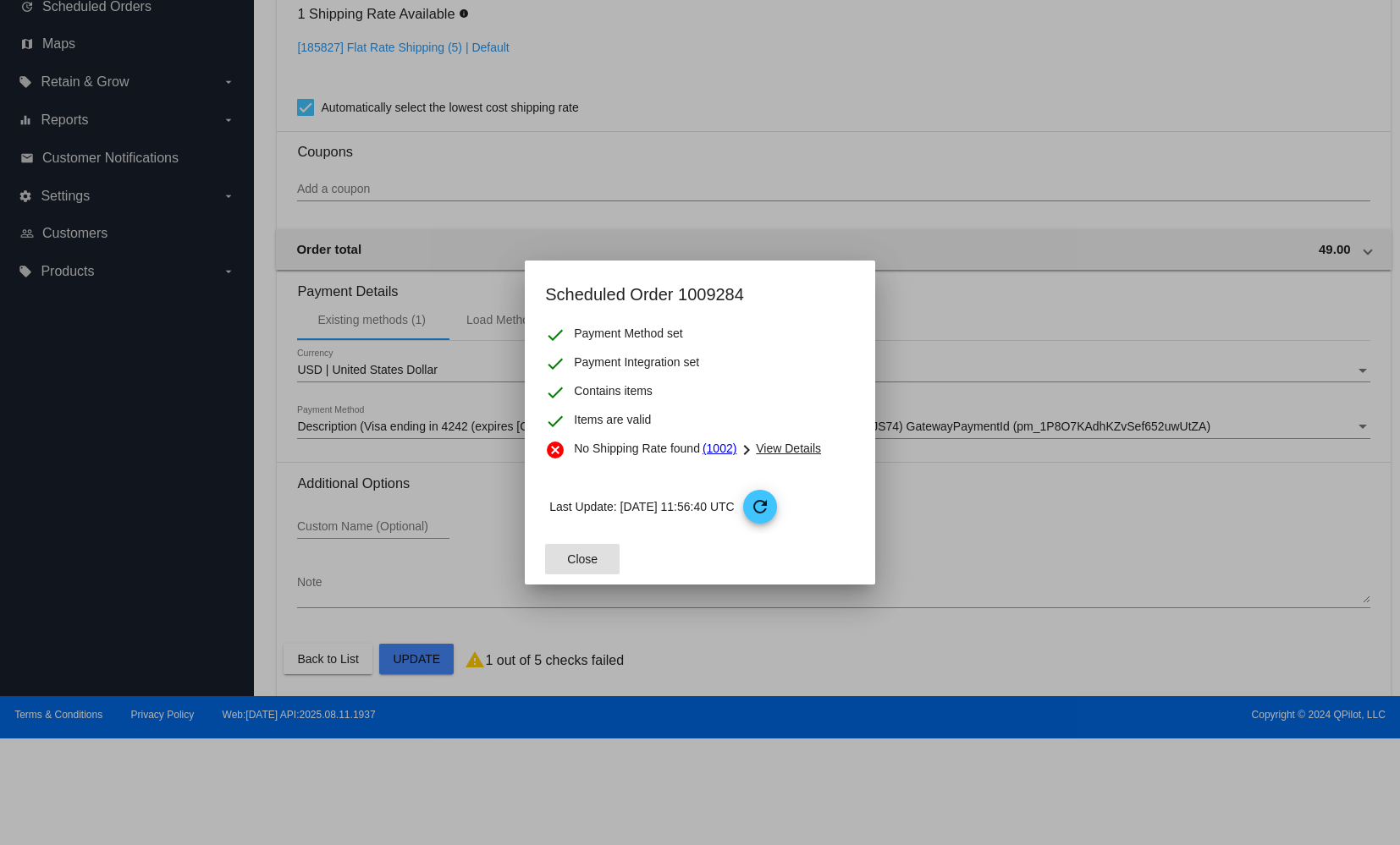
drag, startPoint x: 789, startPoint y: 459, endPoint x: 793, endPoint y: 451, distance: 8.9
click at [789, 455] on div "chevron_right View Details" at bounding box center [779, 452] width 84 height 24
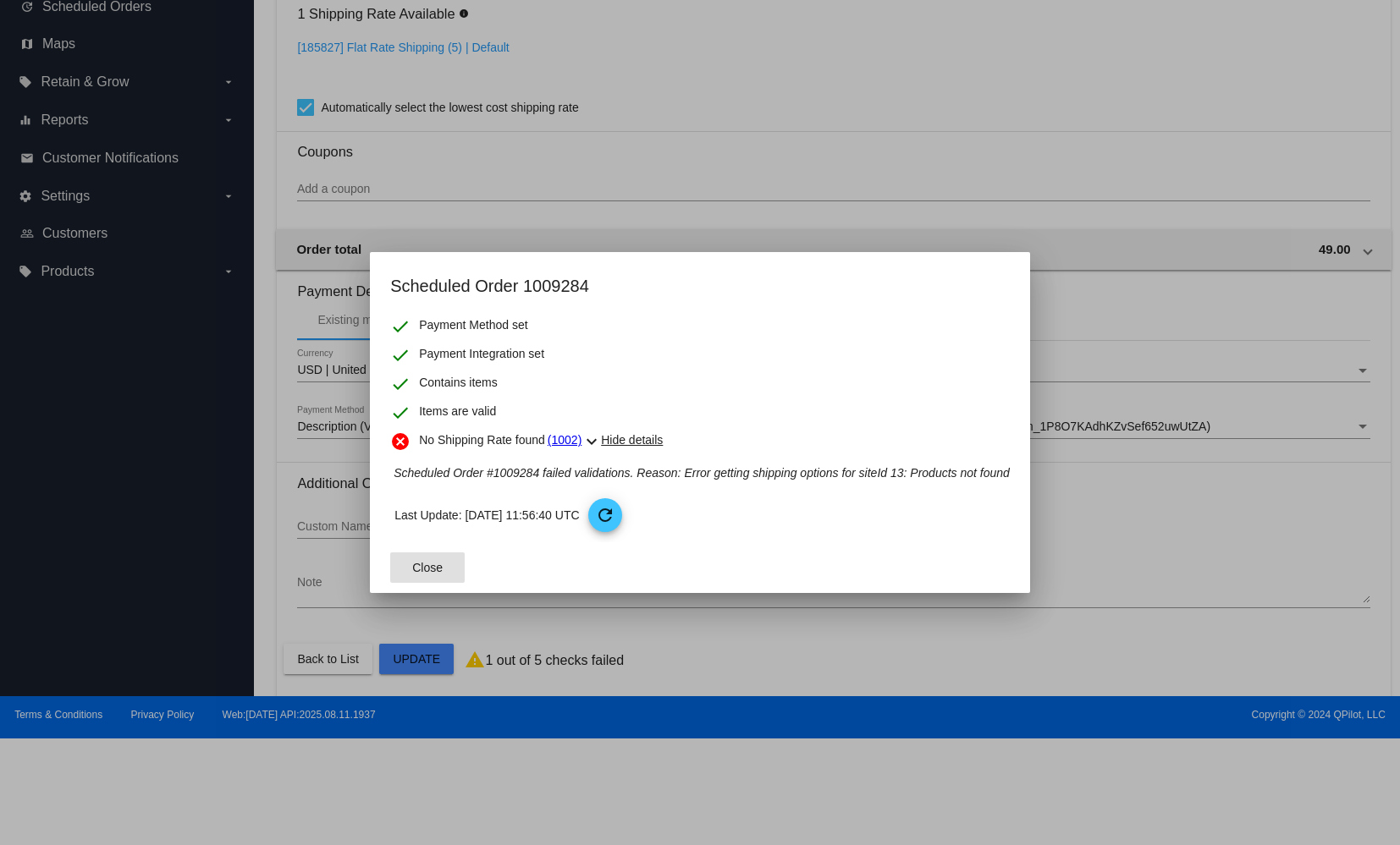
click at [439, 565] on span "Close" at bounding box center [426, 568] width 30 height 14
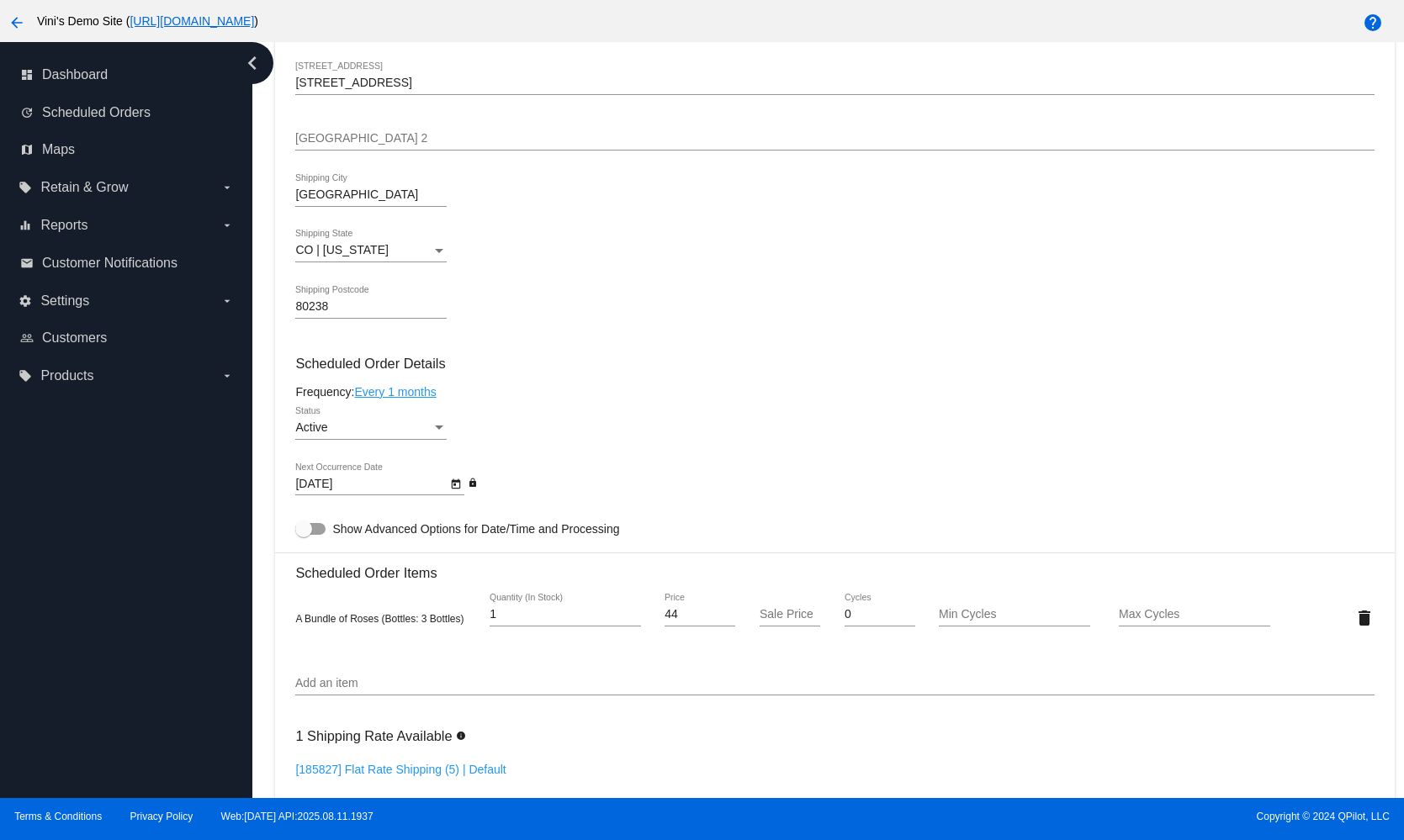
scroll to position [591, 0]
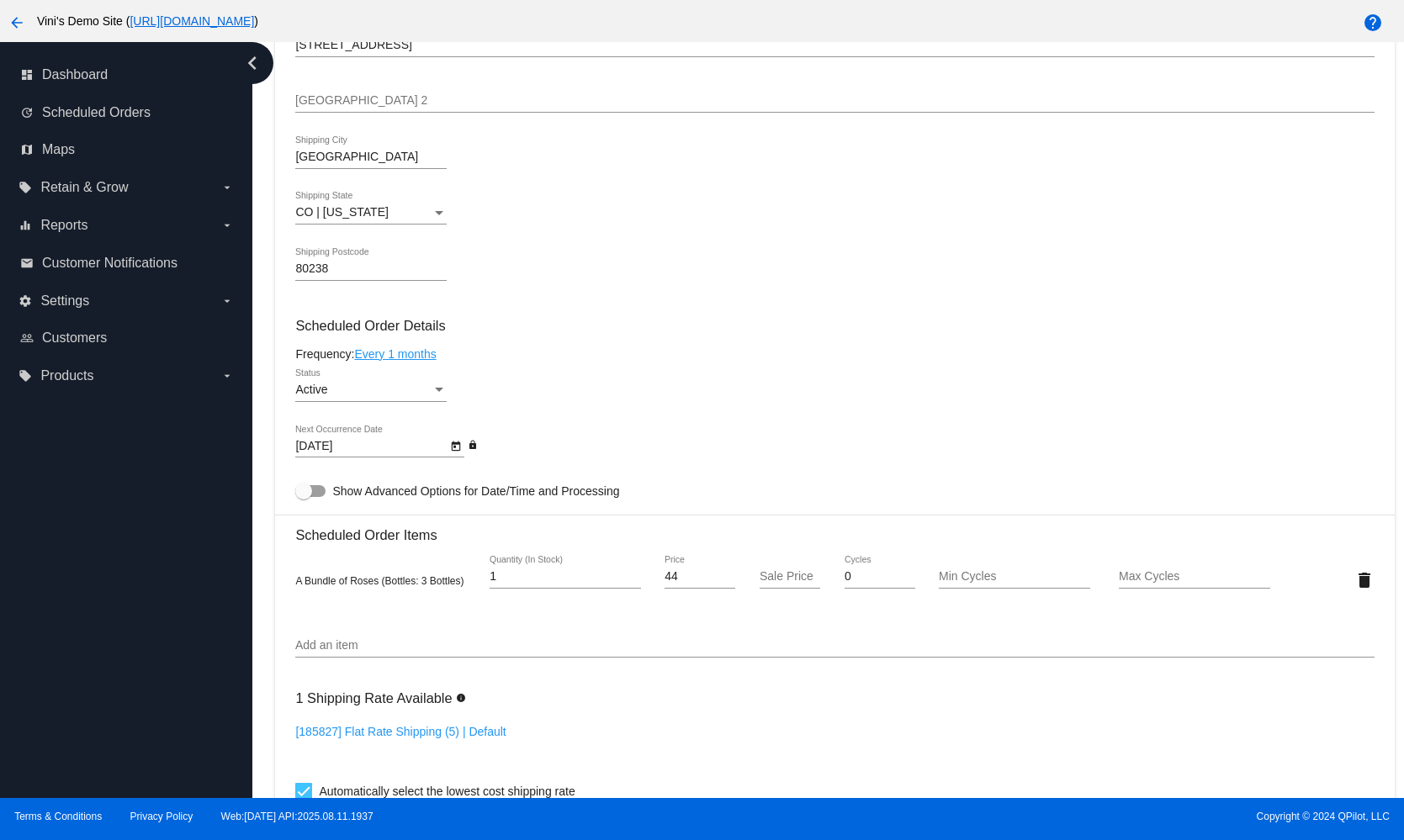
click at [428, 640] on input "Add an item" at bounding box center [834, 646] width 1078 height 14
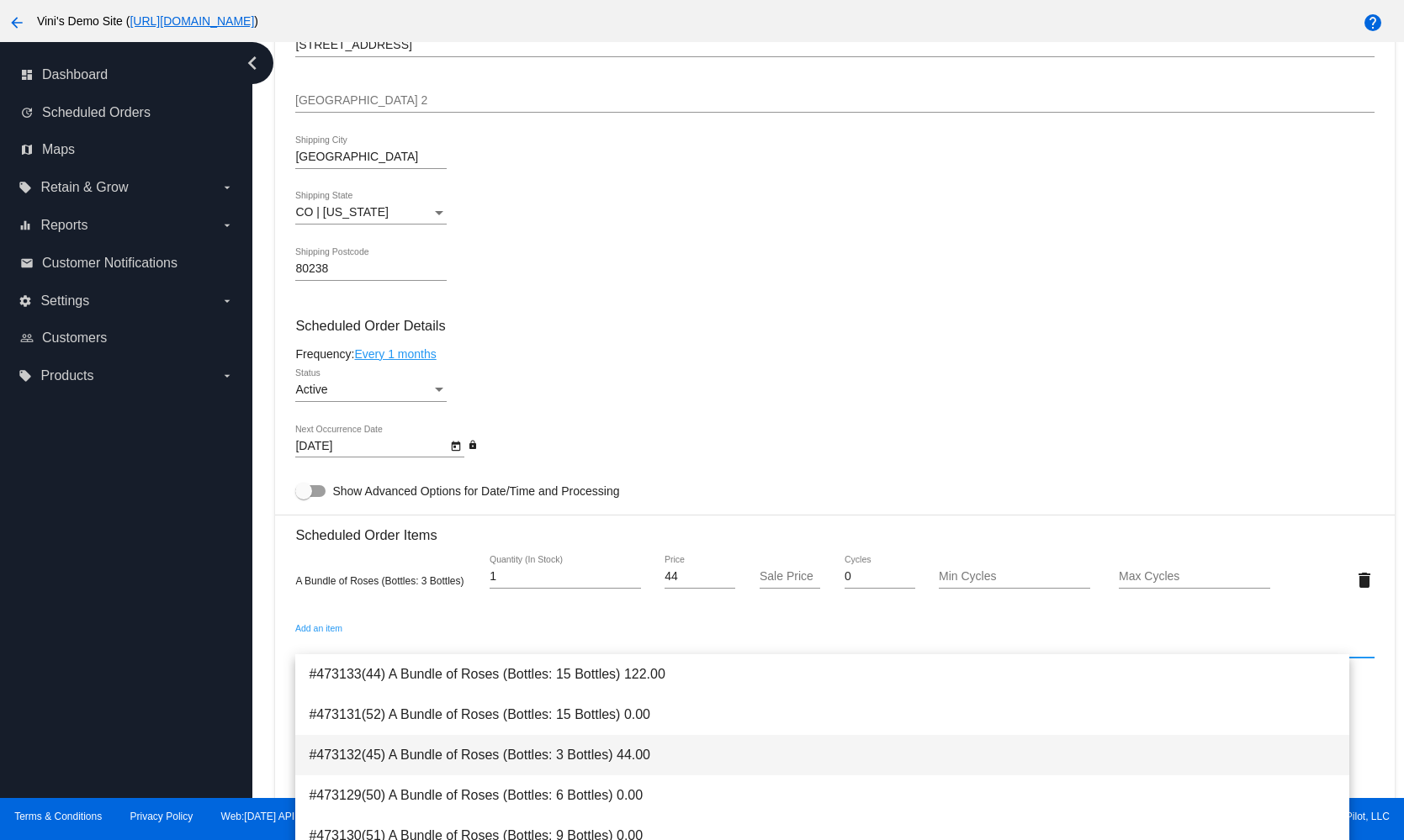
scroll to position [3, 0]
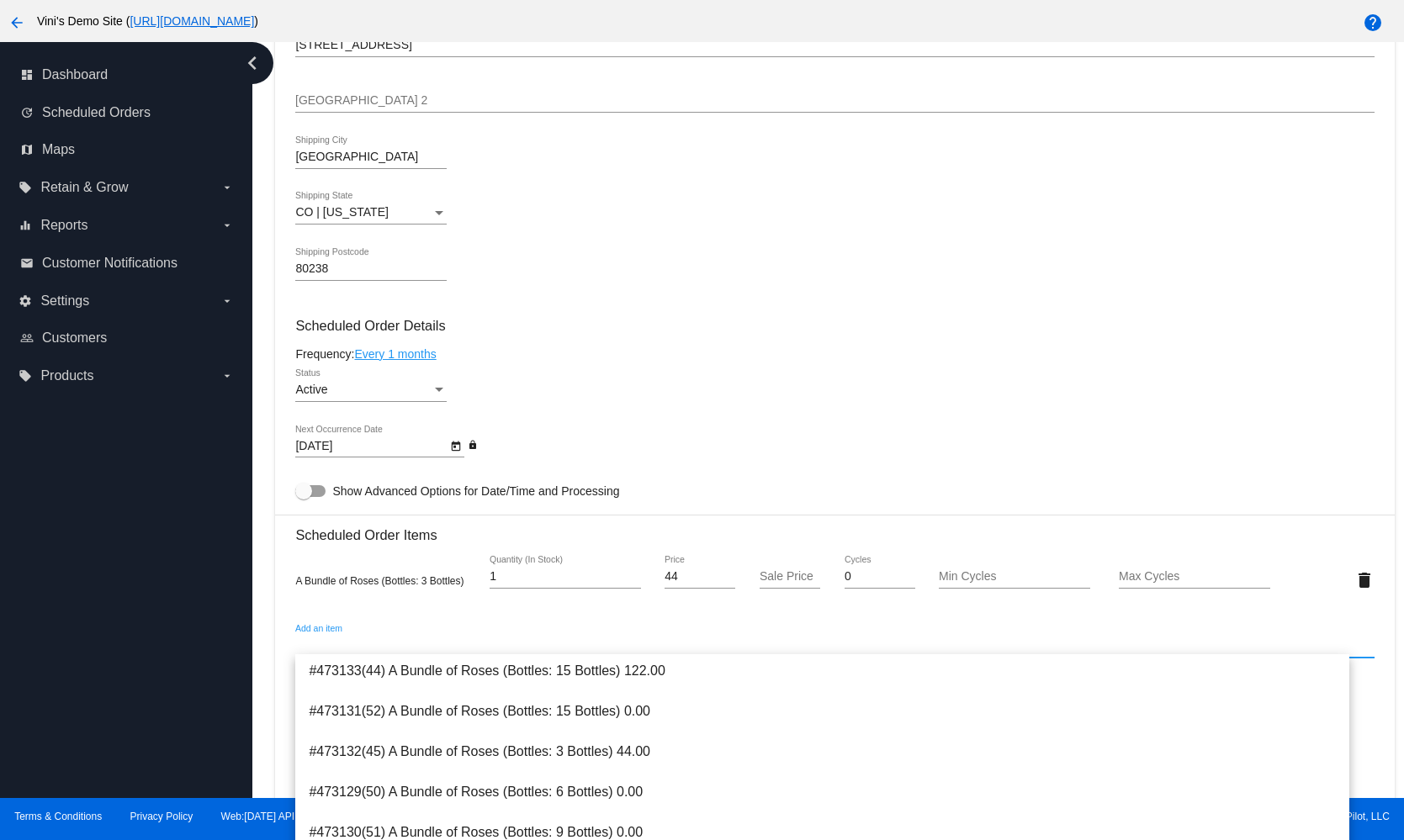
click at [924, 433] on div "9/12/2025 Next Occurrence Date lock" at bounding box center [834, 449] width 1078 height 48
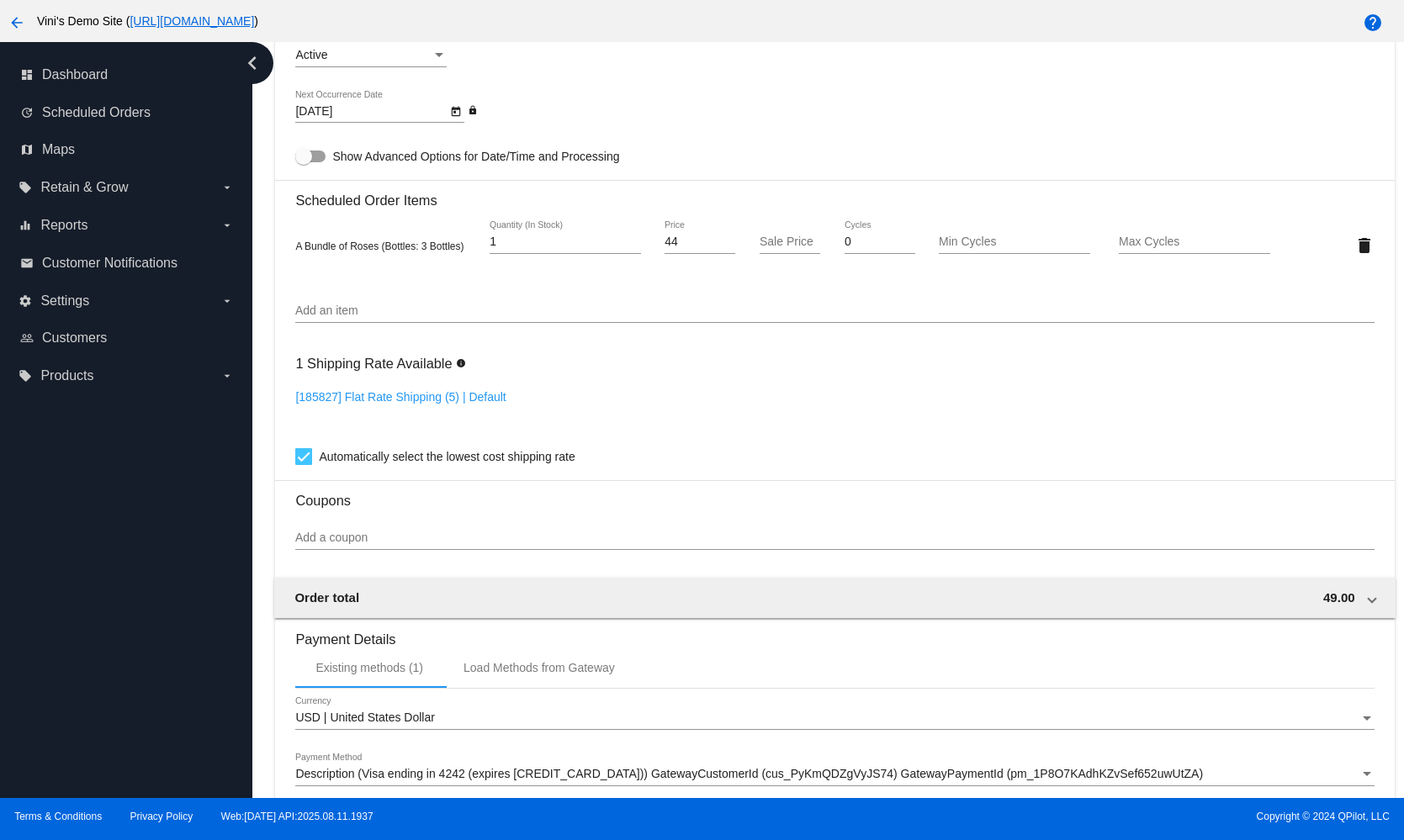
scroll to position [729, 0]
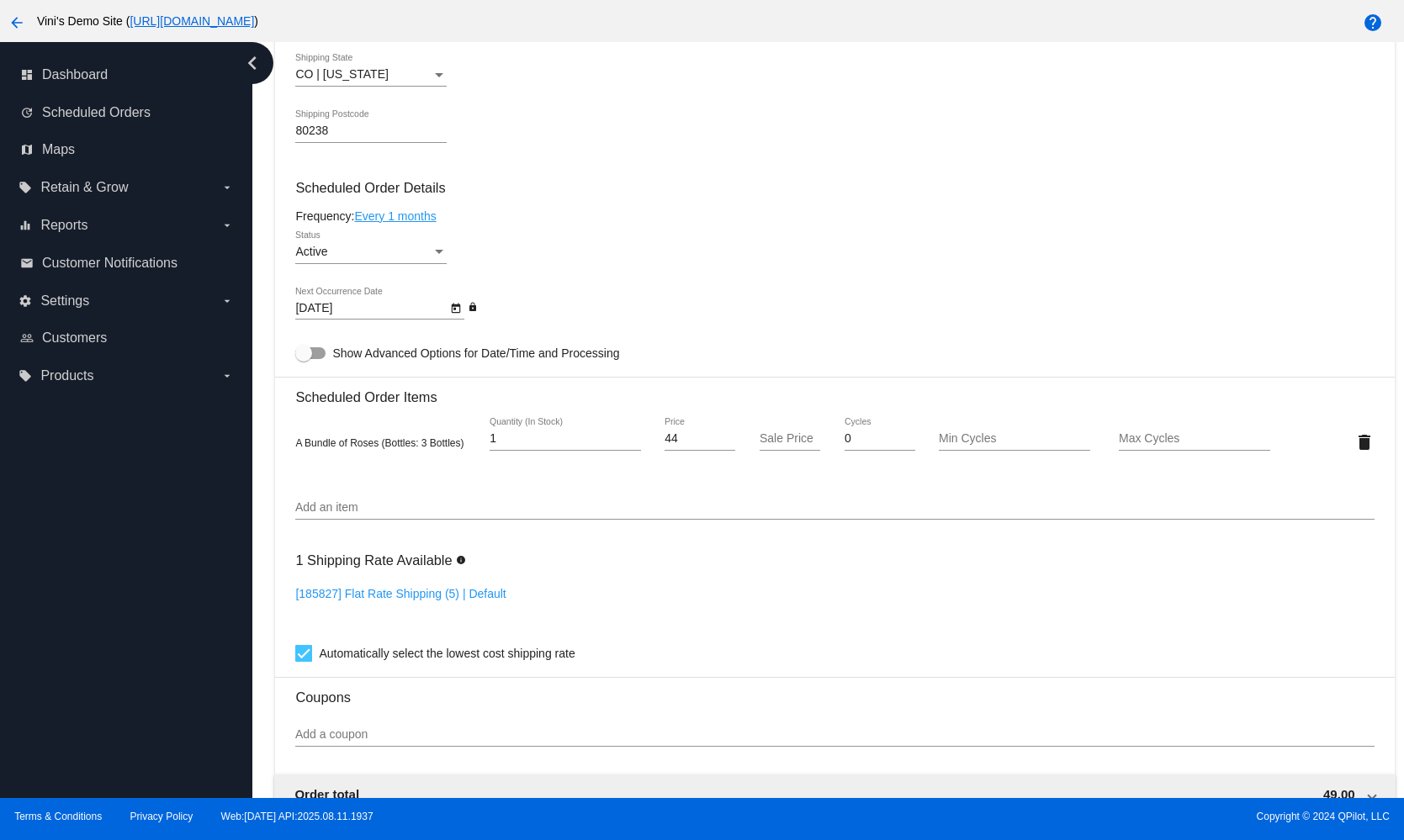
click at [613, 506] on input "Add an item" at bounding box center [834, 508] width 1078 height 14
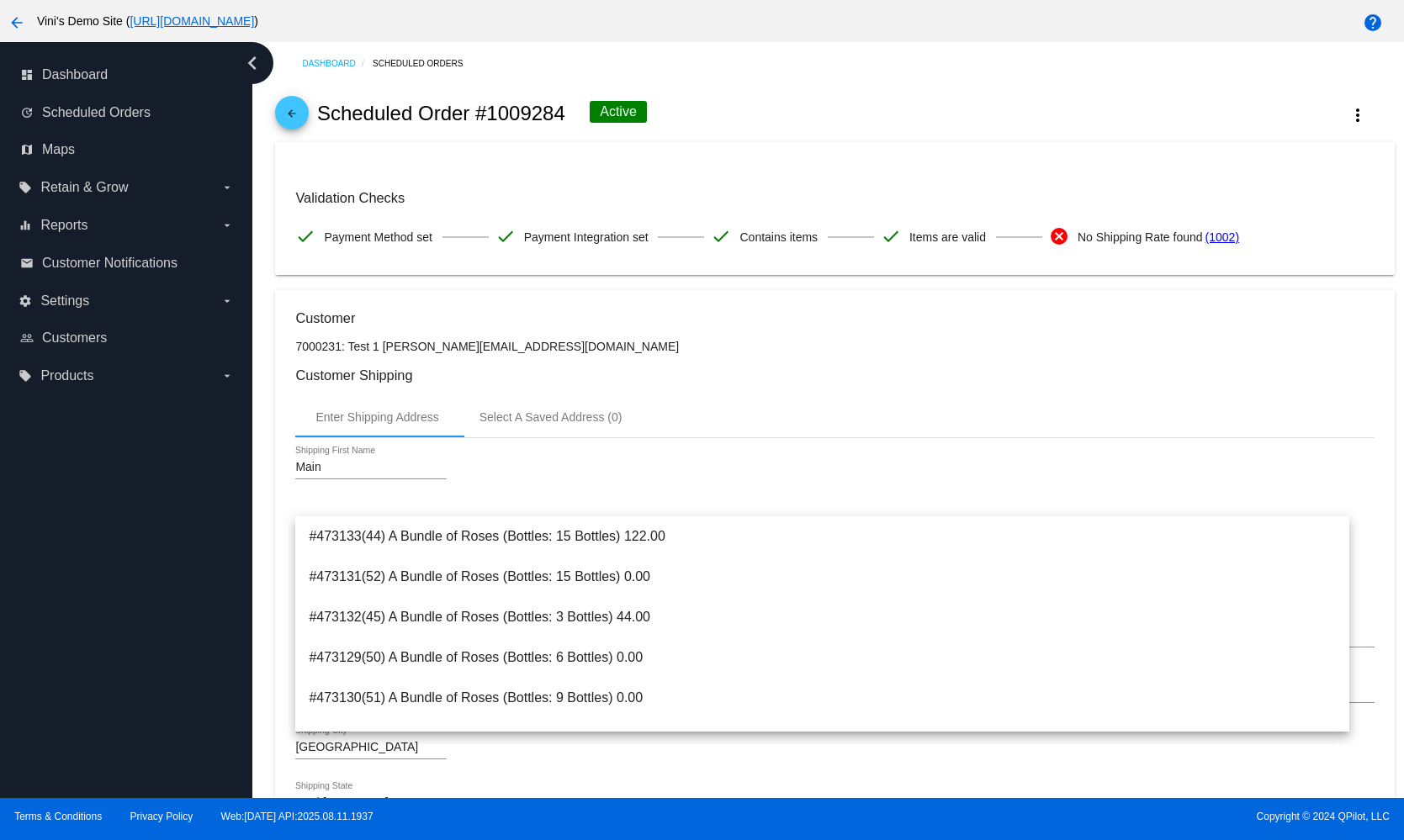
scroll to position [0, 0]
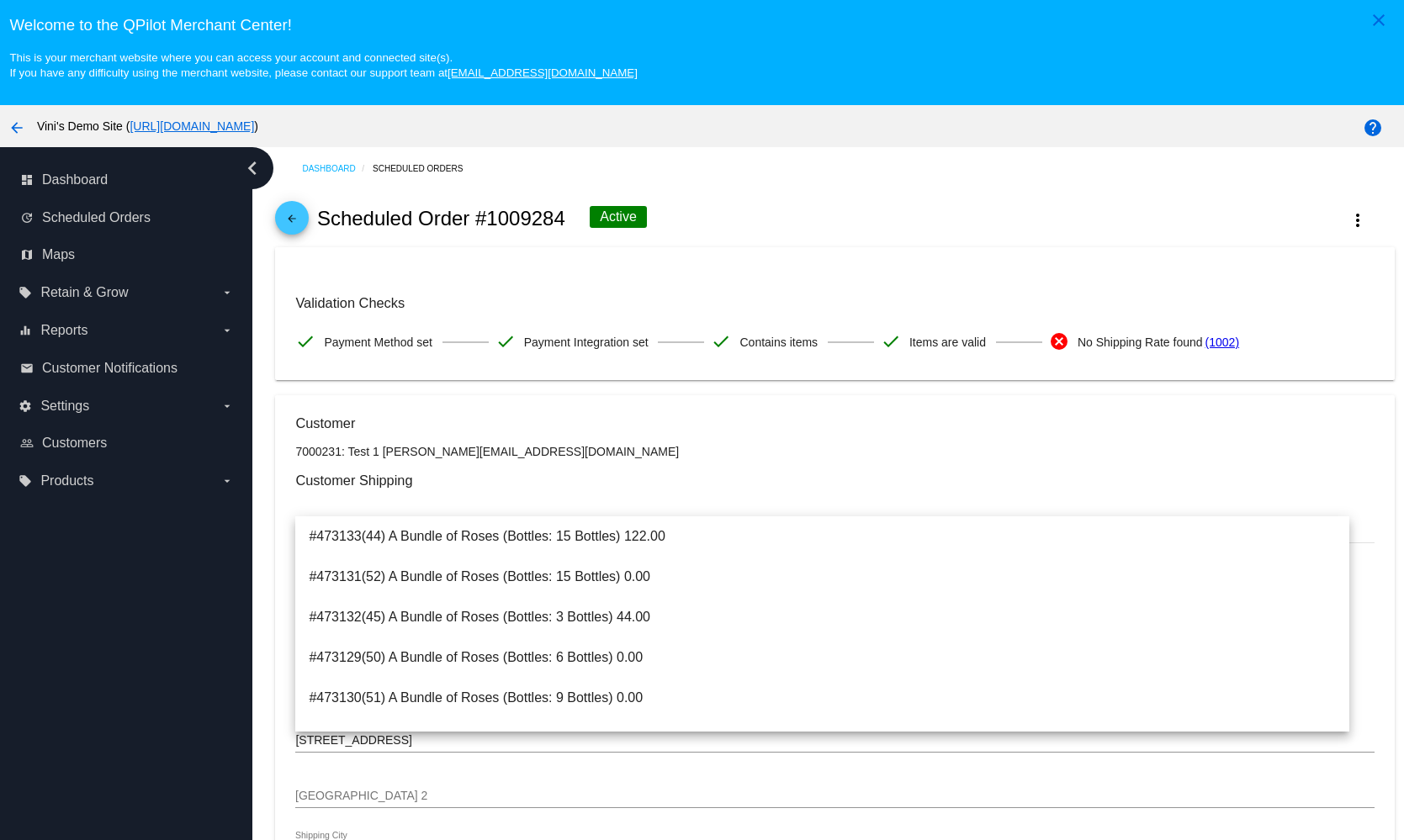
click at [293, 229] on mat-icon "arrow_back" at bounding box center [292, 223] width 21 height 21
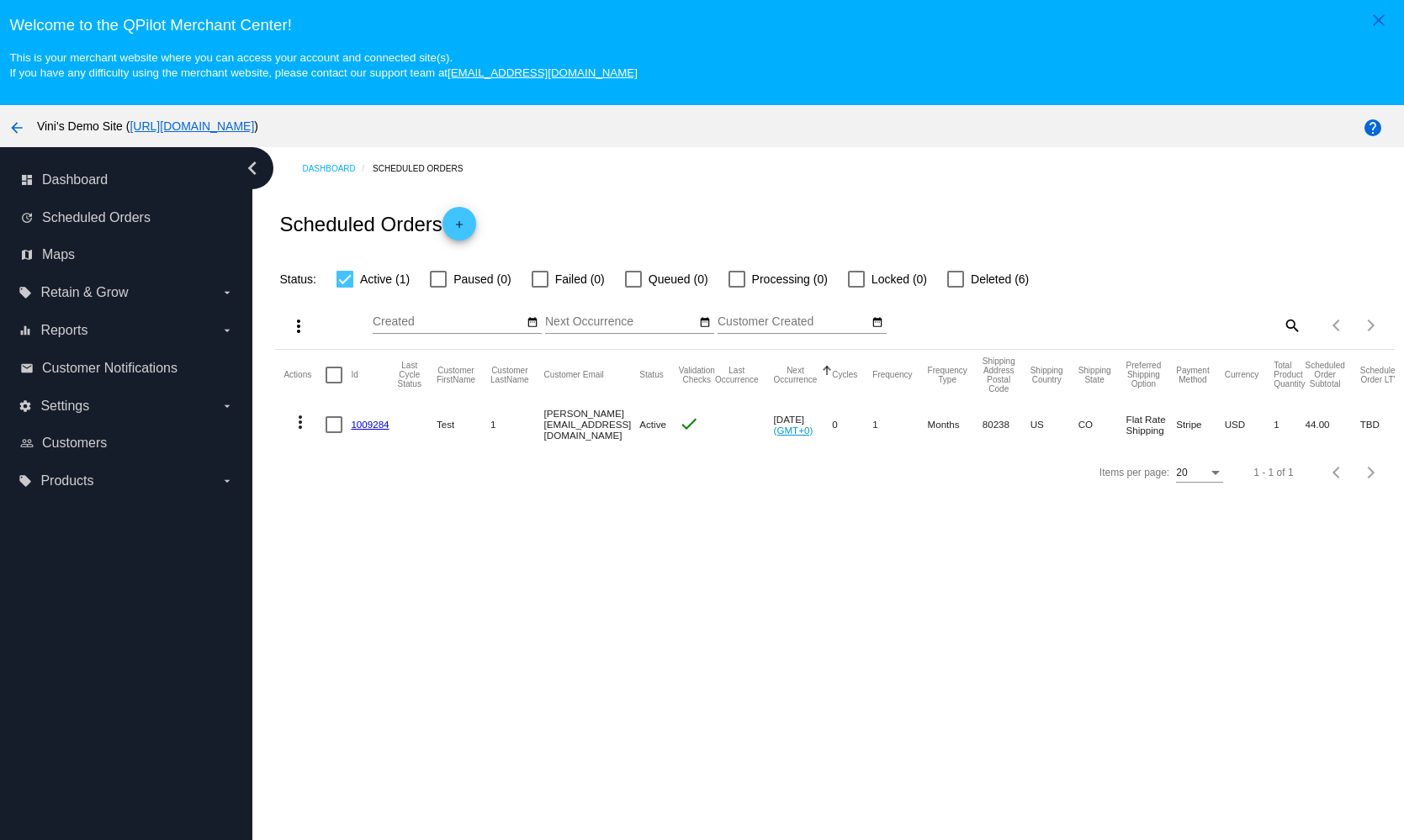
click at [1029, 554] on div "Dashboard Scheduled Orders Scheduled Orders add Status: Active (1) Paused (0) F…" at bounding box center [828, 525] width 1152 height 756
click at [367, 431] on mat-cell "1009284" at bounding box center [374, 425] width 46 height 49
click at [379, 424] on link "1009284" at bounding box center [370, 424] width 38 height 11
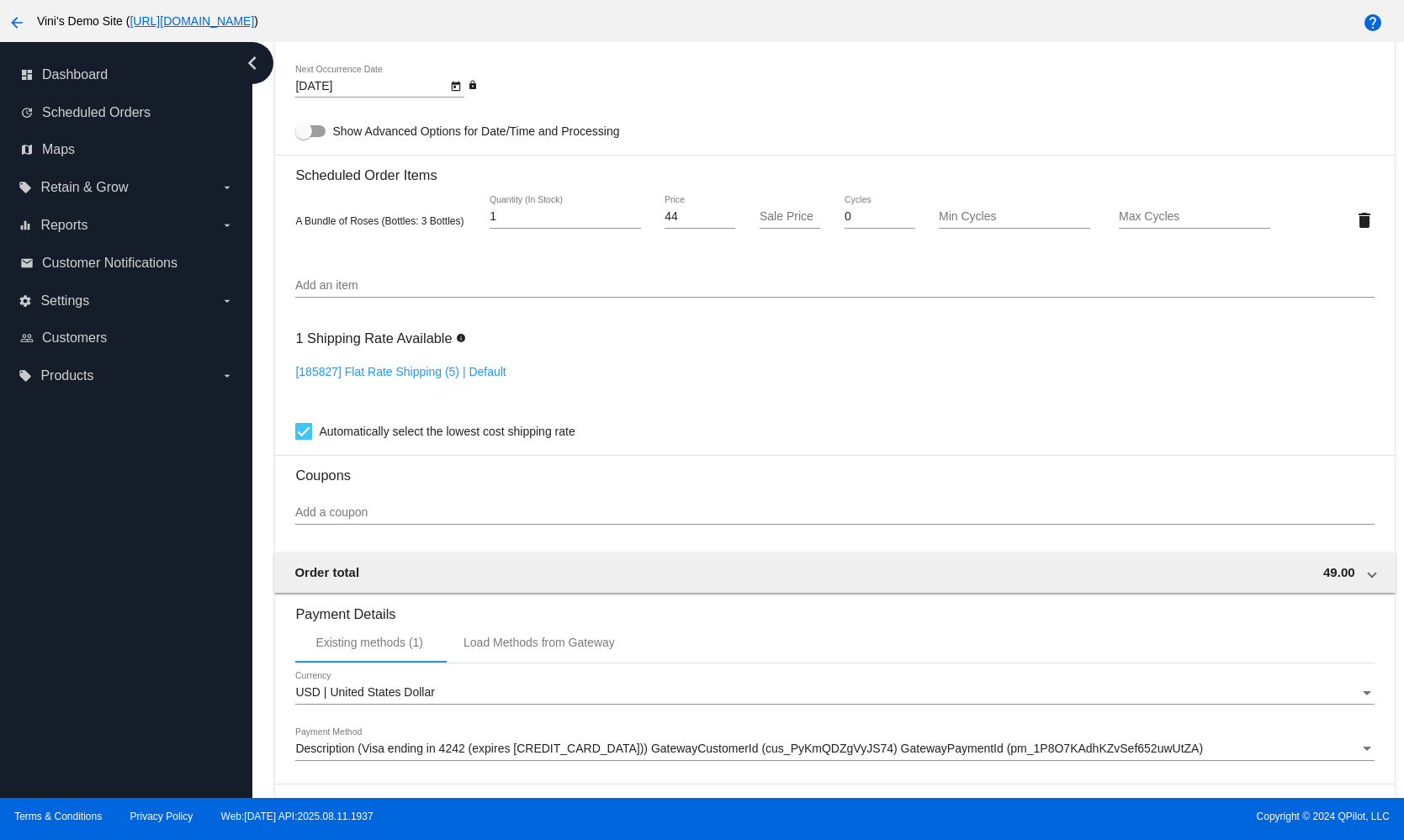
scroll to position [1169, 0]
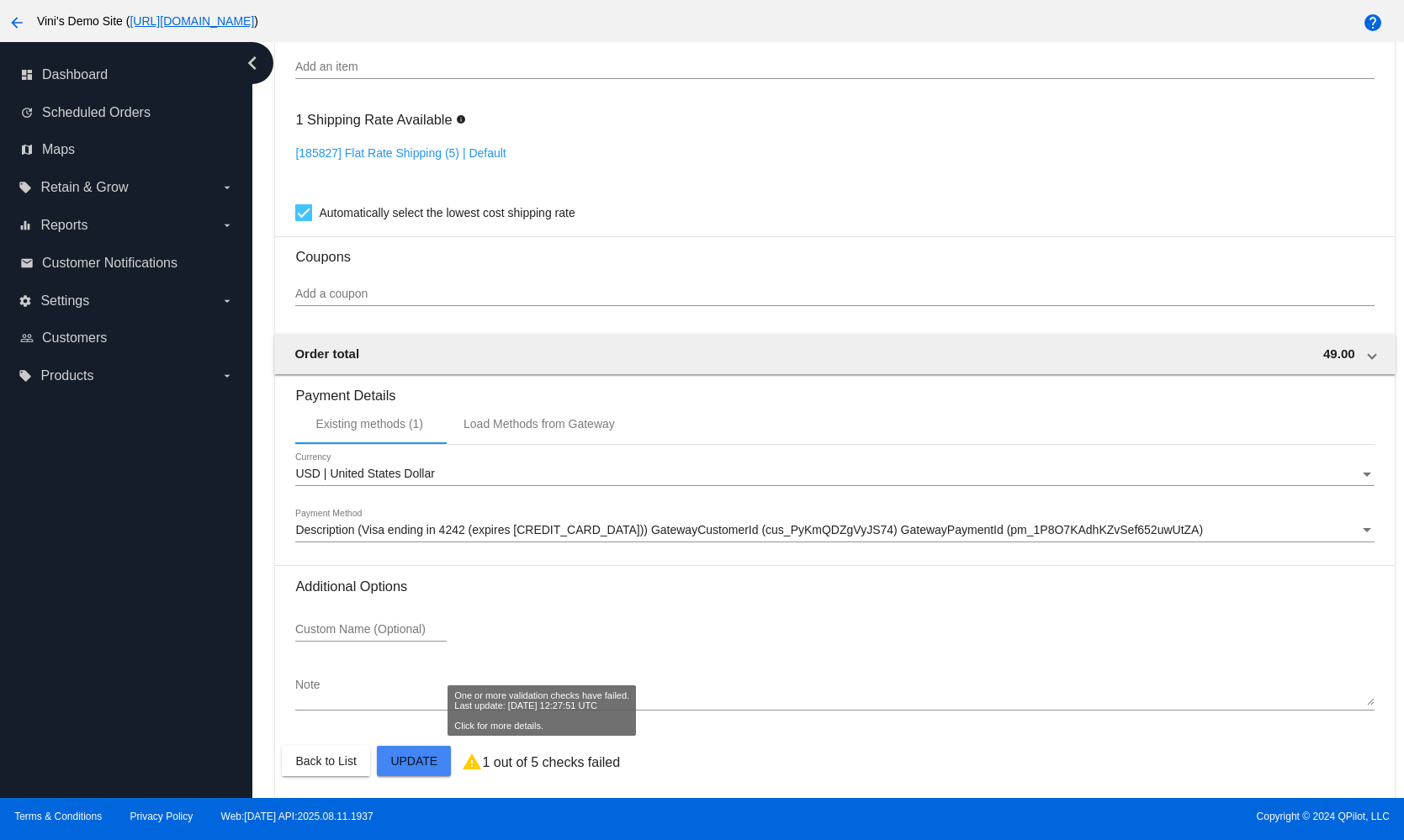
click at [471, 752] on mat-icon "warning" at bounding box center [472, 762] width 21 height 21
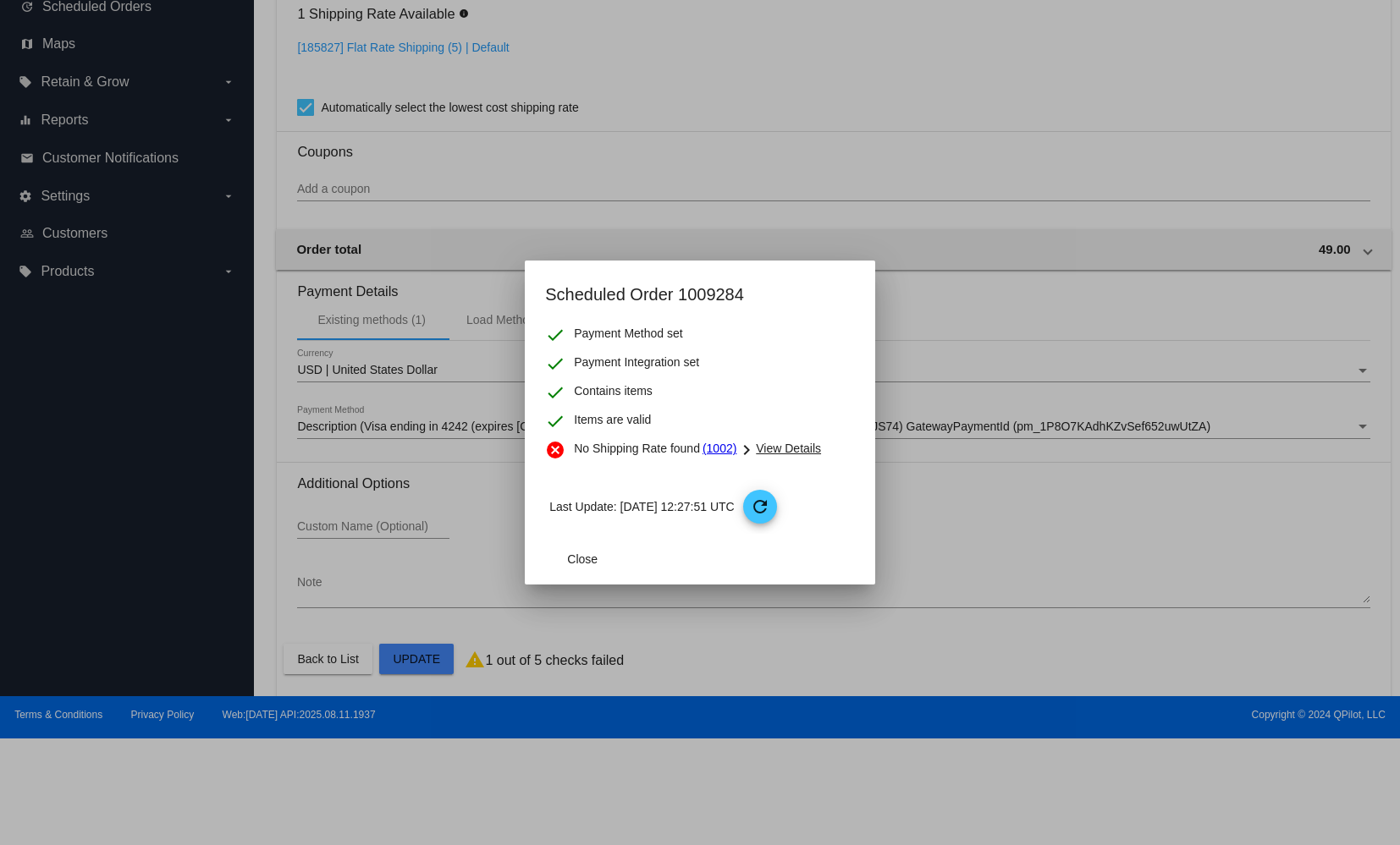
click at [816, 438] on mat-dialog-content "check Payment Method set check Payment Integration set check Contains items che…" at bounding box center [700, 429] width 351 height 209
click at [814, 449] on span "View Details" at bounding box center [788, 449] width 65 height 14
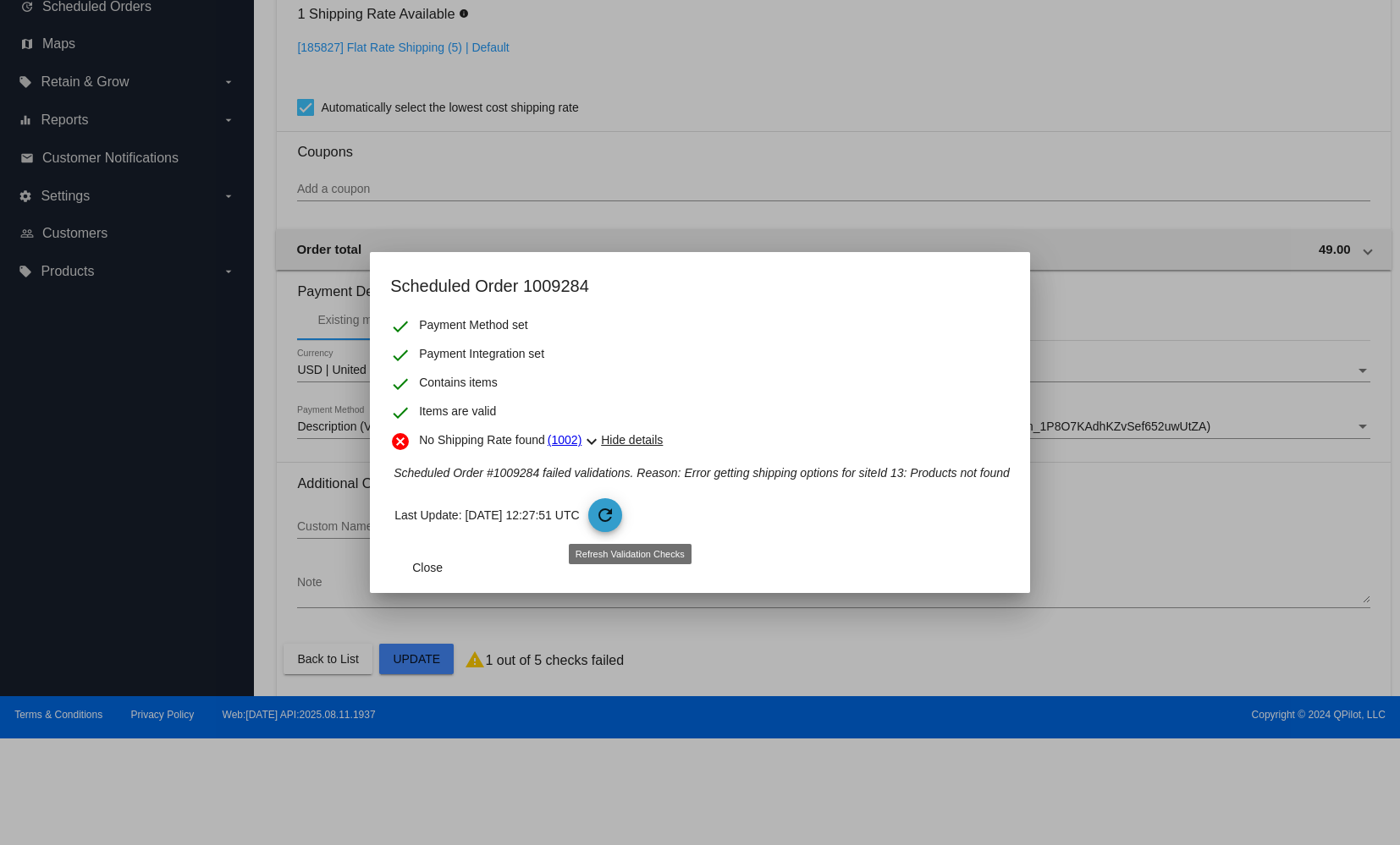
click at [619, 516] on span "refresh" at bounding box center [606, 516] width 35 height 35
click at [619, 512] on span "refresh" at bounding box center [606, 516] width 35 height 35
click at [615, 513] on mat-icon "refresh" at bounding box center [606, 515] width 21 height 21
click at [439, 562] on span "Close" at bounding box center [426, 568] width 30 height 14
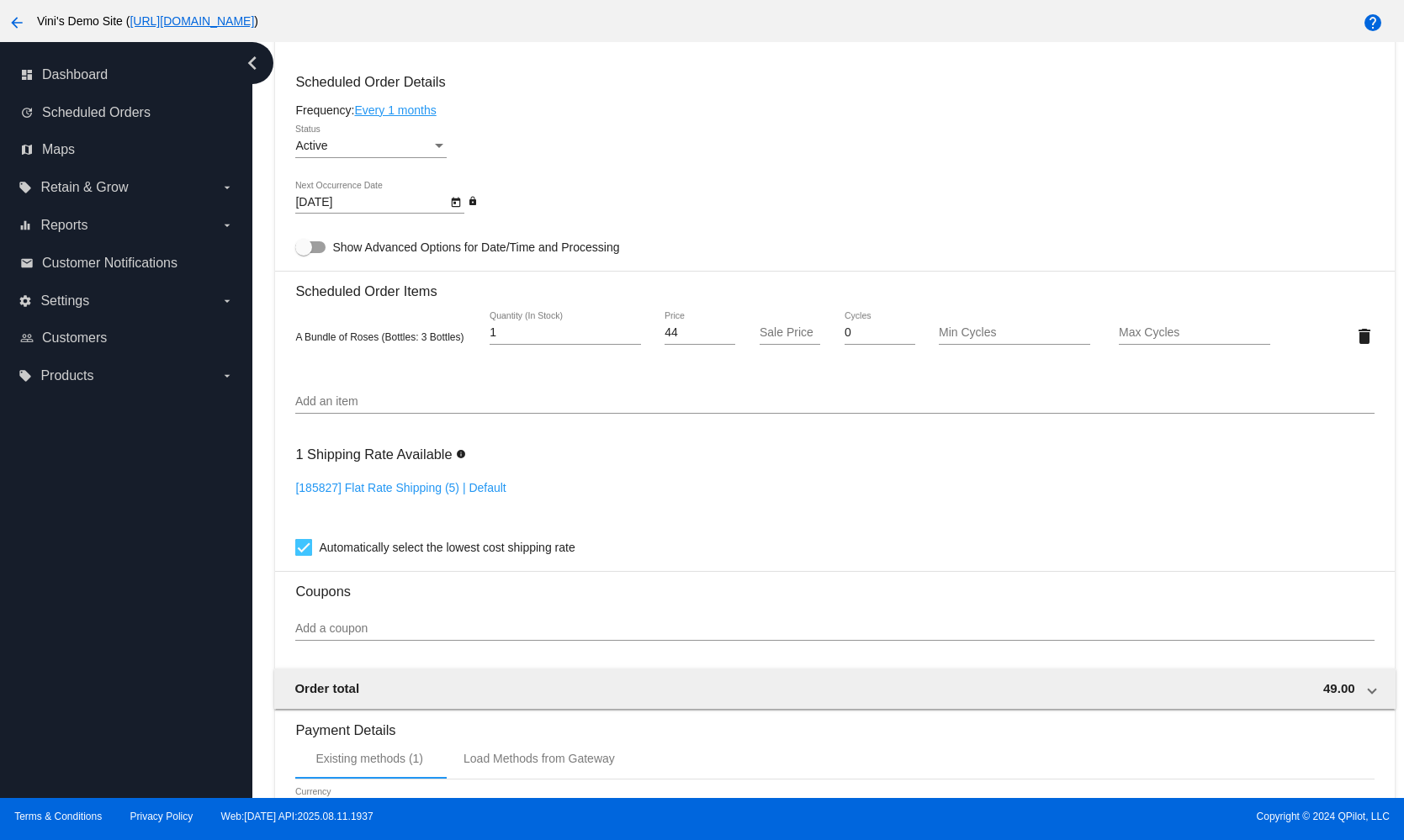
scroll to position [680, 0]
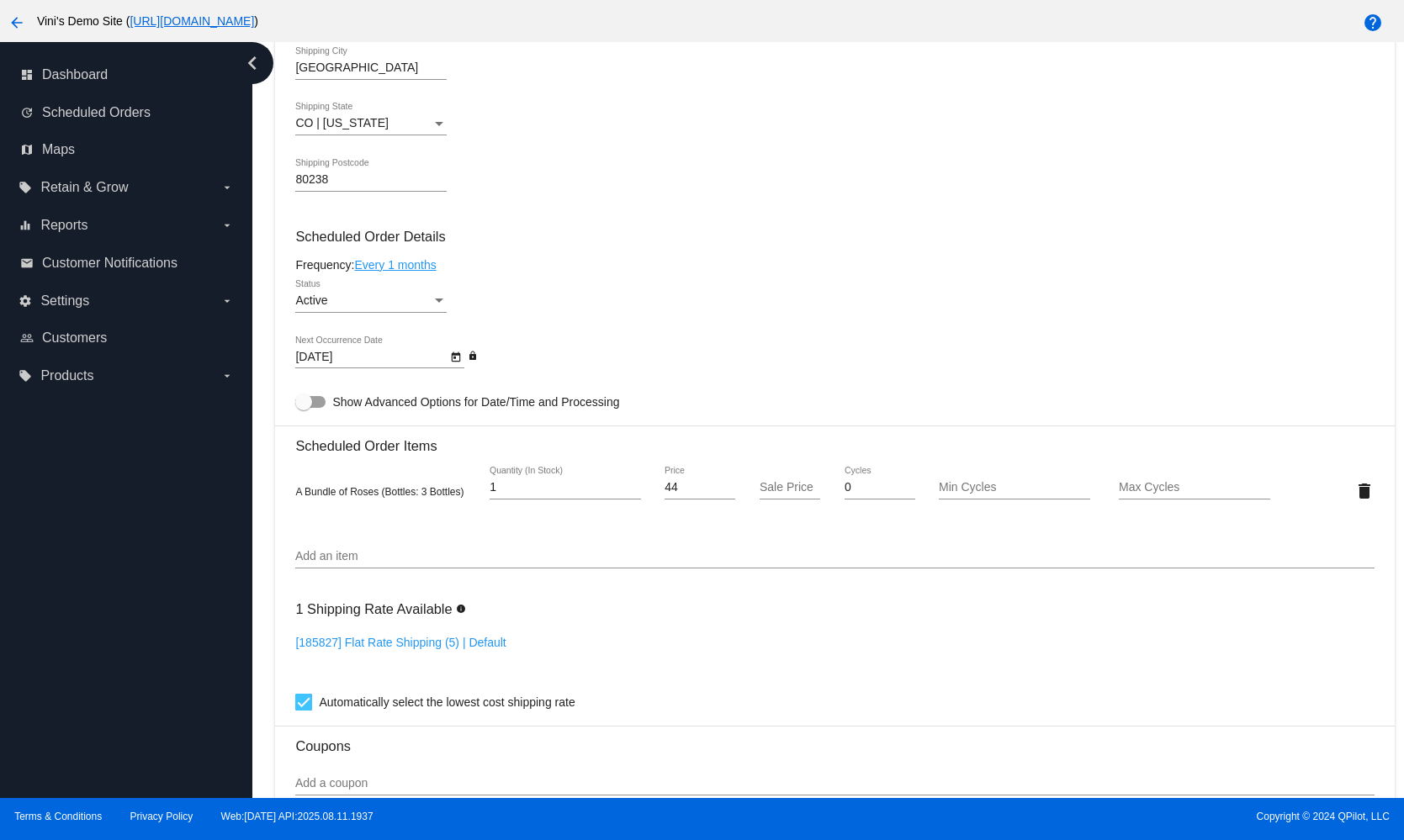
click at [357, 545] on div "Add an item" at bounding box center [834, 552] width 1078 height 33
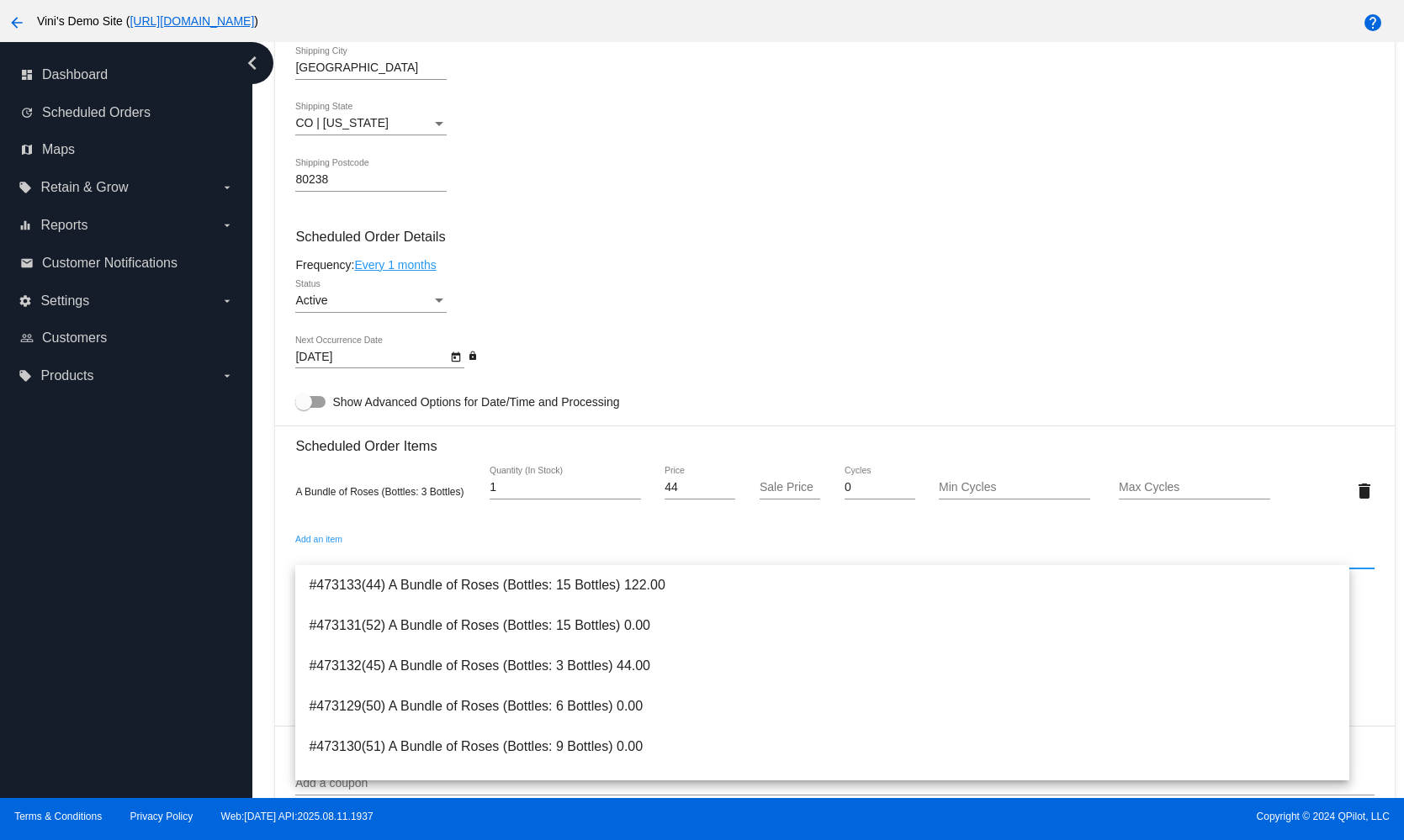
scroll to position [1169, 0]
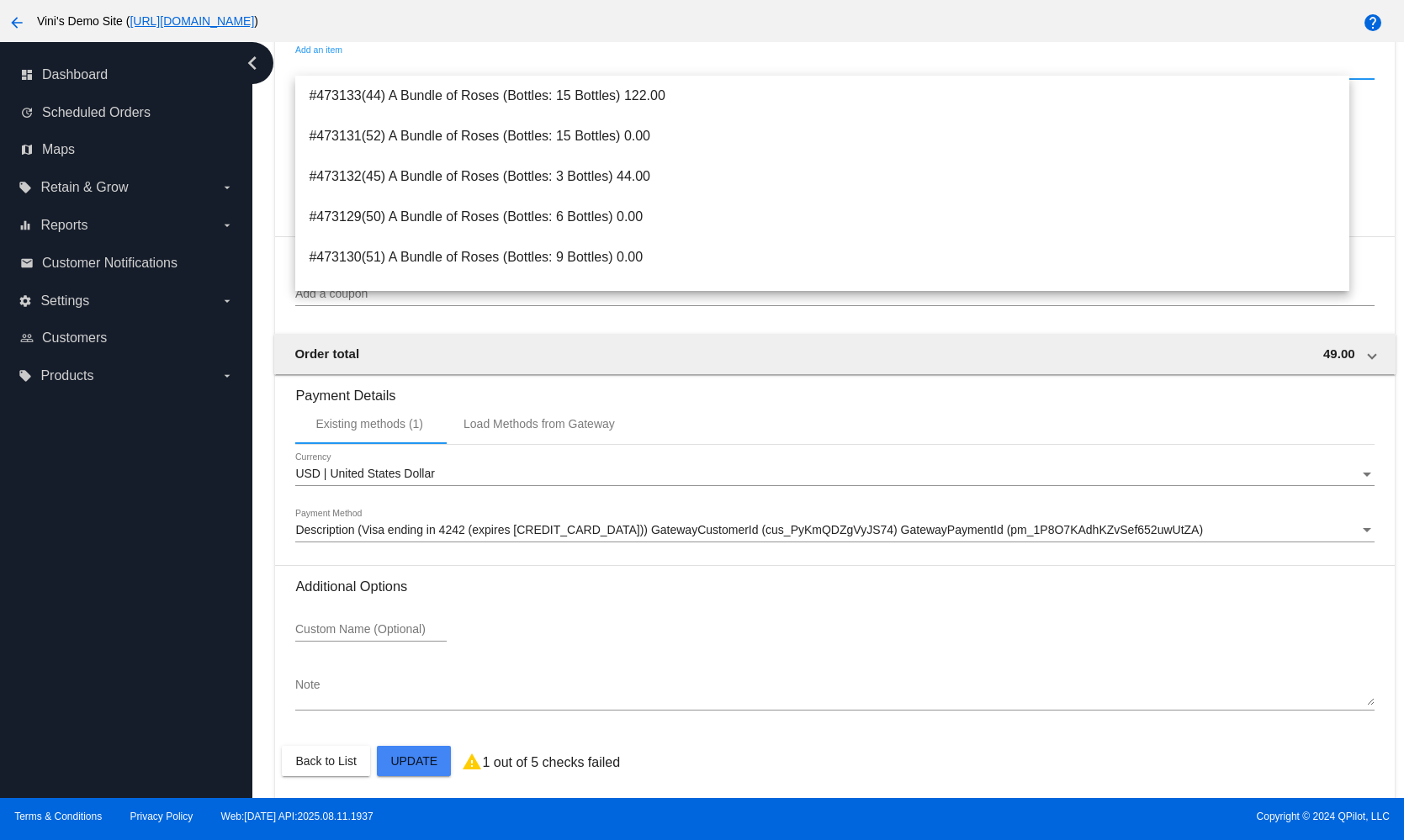
drag, startPoint x: 268, startPoint y: 604, endPoint x: 338, endPoint y: 649, distance: 83.2
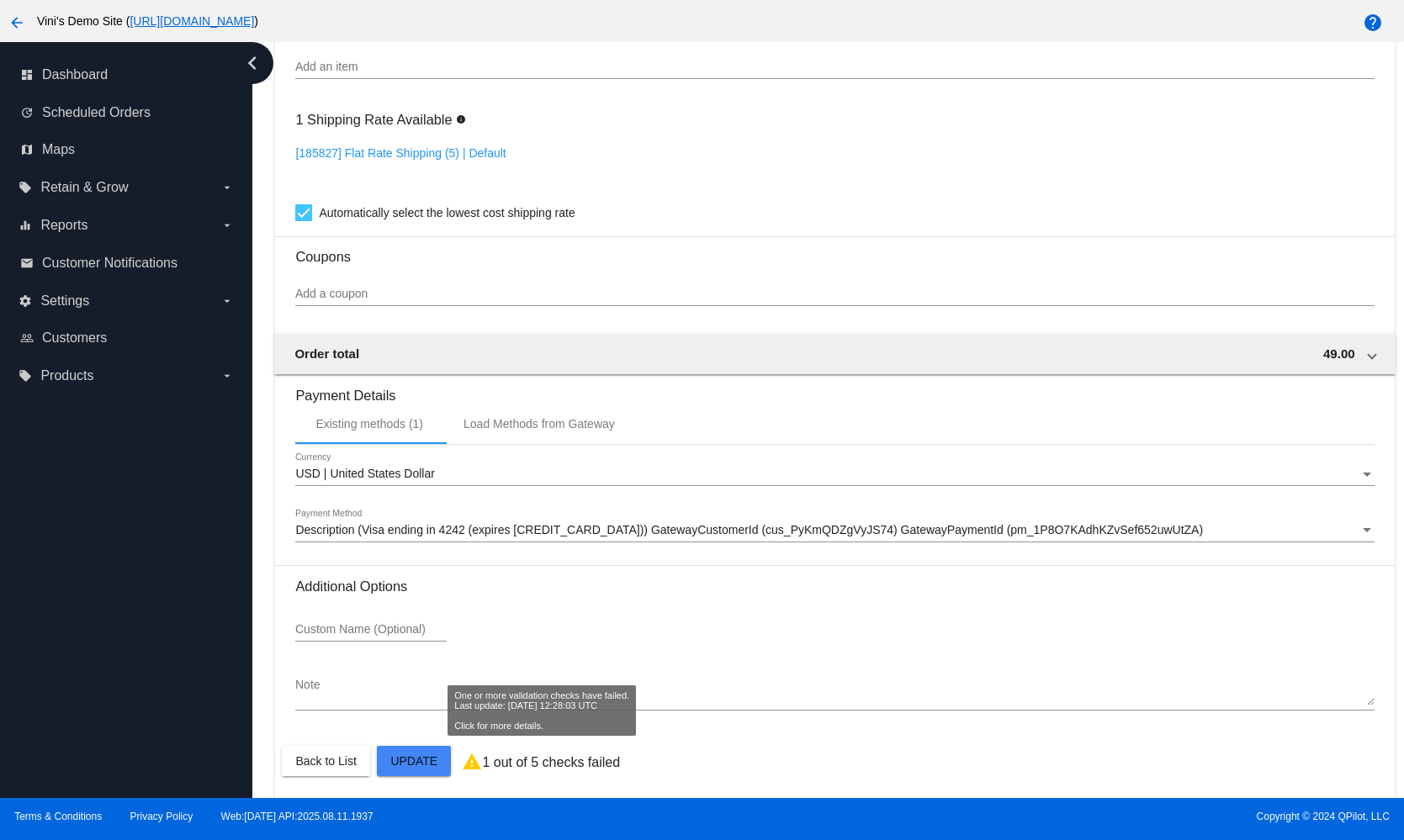
click at [519, 761] on p "1 out of 5 checks failed" at bounding box center [551, 763] width 138 height 15
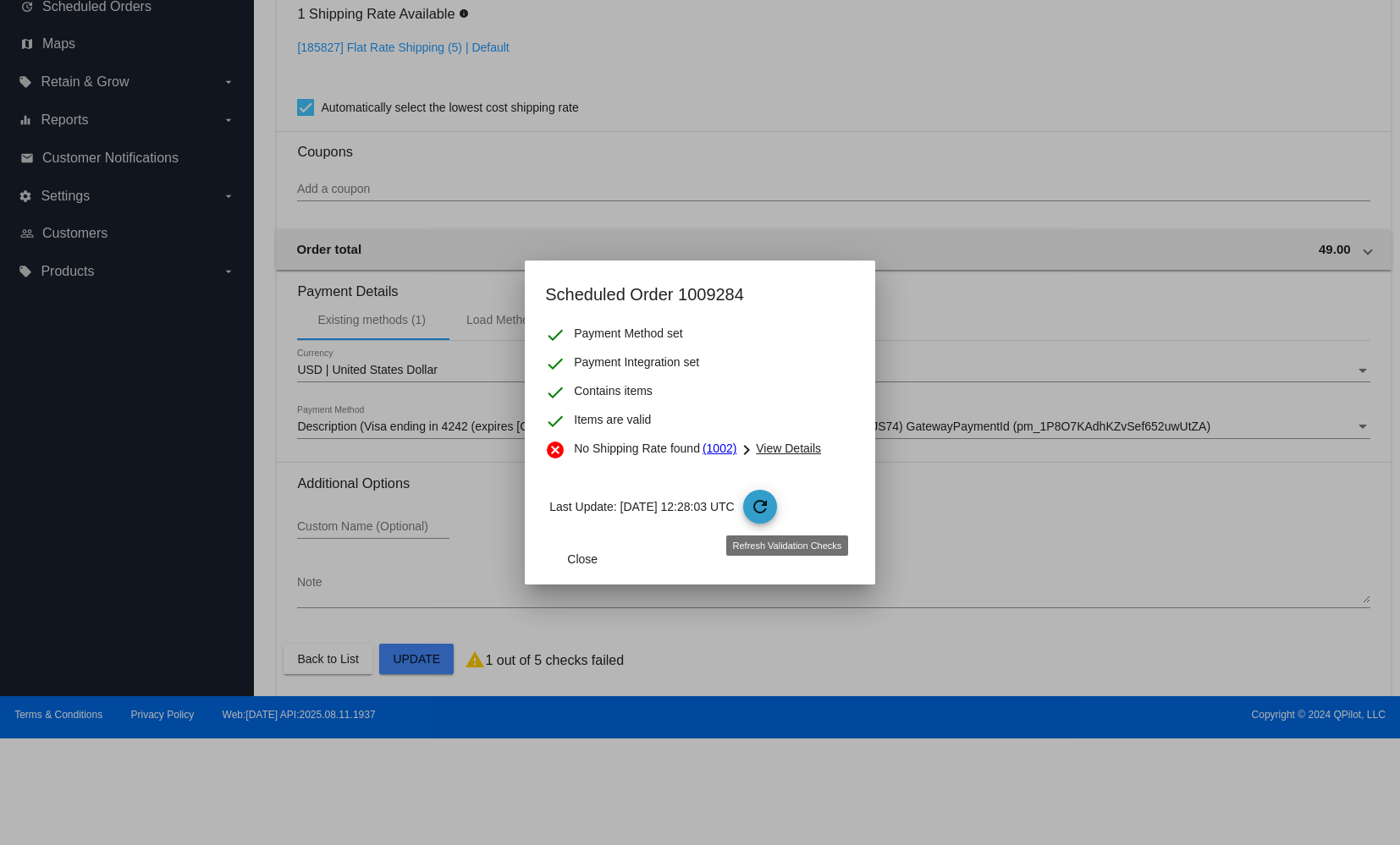
click at [770, 500] on mat-icon "refresh" at bounding box center [760, 507] width 21 height 21
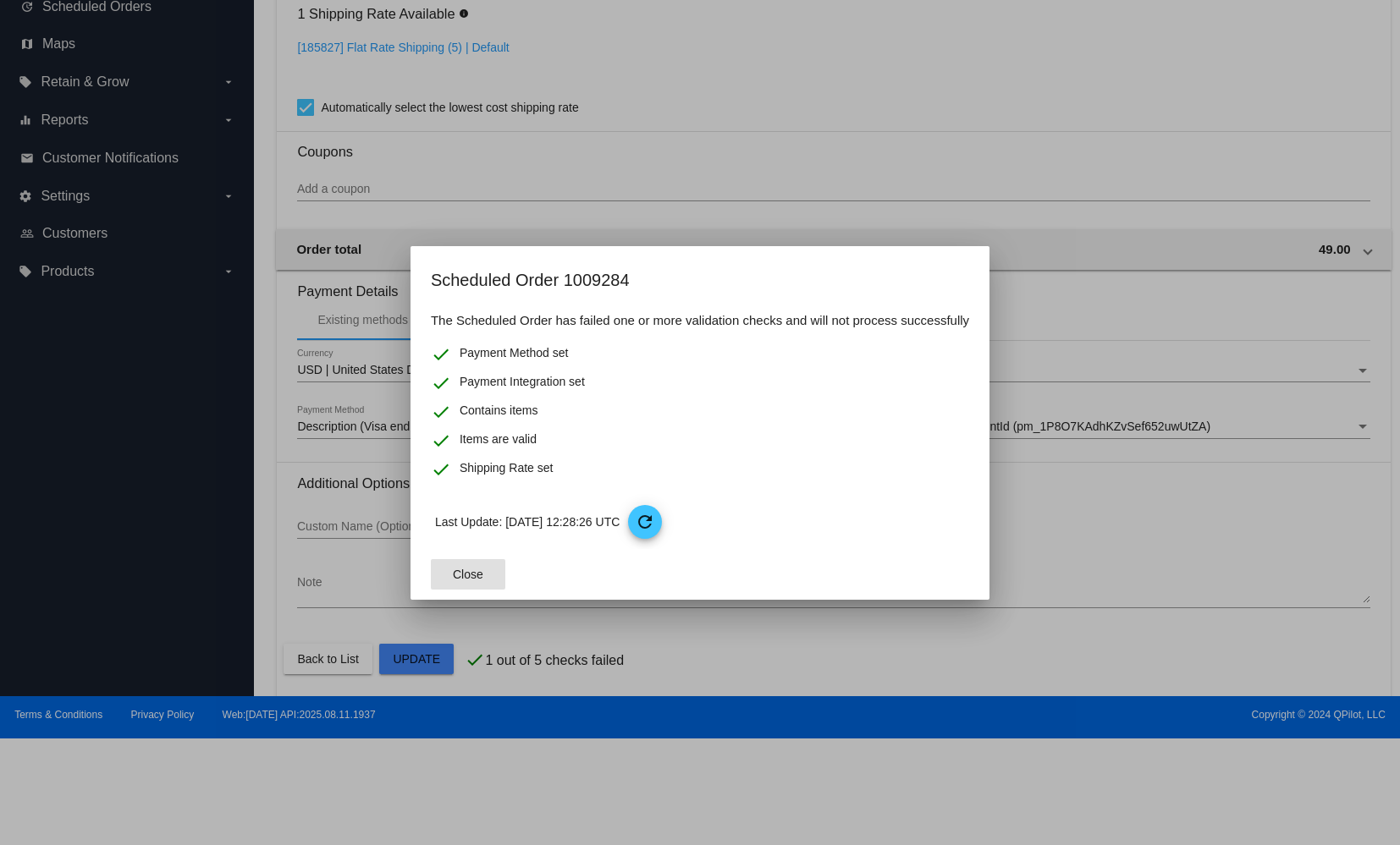
click at [454, 582] on button "Close" at bounding box center [468, 574] width 74 height 30
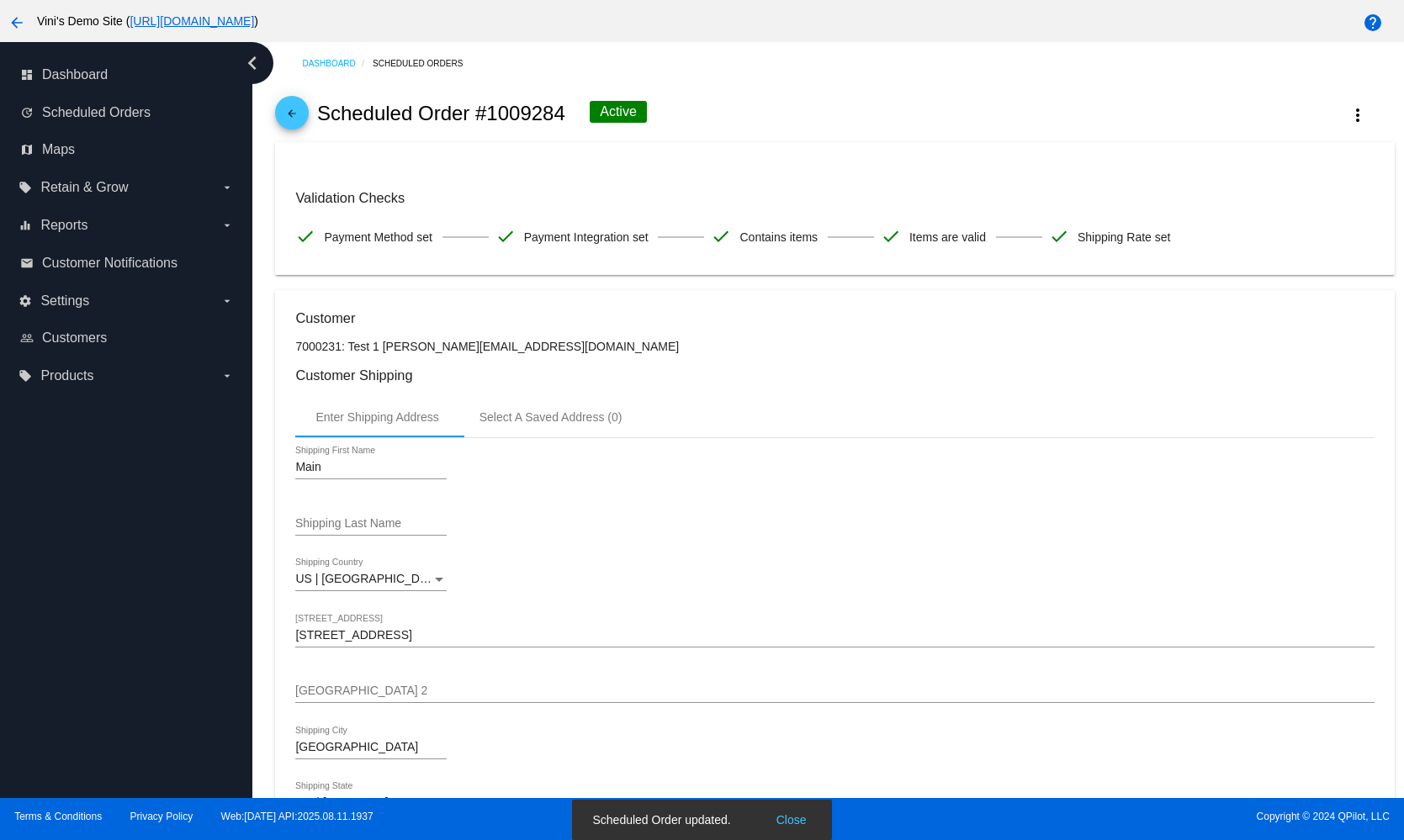
scroll to position [0, 0]
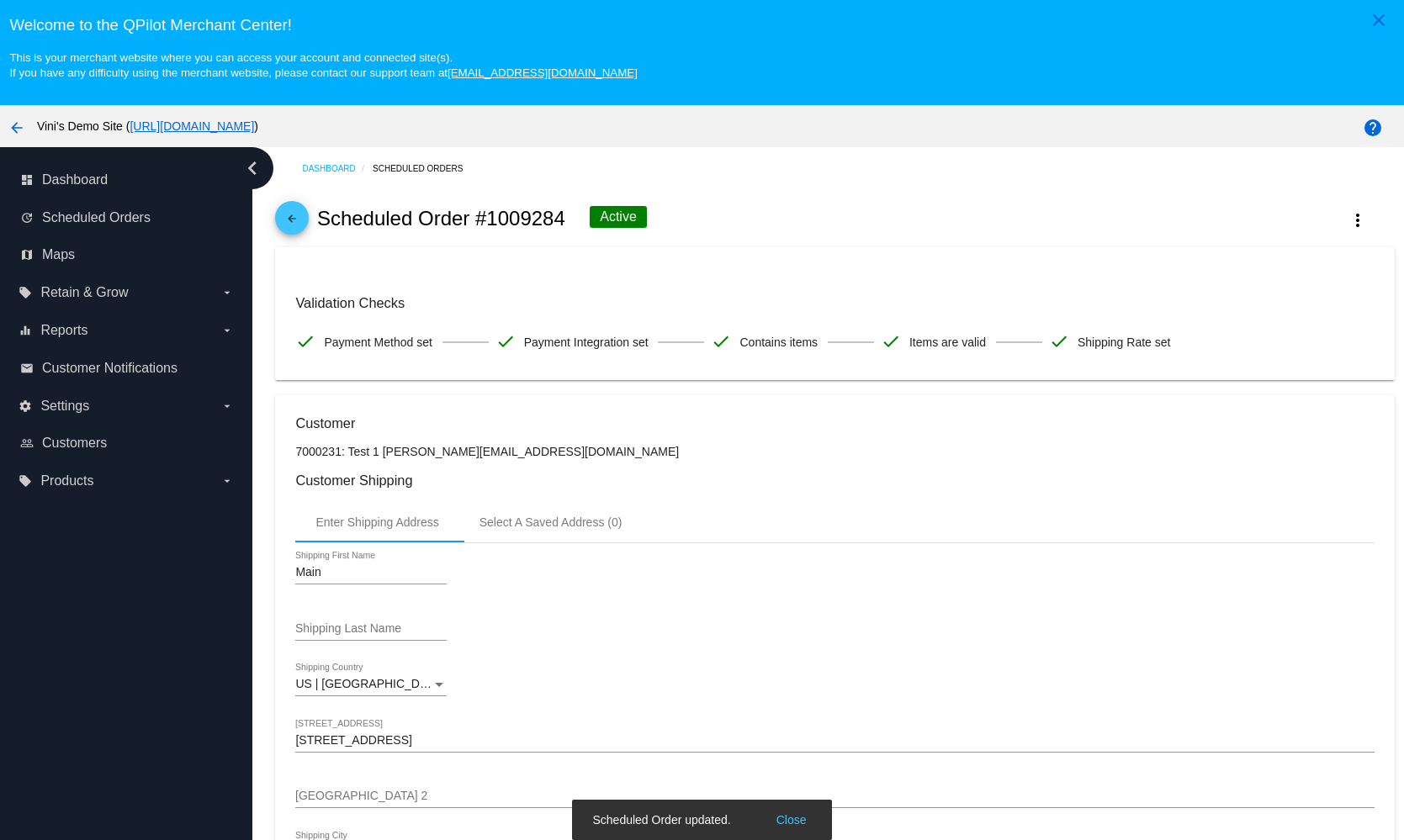
click at [313, 213] on div "arrow_back Scheduled Order #1009284 Active more_vert" at bounding box center [834, 218] width 1119 height 57
click at [301, 223] on mat-icon "arrow_back" at bounding box center [292, 223] width 21 height 21
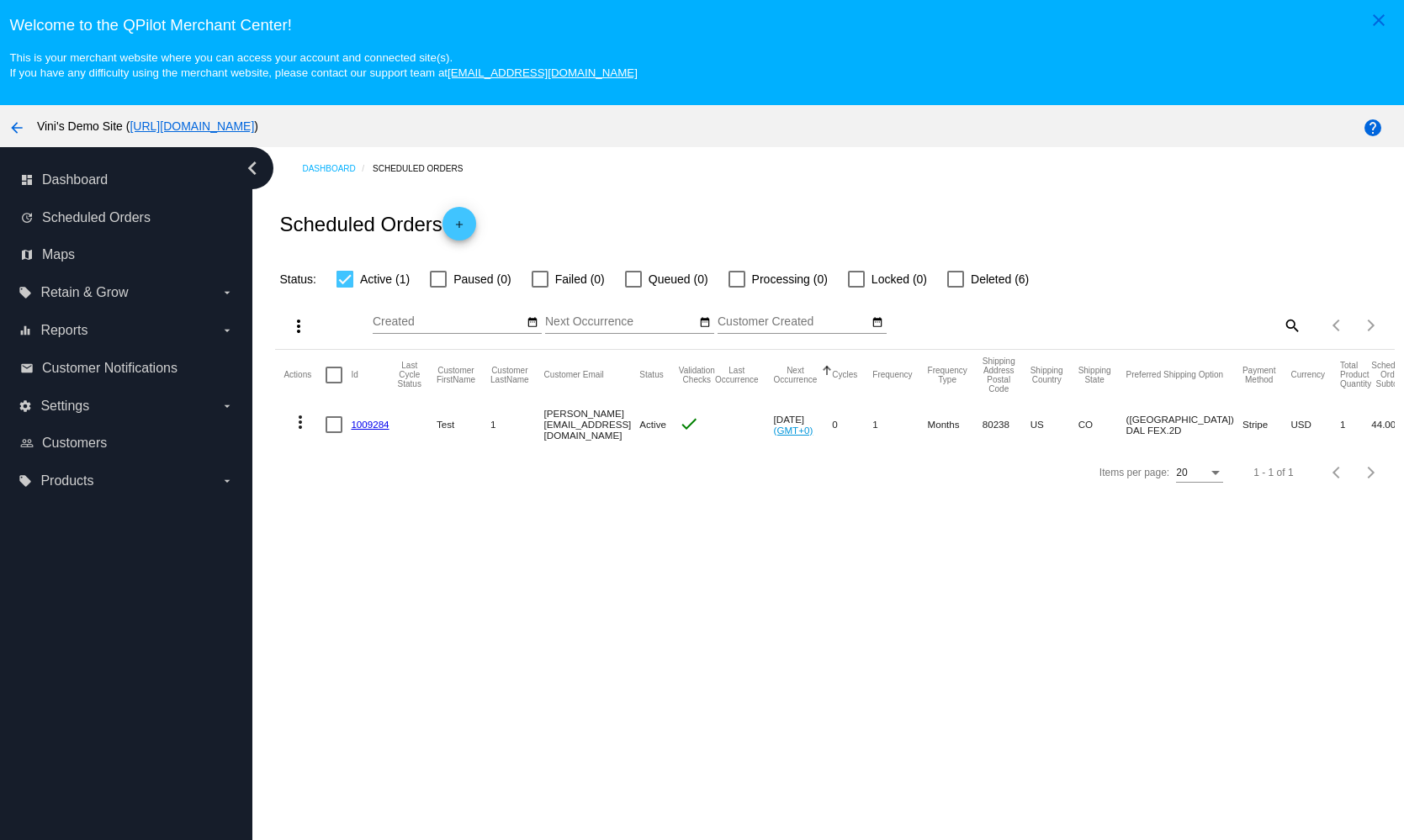
click at [365, 423] on link "1009284" at bounding box center [370, 424] width 38 height 11
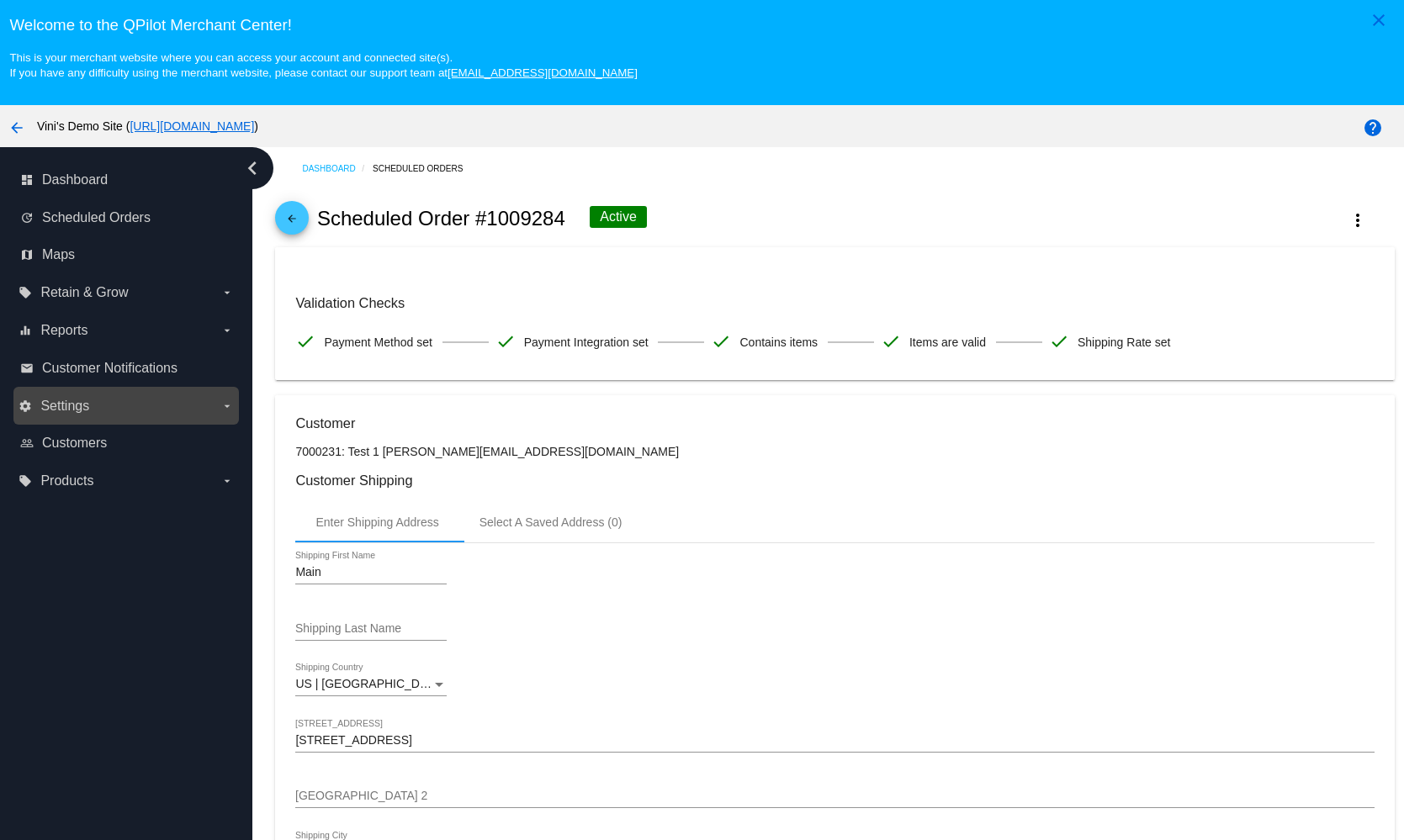
click at [157, 412] on label "settings Settings arrow_drop_down" at bounding box center [126, 406] width 214 height 27
click at [0, 0] on input "settings Settings arrow_drop_down" at bounding box center [0, 0] width 0 height 0
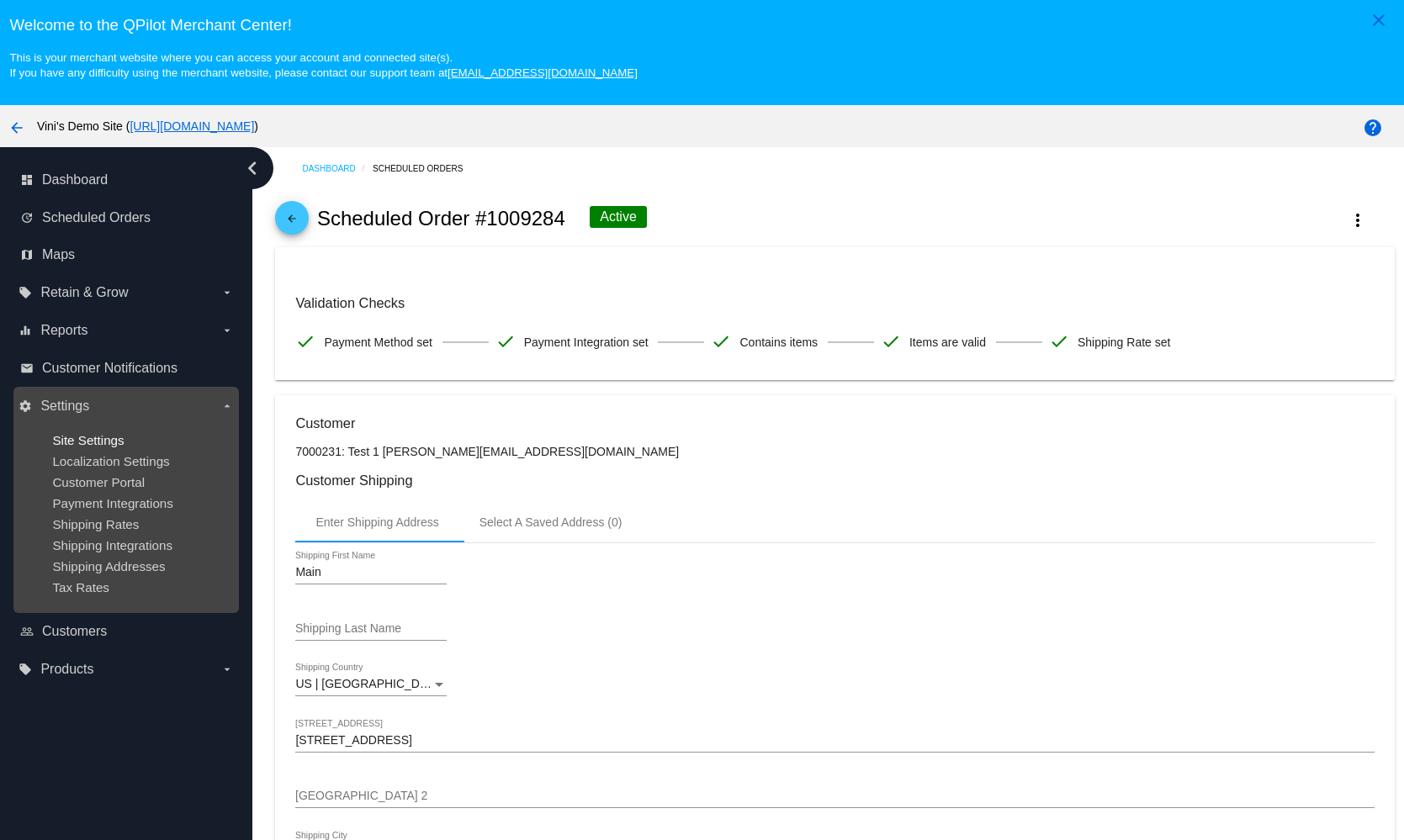
click at [70, 445] on span "Site Settings" at bounding box center [87, 440] width 71 height 15
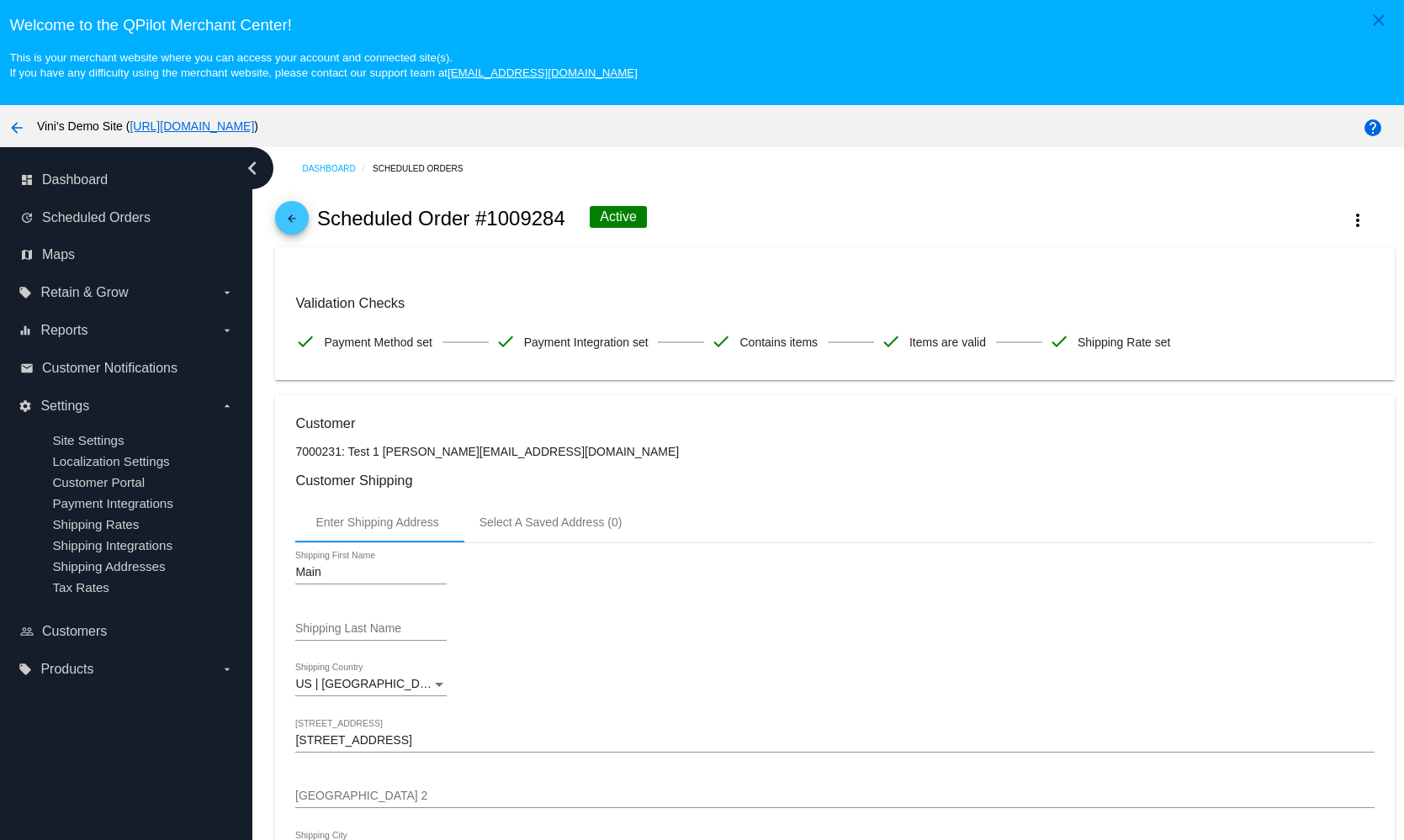
click at [422, 217] on h2 "Scheduled Order #1009284" at bounding box center [441, 219] width 248 height 24
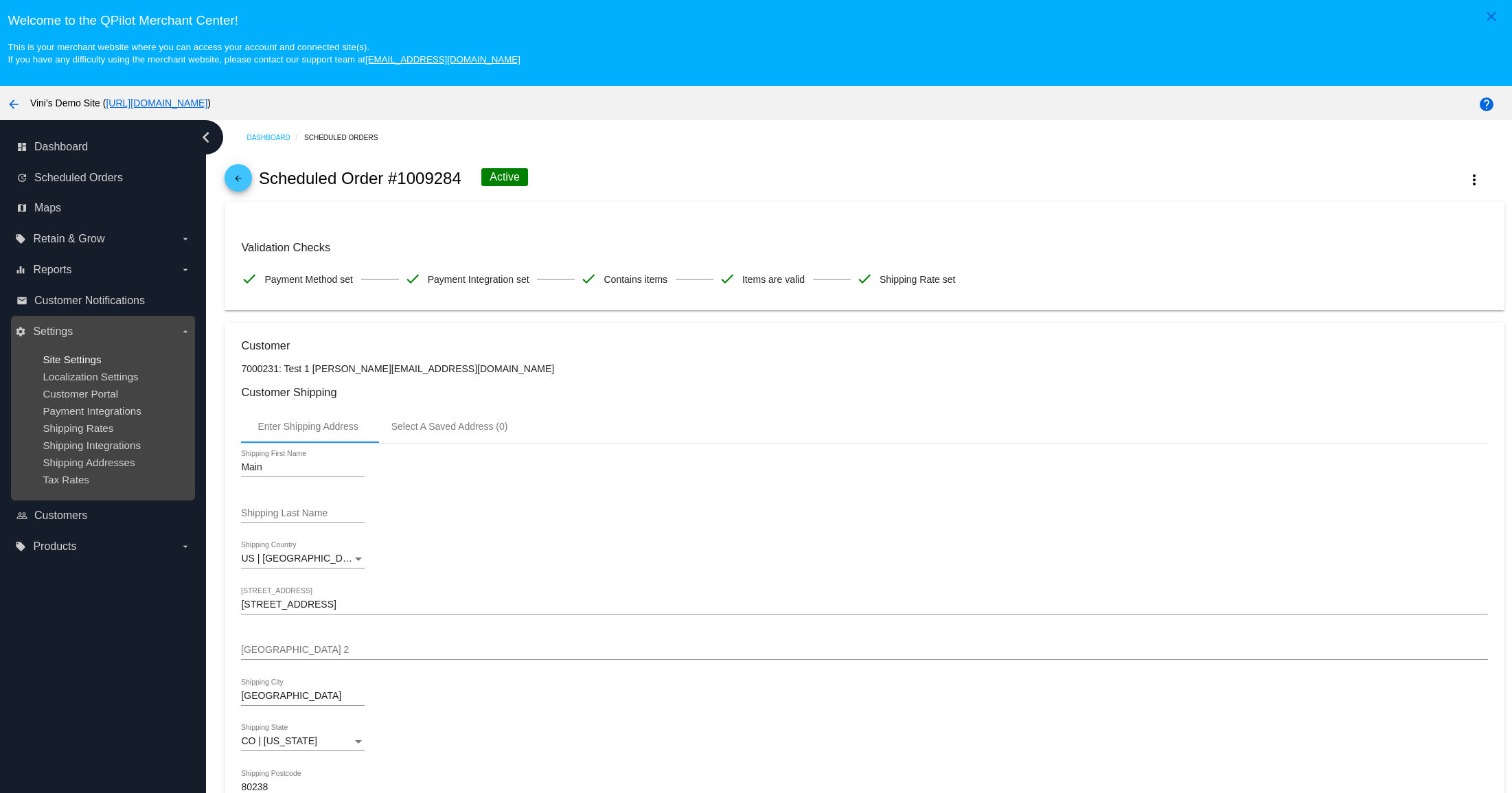
click at [80, 361] on span "Site Settings" at bounding box center [71, 359] width 58 height 12
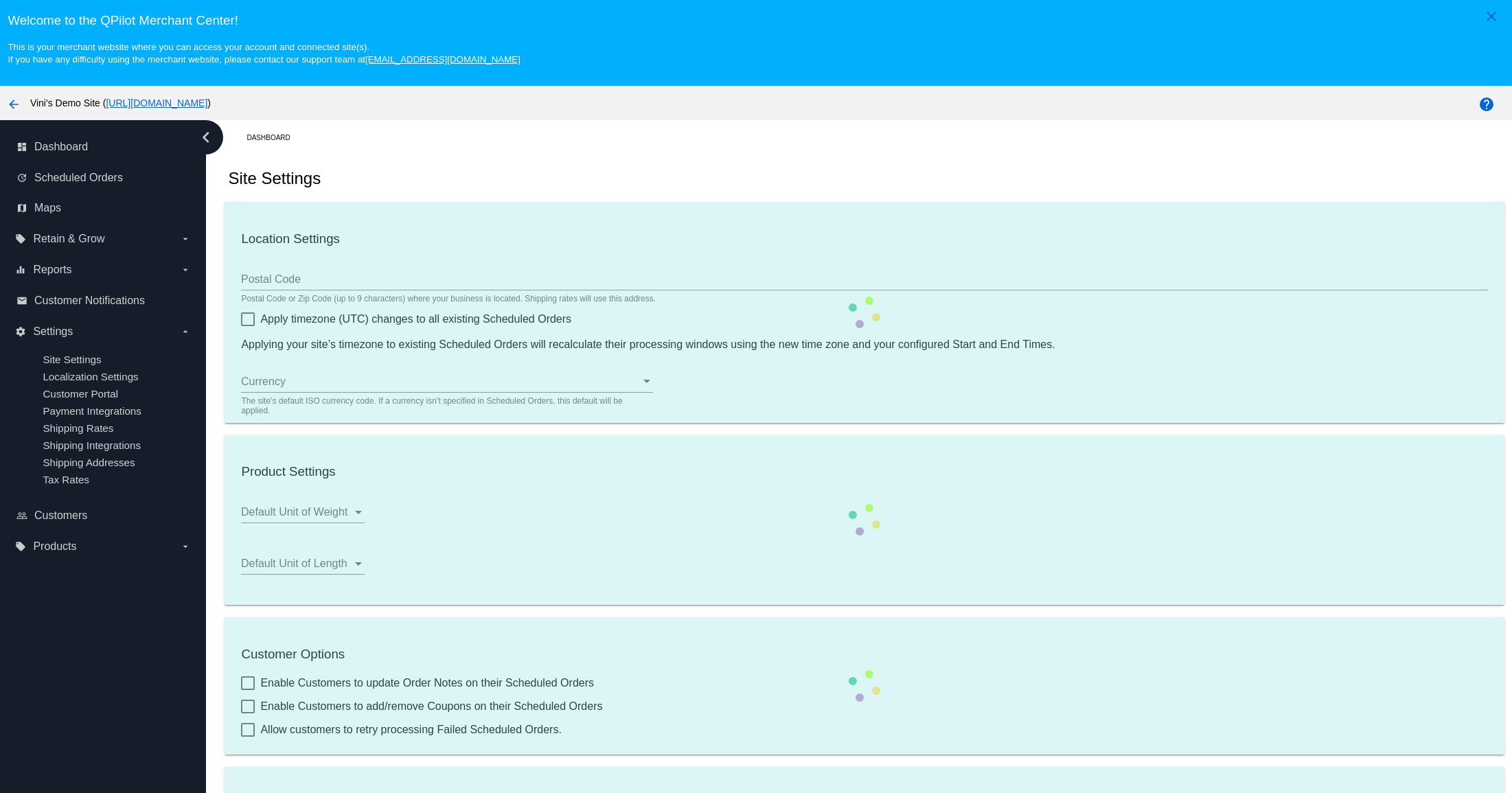
type input "00:00"
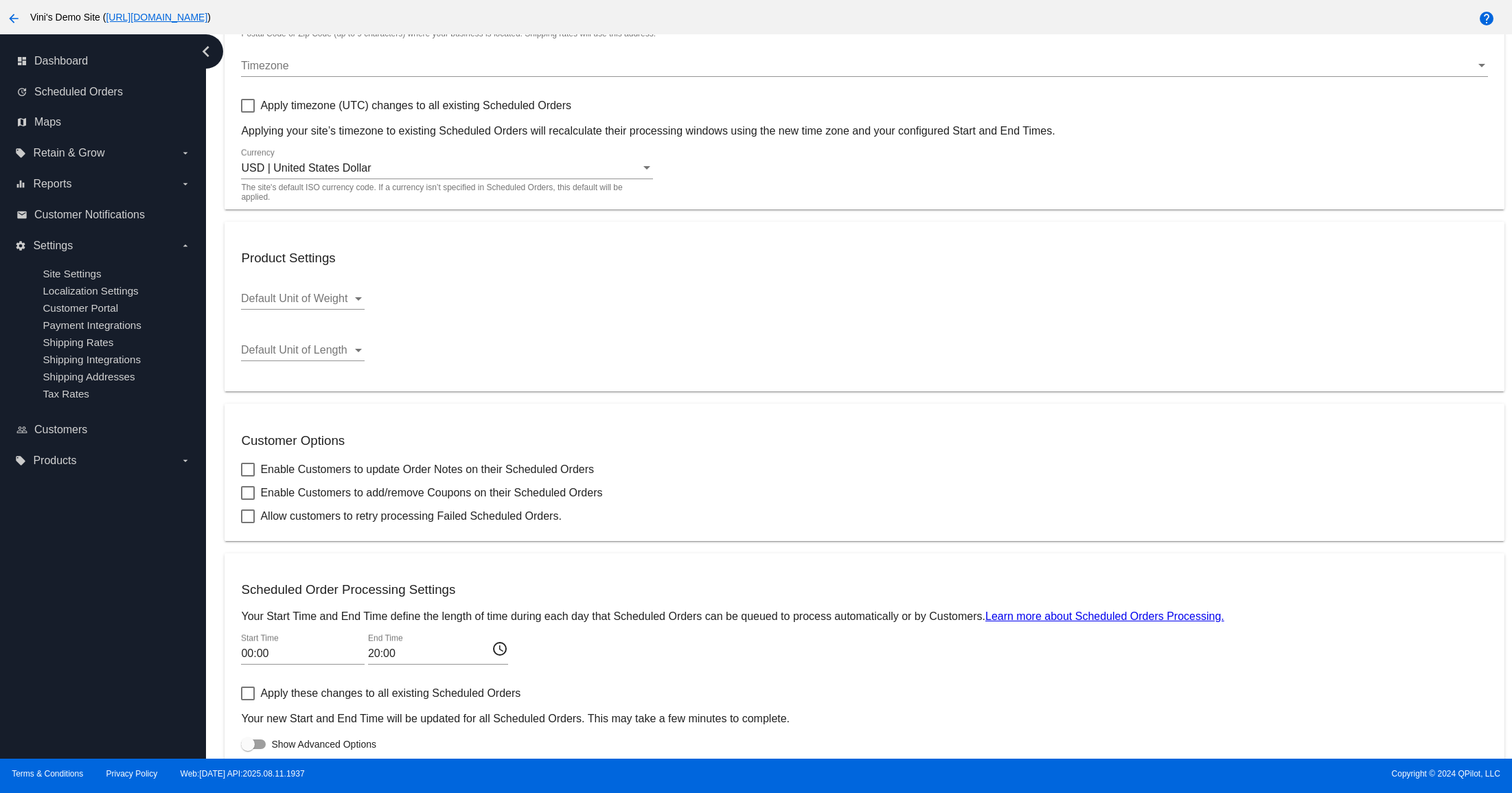
scroll to position [579, 0]
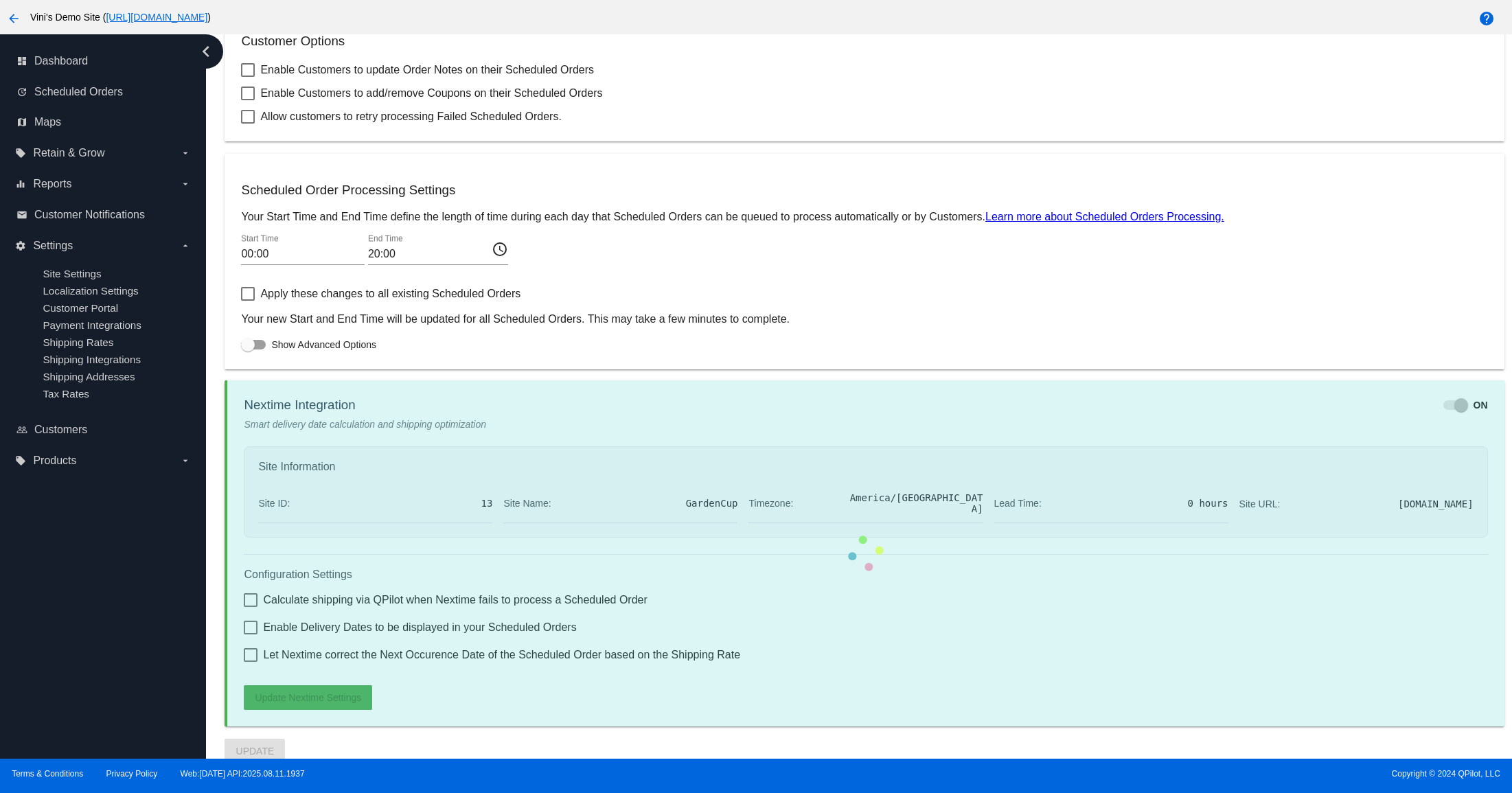
checkbox input "true"
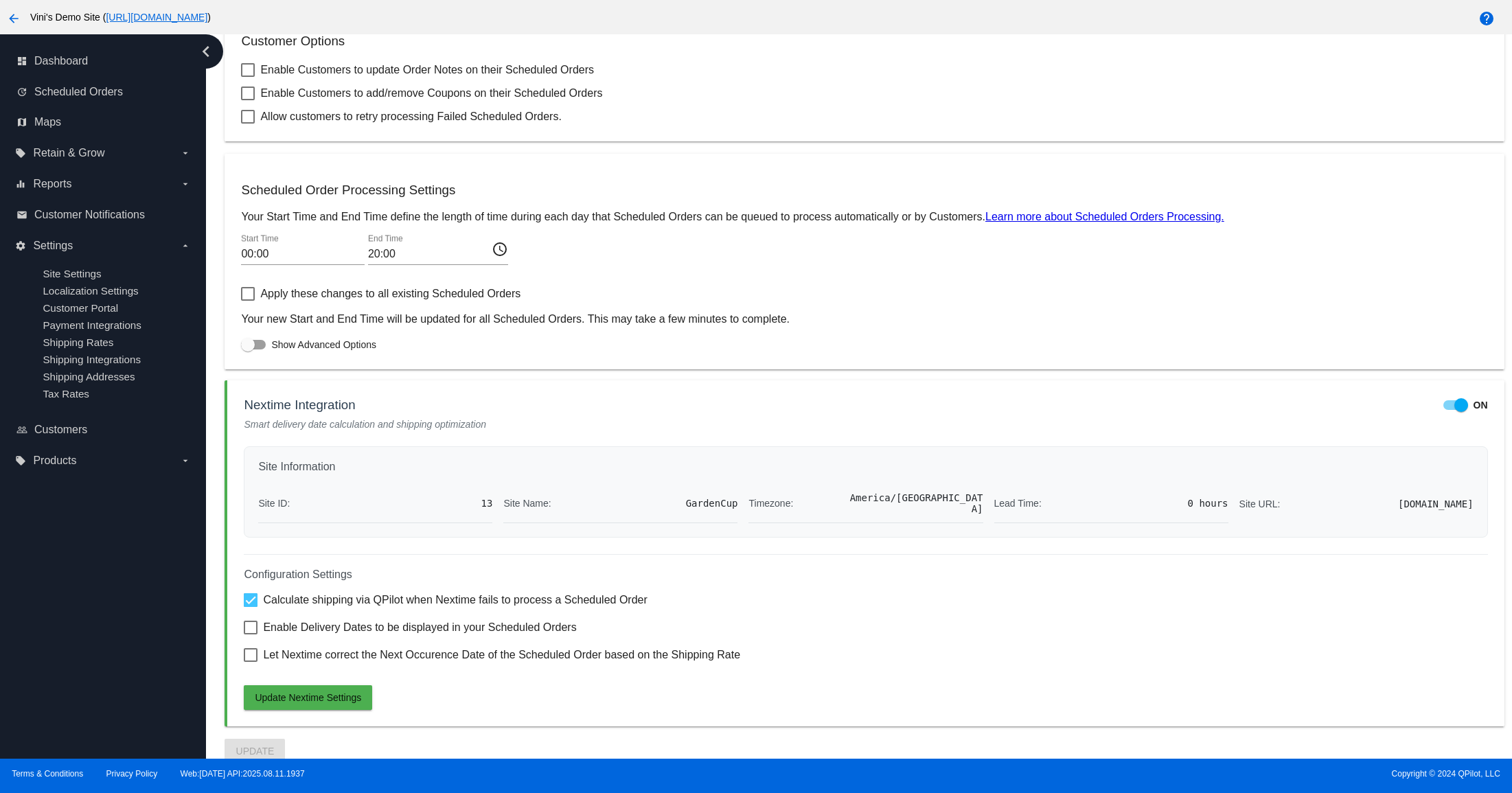
click at [521, 621] on span "Enable Delivery Dates to be displayed in your Scheduled Orders" at bounding box center [419, 627] width 313 height 17
click at [251, 634] on input "Enable Delivery Dates to be displayed in your Scheduled Orders" at bounding box center [250, 634] width 1 height 1
checkbox input "true"
click at [512, 646] on span "Let Nextime correct the Next Occurence Date of the Scheduled Order based on the…" at bounding box center [501, 655] width 477 height 17
click at [251, 662] on input "Let Nextime correct the Next Occurence Date of the Scheduled Order based on the…" at bounding box center [250, 662] width 1 height 1
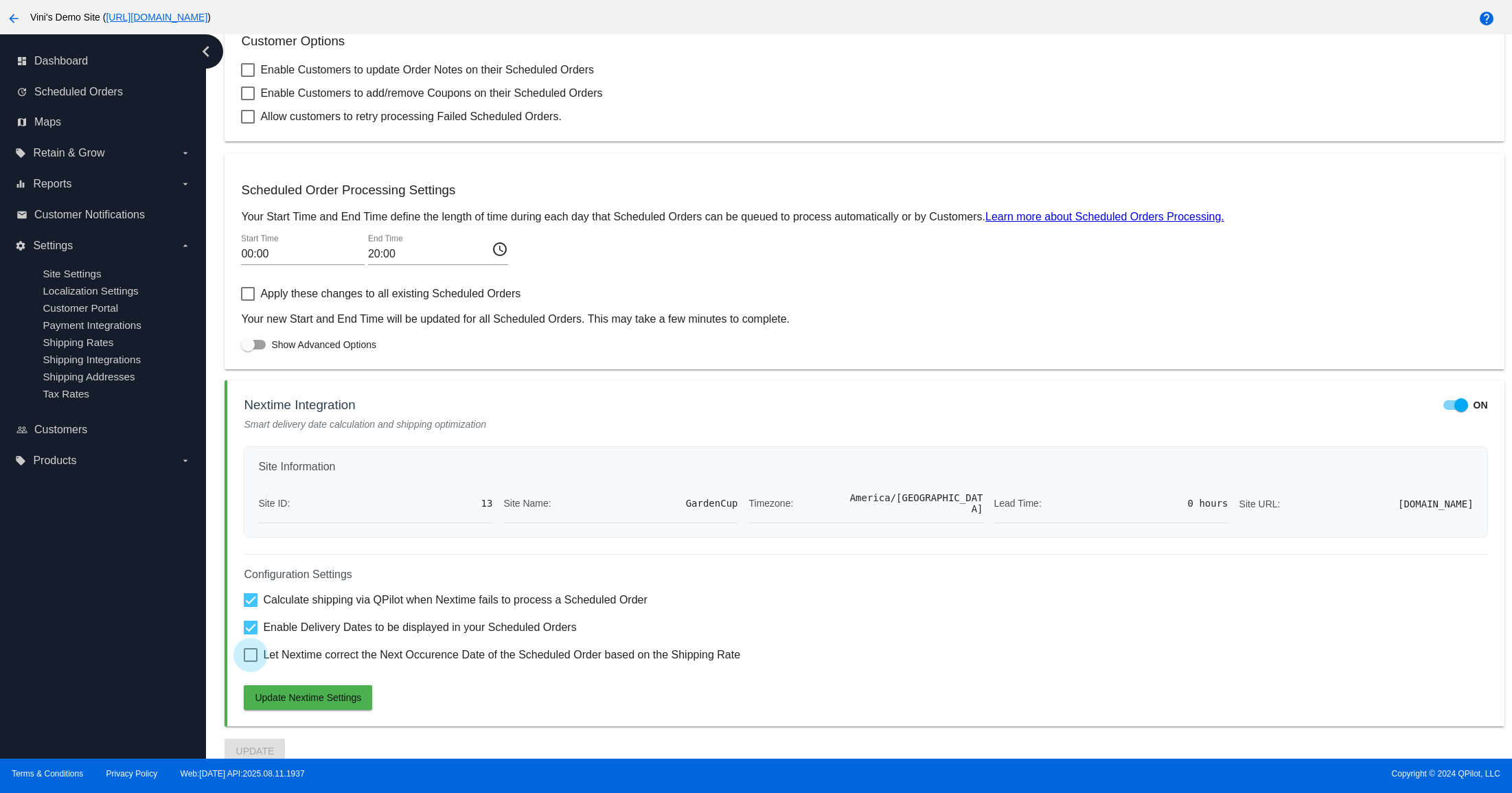
checkbox input "true"
click at [319, 685] on span "Update Nextime Settings" at bounding box center [308, 697] width 106 height 11
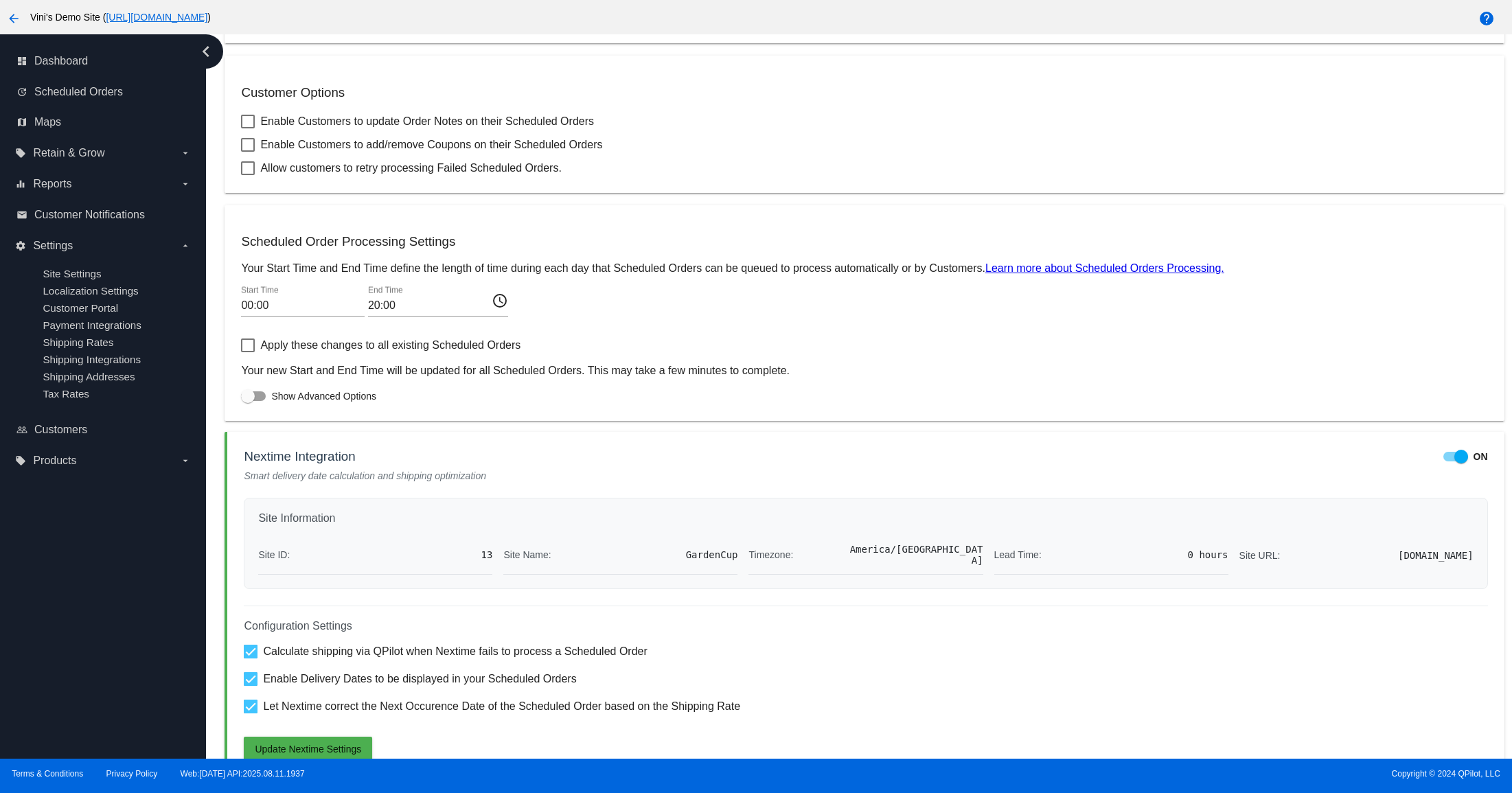
click at [928, 6] on div "arrow_back Vini's Demo Site ( [URL][DOMAIN_NAME] )" at bounding box center [630, 17] width 1260 height 27
click at [930, 5] on div "arrow_back Vini's Demo Site ( [URL][DOMAIN_NAME] )" at bounding box center [630, 17] width 1260 height 27
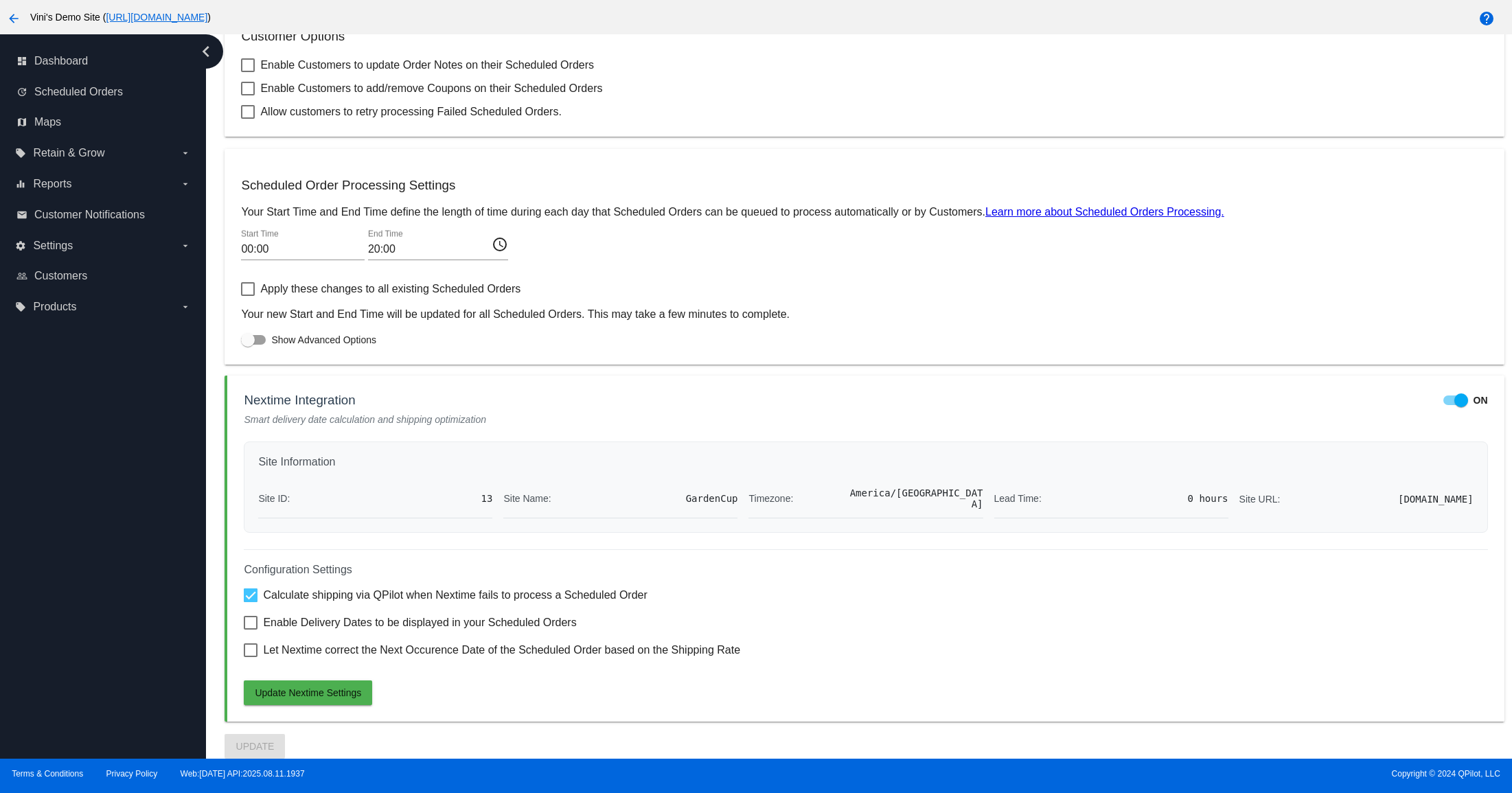
scroll to position [579, 0]
